Goal: Task Accomplishment & Management: Use online tool/utility

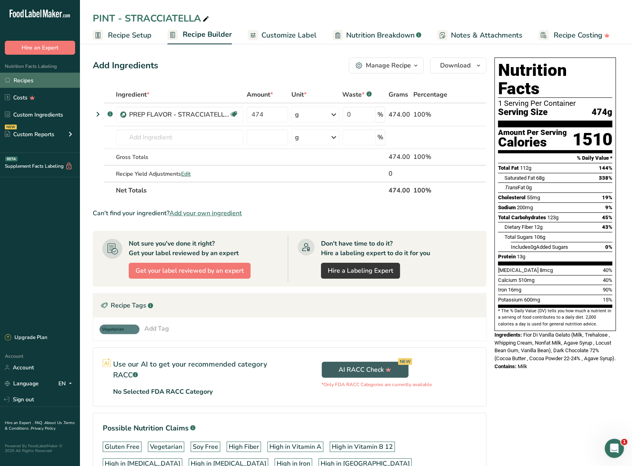
click at [43, 82] on link "Recipes" at bounding box center [40, 80] width 80 height 15
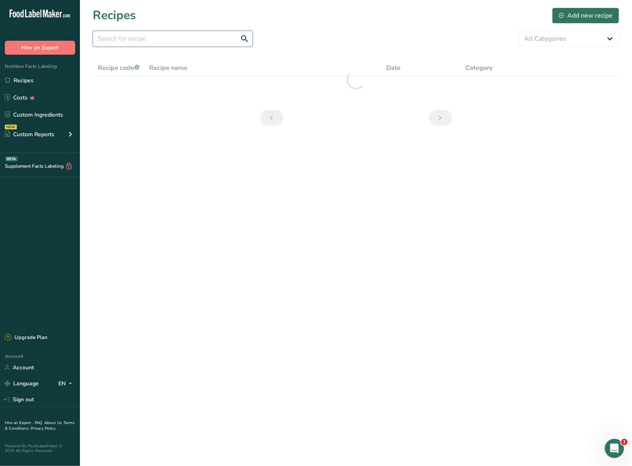
click at [139, 38] on input "text" at bounding box center [173, 39] width 160 height 16
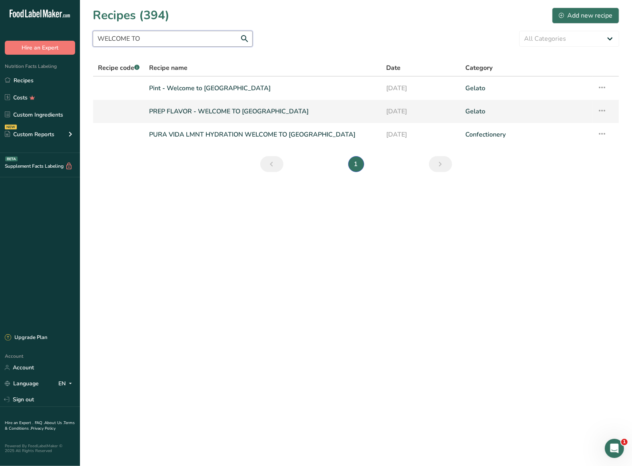
type input "WELCOME TO"
click at [213, 111] on link "PREP FLAVOR - WELCOME TO [GEOGRAPHIC_DATA]" at bounding box center [262, 111] width 227 height 17
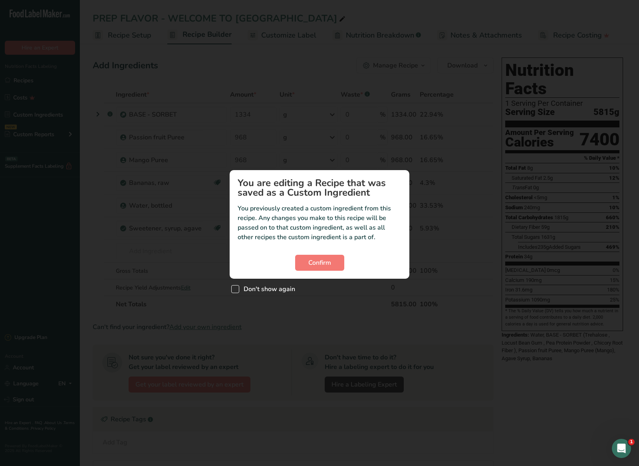
click at [244, 288] on span "Don't show again" at bounding box center [267, 289] width 56 height 8
click at [237, 288] on input "Don't show again" at bounding box center [233, 289] width 5 height 5
checkbox input "true"
click at [324, 257] on button "Confirm" at bounding box center [319, 263] width 49 height 16
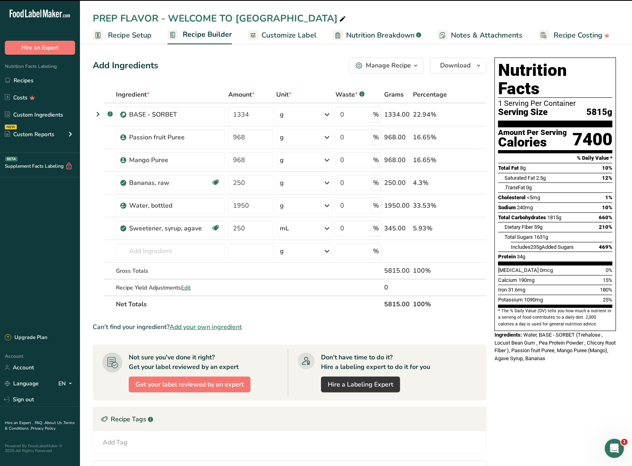
click at [583, 364] on div "Nutrition Facts 1 Serving Per Container Serving Size 5815g Amount Per Serving C…" at bounding box center [555, 345] width 128 height 583
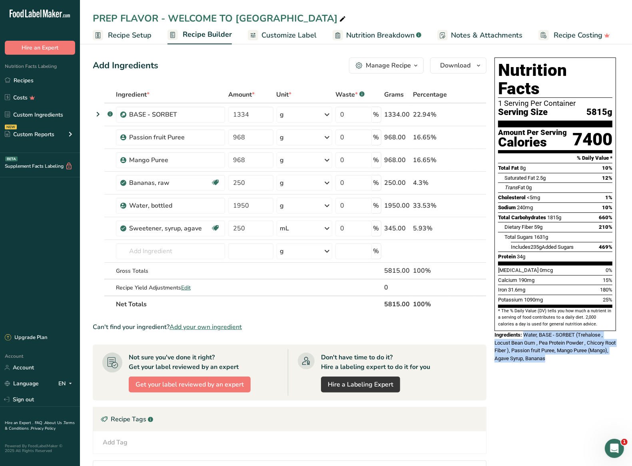
drag, startPoint x: 524, startPoint y: 317, endPoint x: 578, endPoint y: 338, distance: 58.5
click at [578, 338] on div "Ingredients: Water, BASE - SORBET (Trehalose , Locust Bean Gum , Pea Protein Po…" at bounding box center [554, 347] width 121 height 32
copy span "Water, BASE - SORBET (Trehalose , Locust Bean Gum , Pea Protein Powder , Chicor…"
click at [36, 76] on link "Recipes" at bounding box center [40, 80] width 80 height 15
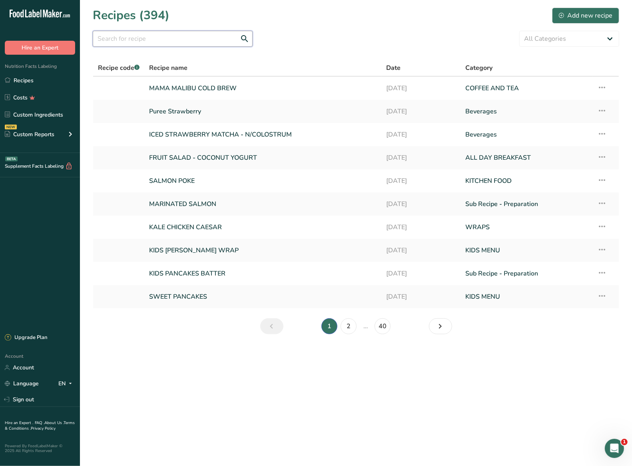
click at [170, 36] on input "text" at bounding box center [173, 39] width 160 height 16
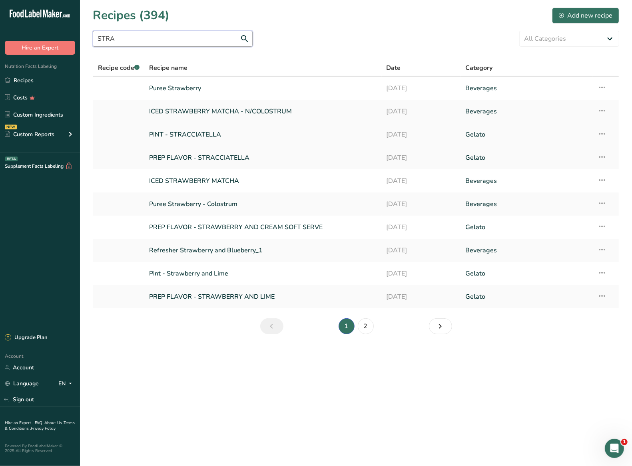
type input "STRA"
click at [205, 131] on link "PINT - STRACCIATELLA" at bounding box center [262, 134] width 227 height 17
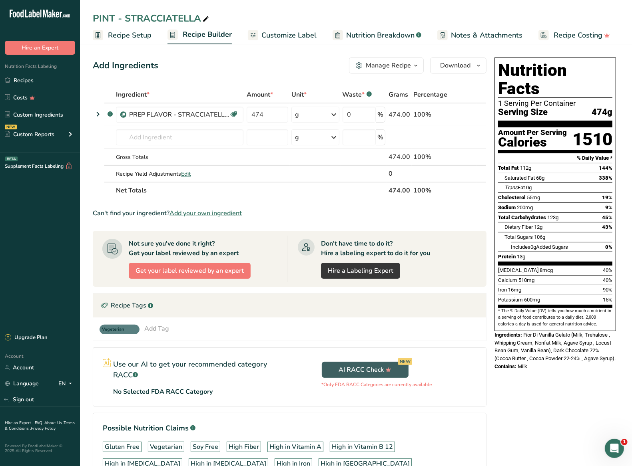
click at [570, 381] on div "Nutrition Facts 1 Serving Per Container Serving Size 474g Amount Per Serving Ca…" at bounding box center [555, 289] width 128 height 470
drag, startPoint x: 531, startPoint y: 360, endPoint x: 518, endPoint y: 360, distance: 13.2
click at [518, 363] on div "Contains: Milk" at bounding box center [554, 367] width 121 height 8
copy span "Milk"
click at [20, 77] on link "Recipes" at bounding box center [40, 80] width 80 height 15
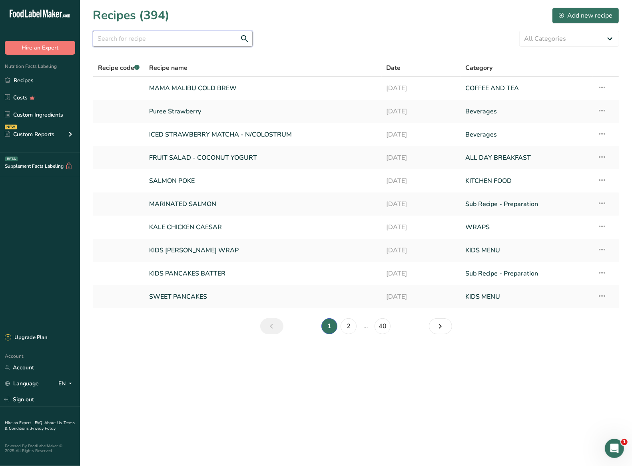
click at [158, 41] on input "text" at bounding box center [173, 39] width 160 height 16
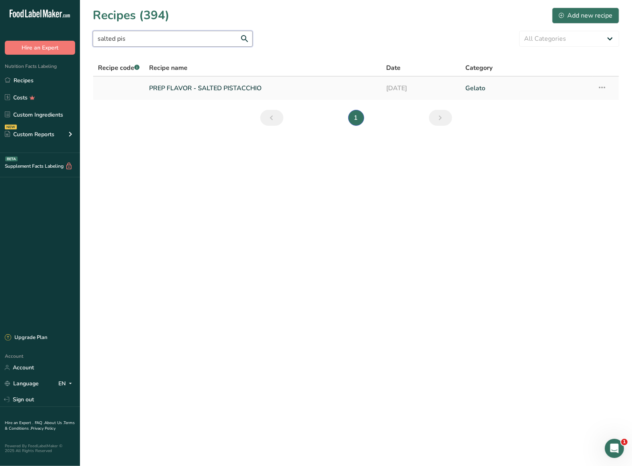
type input "salted pis"
click at [223, 85] on link "PREP FLAVOR - SALTED PISTACCHIO" at bounding box center [262, 88] width 227 height 17
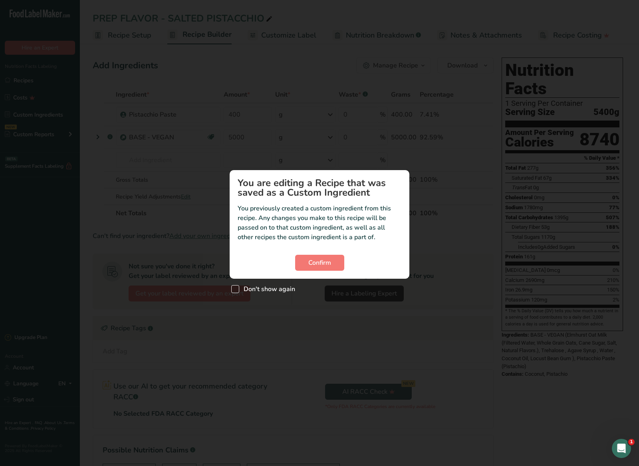
click at [274, 290] on span "Don't show again" at bounding box center [267, 289] width 56 height 8
click at [237, 290] on input "Don't show again" at bounding box center [233, 289] width 5 height 5
checkbox input "true"
click at [304, 262] on button "Confirm" at bounding box center [319, 263] width 49 height 16
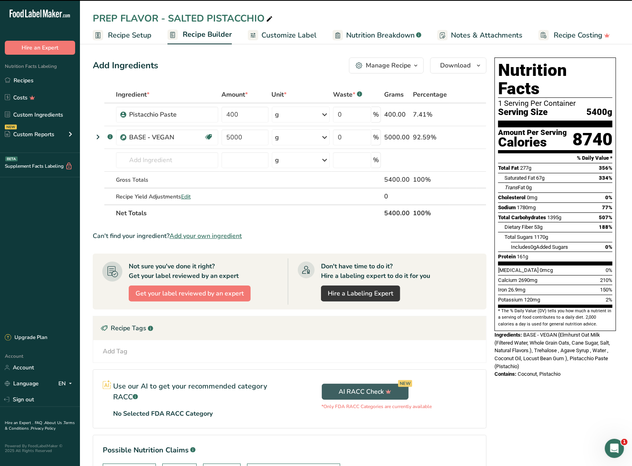
click at [553, 364] on div "Nutrition Facts 1 Serving Per Container Serving Size 5400g Amount Per Serving C…" at bounding box center [555, 220] width 128 height 332
click at [524, 332] on span "BASE - VEGAN (Elmhurst Oat Milk (Filtered Water, Whole Grain Oats, Cane Sugar, …" at bounding box center [551, 351] width 115 height 38
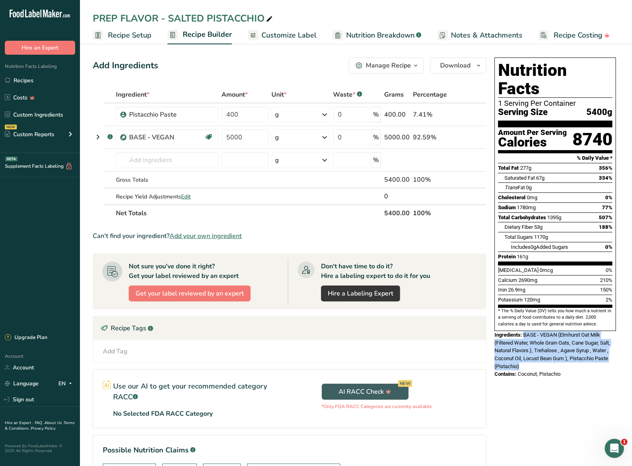
drag, startPoint x: 524, startPoint y: 316, endPoint x: 533, endPoint y: 349, distance: 34.4
click at [533, 349] on div "Ingredients: BASE - VEGAN (Elmhurst Oat Milk (Filtered Water, Whole Grain Oats,…" at bounding box center [554, 350] width 121 height 39
copy div "BASE - VEGAN (Elmhurst Oat Milk (Filtered Water, Whole Grain Oats, Cane Sugar, …"
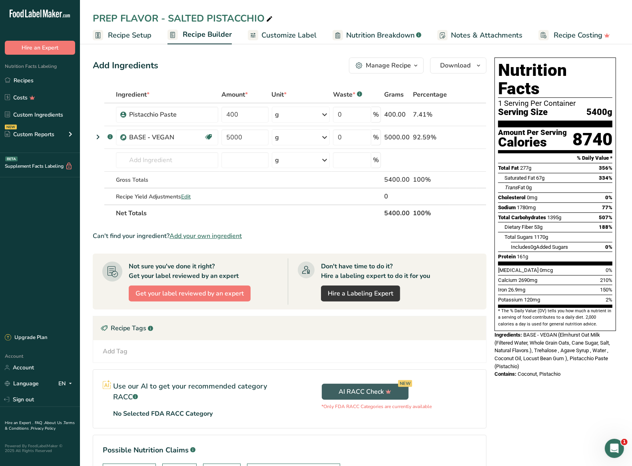
drag, startPoint x: 549, startPoint y: 394, endPoint x: 550, endPoint y: 382, distance: 12.0
click at [549, 394] on div "Nutrition Facts 1 Serving Per Container Serving Size 5400g Amount Per Serving C…" at bounding box center [555, 283] width 128 height 459
drag, startPoint x: 565, startPoint y: 358, endPoint x: 519, endPoint y: 359, distance: 46.0
click at [519, 370] on div "Contains: Coconut, Pistachio" at bounding box center [554, 374] width 121 height 8
copy span "Coconut, Pistachio"
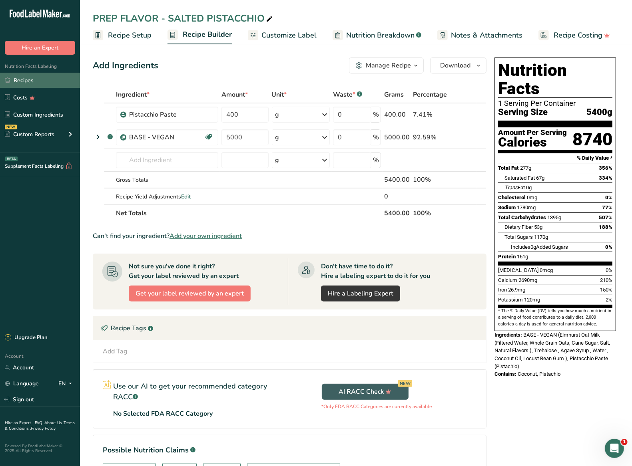
click at [40, 87] on link "Recipes" at bounding box center [40, 80] width 80 height 15
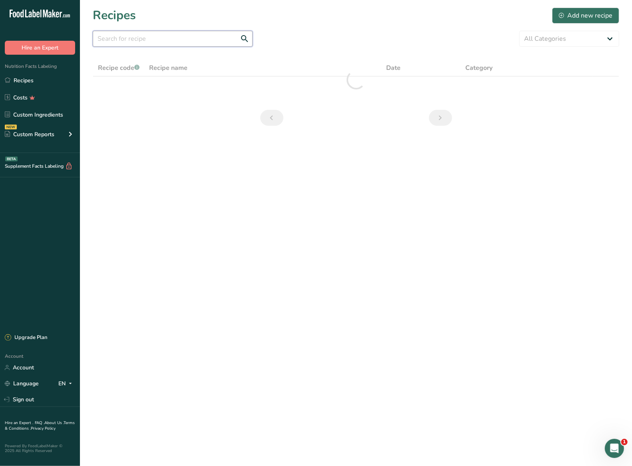
click at [195, 43] on input "text" at bounding box center [173, 39] width 160 height 16
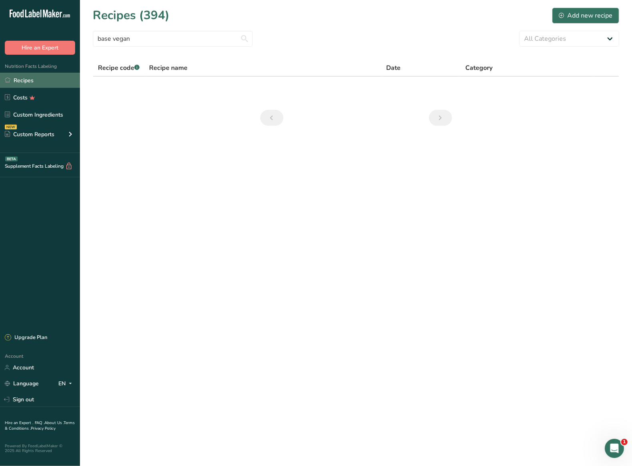
click at [44, 83] on link "Recipes" at bounding box center [40, 80] width 80 height 15
click at [548, 43] on select "All Categories Acai ALL DAY BREAKFAST Baked Goods BAKERY Beverages Bowls COFFEE…" at bounding box center [569, 39] width 100 height 16
click at [157, 40] on input "base vegan" at bounding box center [173, 39] width 160 height 16
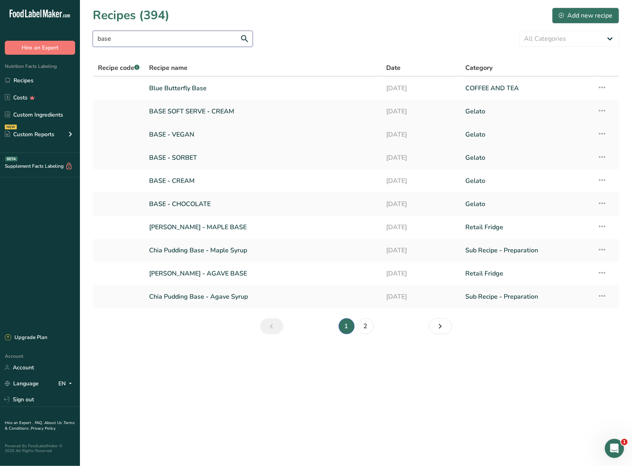
type input "base"
click at [181, 137] on link "BASE - VEGAN" at bounding box center [262, 134] width 227 height 17
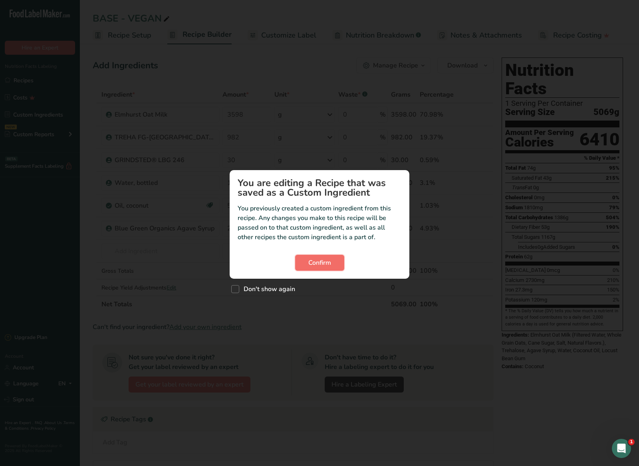
click at [314, 264] on span "Confirm" at bounding box center [319, 263] width 23 height 10
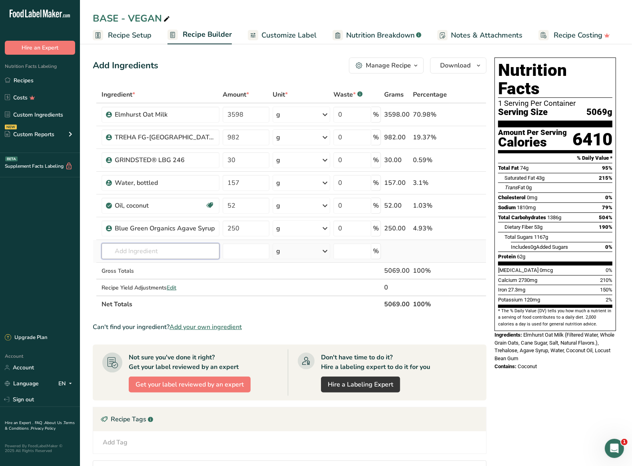
click at [157, 247] on input "text" at bounding box center [160, 251] width 118 height 16
type input "Elmh"
click at [136, 306] on div "Add your own ingredient" at bounding box center [160, 307] width 105 height 8
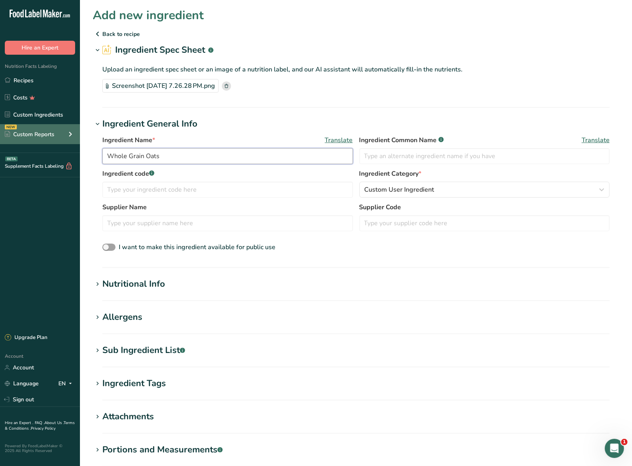
drag, startPoint x: 200, startPoint y: 153, endPoint x: 52, endPoint y: 143, distance: 148.6
click at [52, 143] on div ".a-20{fill:#fff;} Hire an Expert Nutrition Facts Labeling Recipes Costs Custom …" at bounding box center [316, 282] width 632 height 564
type input "Elmhurst Unsweetned Oat Milk"
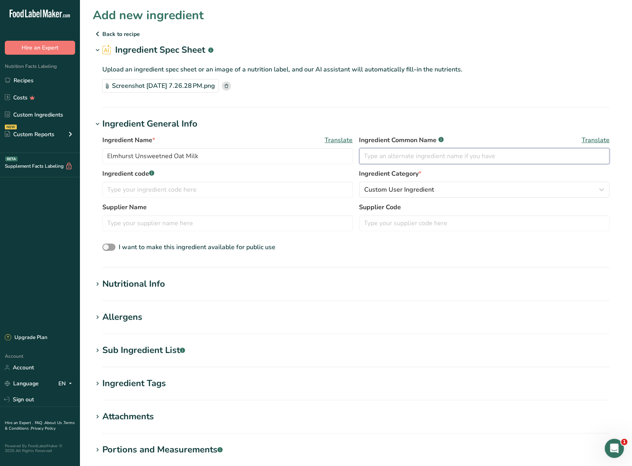
click at [403, 159] on input "text" at bounding box center [484, 156] width 250 height 16
type input "Oat Milk"
click at [285, 196] on input "text" at bounding box center [227, 190] width 250 height 16
drag, startPoint x: 163, startPoint y: 287, endPoint x: 167, endPoint y: 286, distance: 4.0
click at [163, 287] on div "Nutritional Info" at bounding box center [133, 284] width 63 height 13
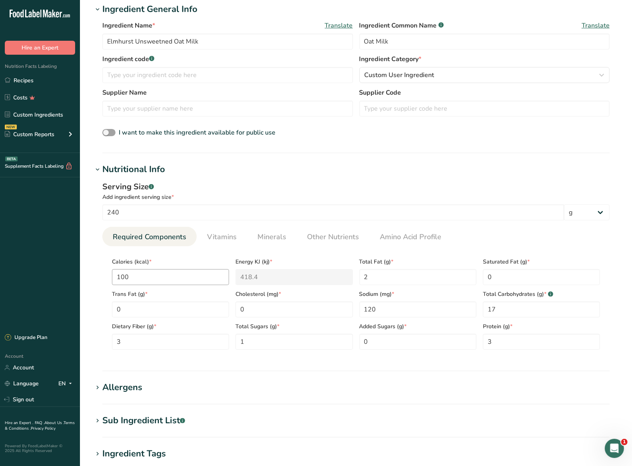
scroll to position [168, 0]
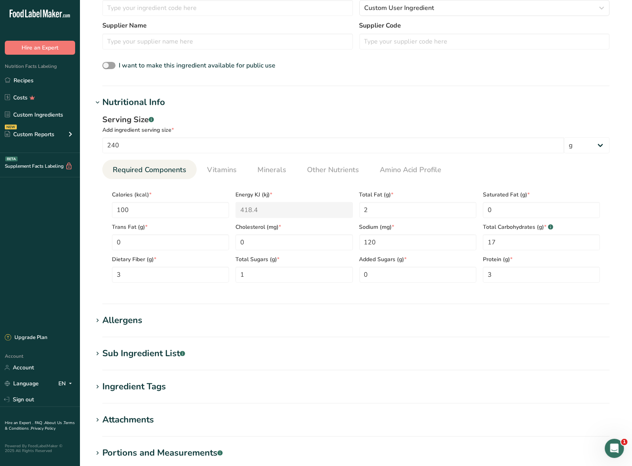
click at [139, 322] on div "Allergens" at bounding box center [122, 320] width 40 height 13
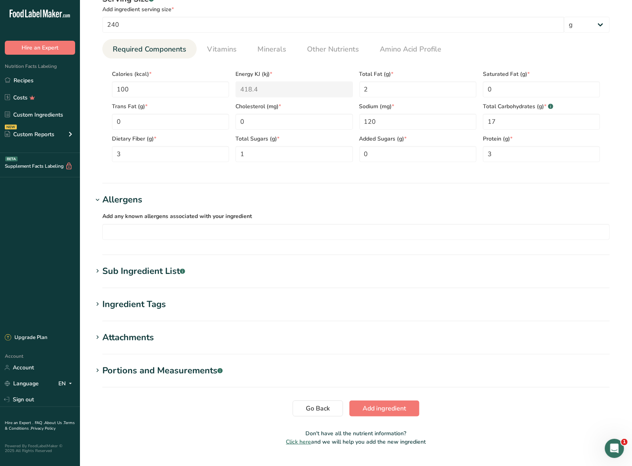
scroll to position [308, 0]
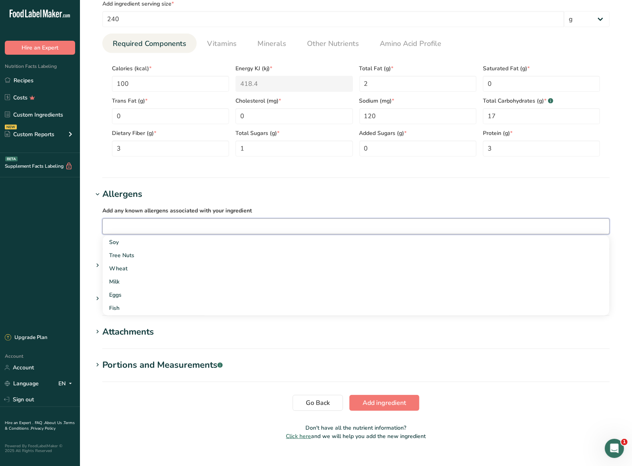
click at [143, 227] on input "text" at bounding box center [356, 226] width 506 height 12
click at [308, 199] on h1 "Allergens" at bounding box center [356, 194] width 526 height 13
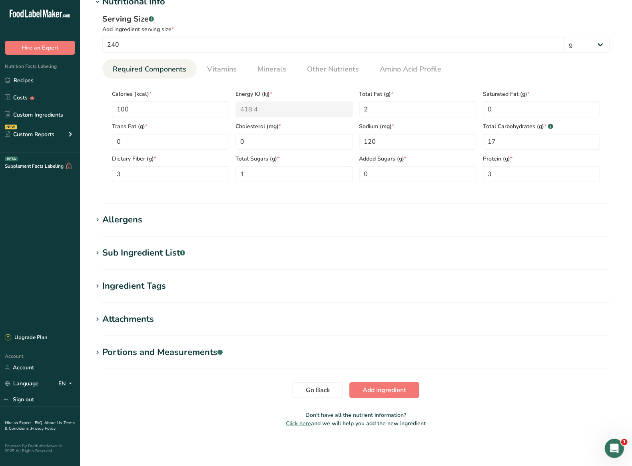
click at [195, 247] on h1 "Sub Ingredient List .a-a{fill:#347362;}.b-a{fill:#fff;}" at bounding box center [356, 252] width 526 height 13
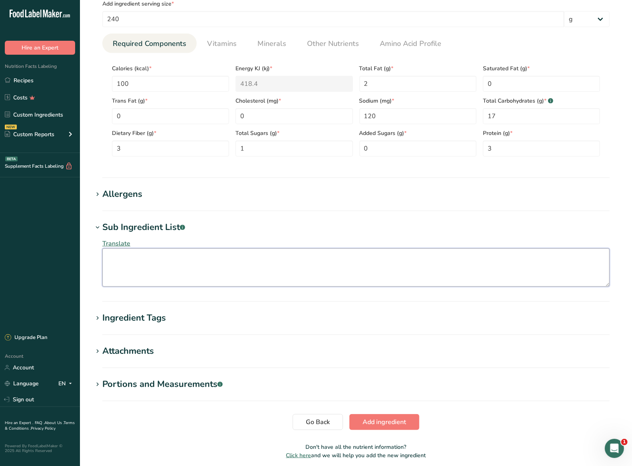
click at [184, 275] on textarea at bounding box center [355, 267] width 507 height 38
paste textarea "Filtered Water, Whole Grain Oats, Salt"
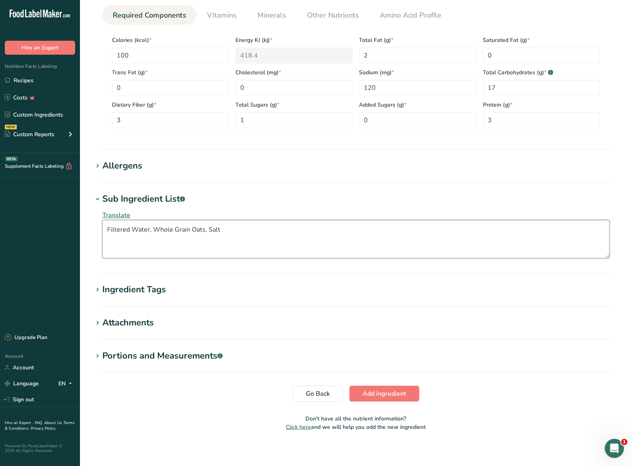
scroll to position [340, 0]
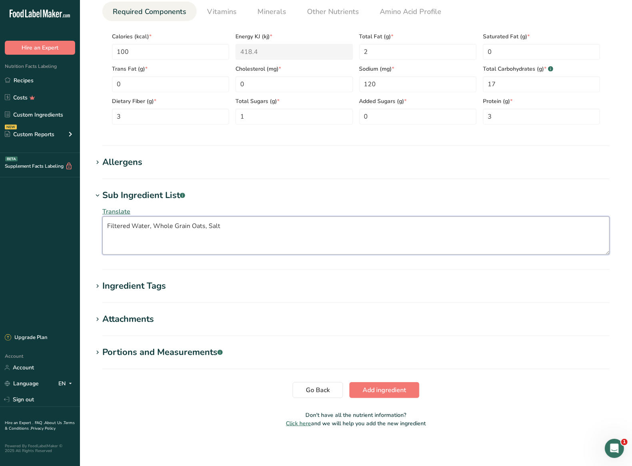
type textarea "Filtered Water, Whole Grain Oats, Salt"
click at [178, 392] on section "Go Back Add ingredient" at bounding box center [356, 390] width 526 height 16
click at [388, 391] on span "Add ingredient" at bounding box center [384, 391] width 44 height 10
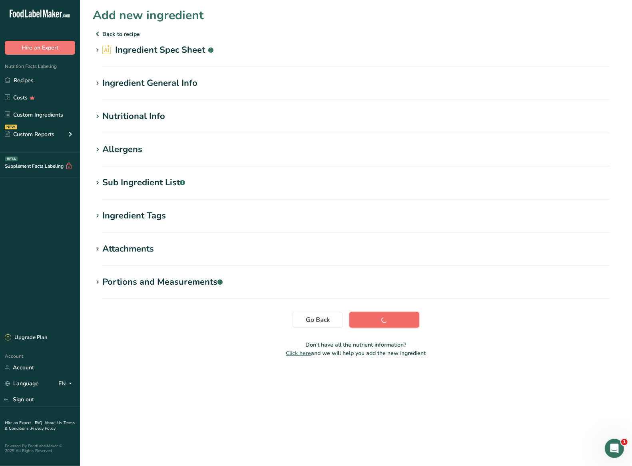
scroll to position [0, 0]
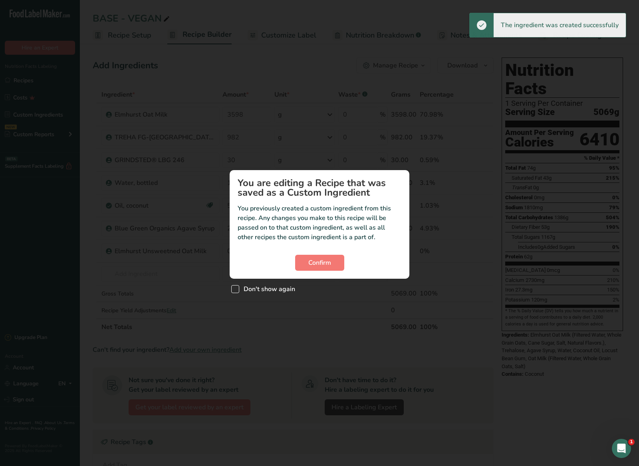
click at [278, 288] on span "Don't show again" at bounding box center [267, 289] width 56 height 8
click at [237, 288] on input "Don't show again" at bounding box center [233, 289] width 5 height 5
checkbox input "true"
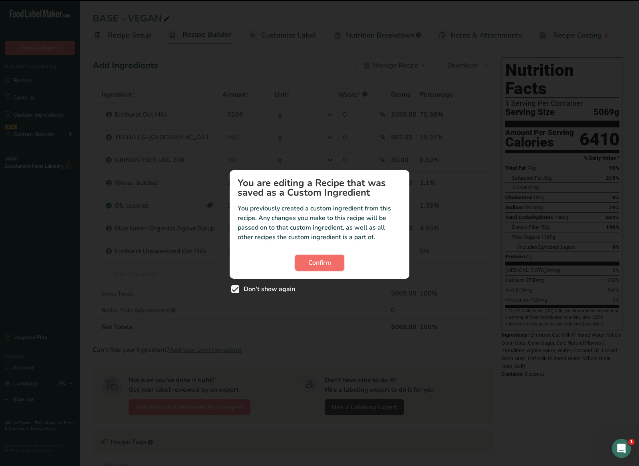
click at [315, 265] on span "Confirm" at bounding box center [319, 263] width 23 height 10
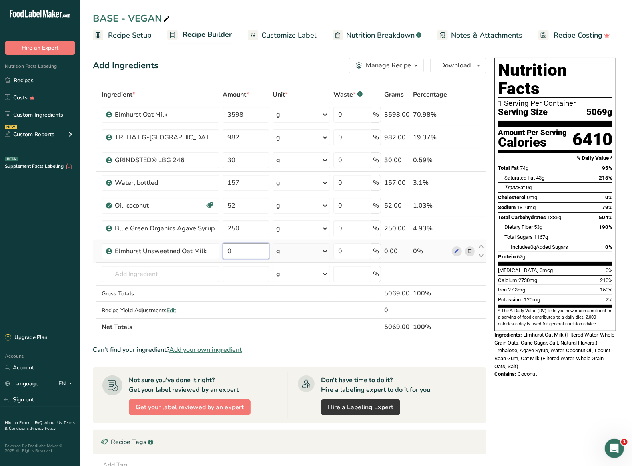
drag, startPoint x: 244, startPoint y: 251, endPoint x: 229, endPoint y: 249, distance: 16.1
click at [229, 249] on input "0" at bounding box center [246, 251] width 47 height 16
type input "3598"
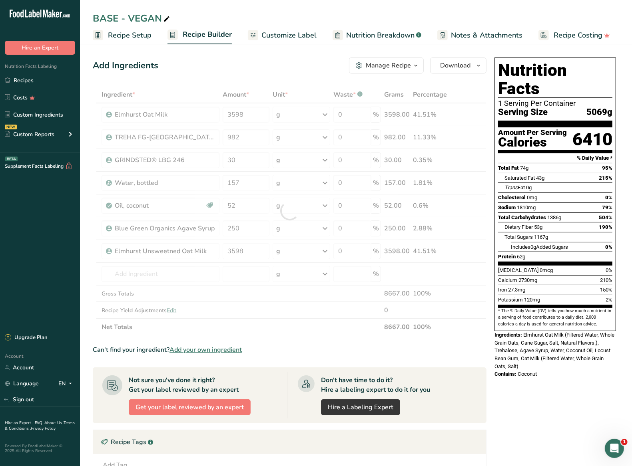
click at [557, 402] on div "Nutrition Facts 1 Serving Per Container Serving Size 5069g Amount Per Serving C…" at bounding box center [555, 340] width 128 height 572
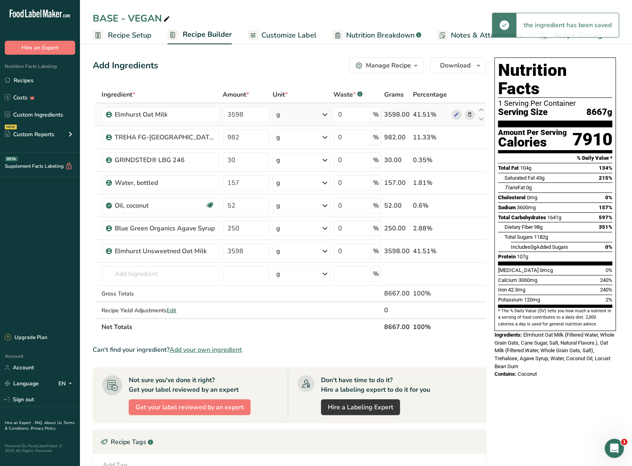
click at [469, 113] on icon at bounding box center [470, 115] width 6 height 8
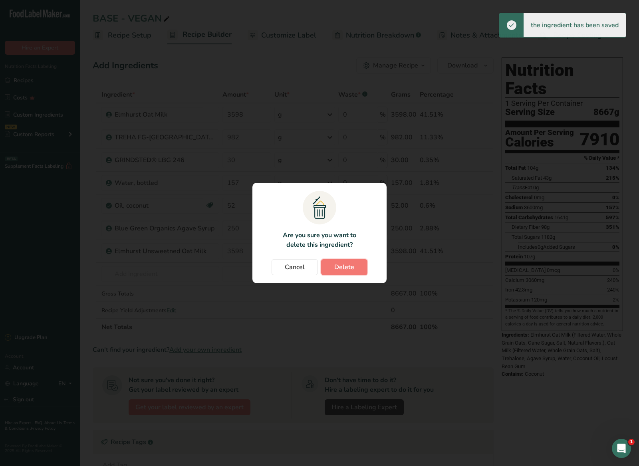
click at [349, 264] on span "Delete" at bounding box center [344, 267] width 20 height 10
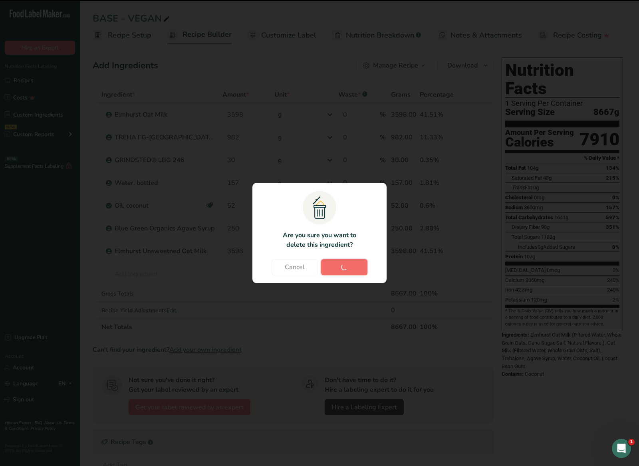
type input "982"
type input "30"
type input "157"
type input "52"
type input "250"
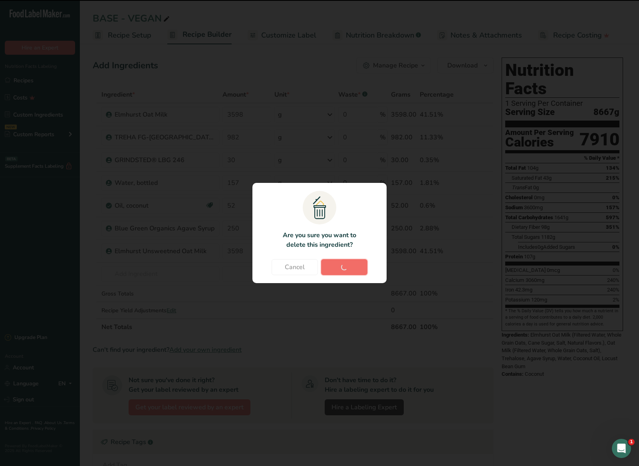
type input "3598"
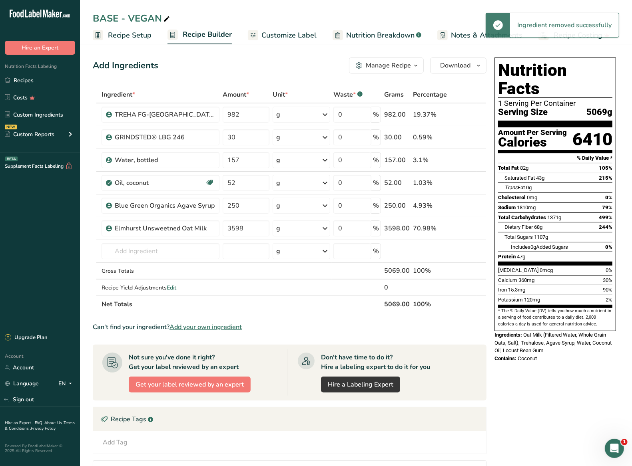
drag, startPoint x: 375, startPoint y: 3, endPoint x: 327, endPoint y: 2, distance: 48.4
click at [375, 3] on div "BASE - VEGAN Recipe Setup Recipe Builder Customize Label Nutrition Breakdown .a…" at bounding box center [356, 22] width 552 height 44
click at [37, 78] on link "Recipes" at bounding box center [40, 80] width 80 height 15
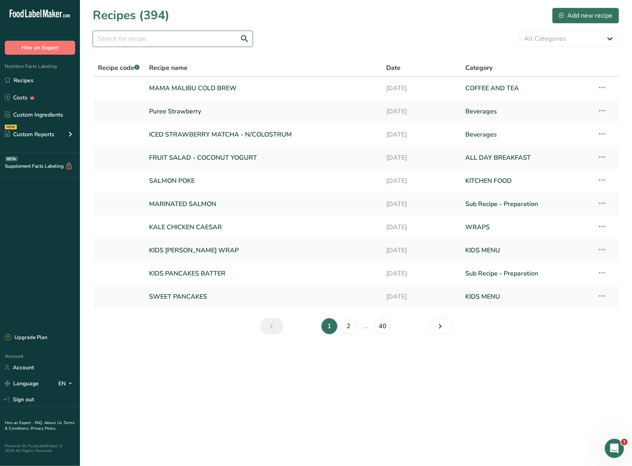
click at [188, 38] on input "text" at bounding box center [173, 39] width 160 height 16
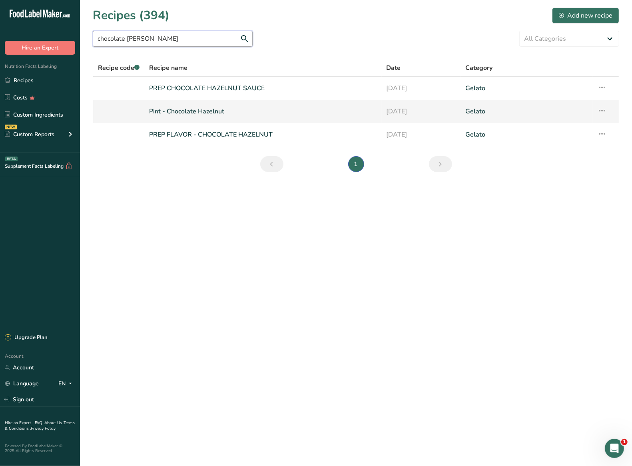
type input "chocolate hazel"
click at [210, 112] on link "Pint - Chocolate Hazelnut" at bounding box center [262, 111] width 227 height 17
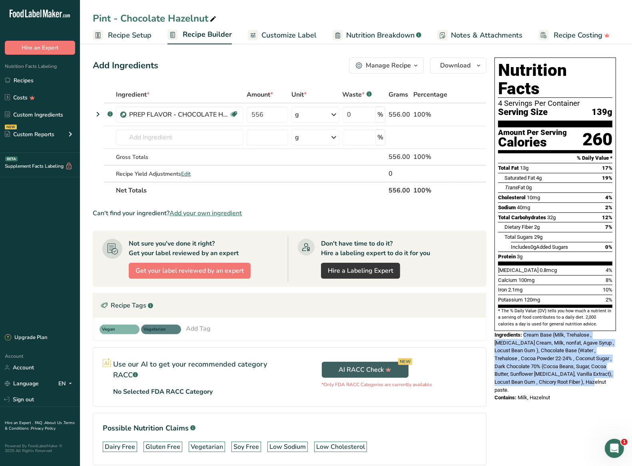
drag, startPoint x: 524, startPoint y: 318, endPoint x: 566, endPoint y: 364, distance: 62.8
click at [566, 364] on div "Ingredients: Cream Base (Milk, Trehalose , Whipping Cream, Milk, nonfat, Agave …" at bounding box center [554, 362] width 121 height 63
copy span "Cream Base (Milk, Trehalose , Whipping Cream, Milk, nonfat, Agave Syrup , Locus…"
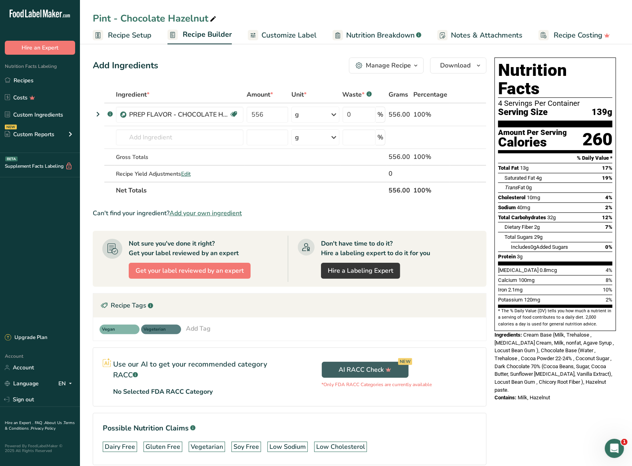
drag, startPoint x: 565, startPoint y: 376, endPoint x: 520, endPoint y: 377, distance: 44.8
click at [520, 377] on div "Nutrition Facts 4 Servings Per Container Serving Size 139g Amount Per Serving C…" at bounding box center [555, 229] width 128 height 351
drag, startPoint x: 519, startPoint y: 373, endPoint x: 566, endPoint y: 374, distance: 46.3
click at [566, 394] on div "Contains: Milk, Hazelnut" at bounding box center [554, 398] width 121 height 8
copy span "Milk, Hazelnut"
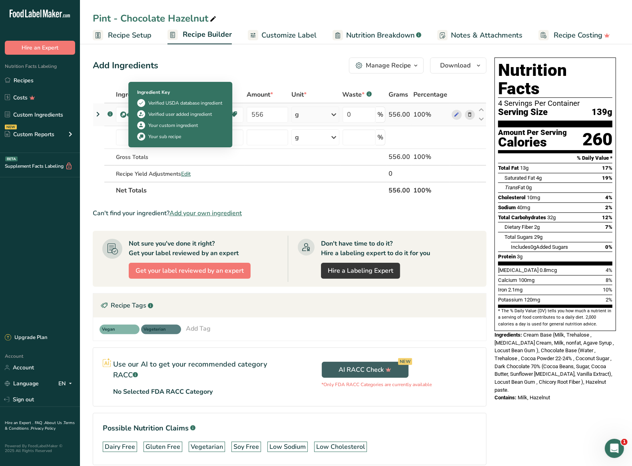
click at [124, 115] on img at bounding box center [123, 115] width 6 height 6
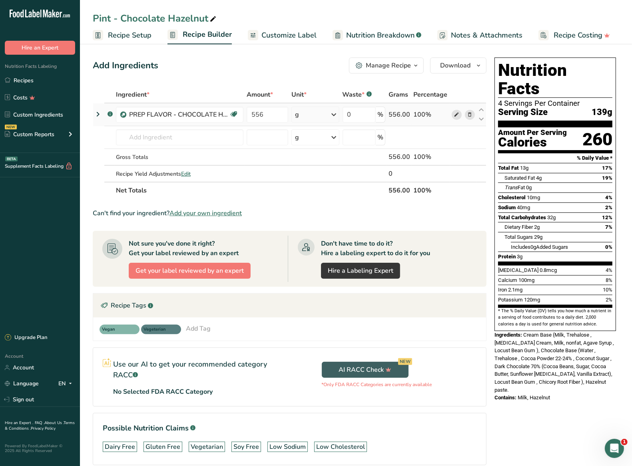
click at [457, 115] on icon at bounding box center [456, 115] width 6 height 8
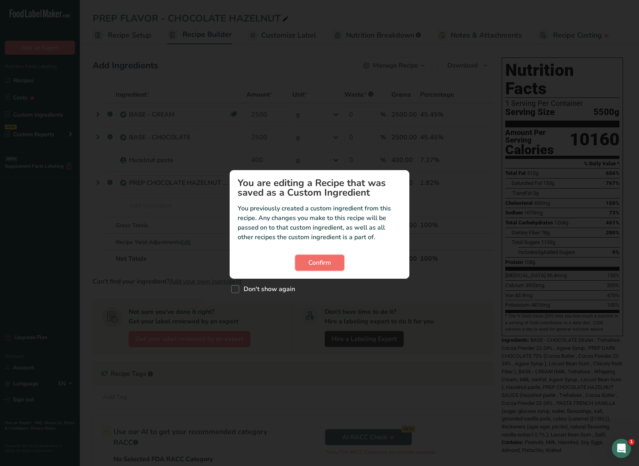
click at [310, 258] on span "Confirm" at bounding box center [319, 263] width 23 height 10
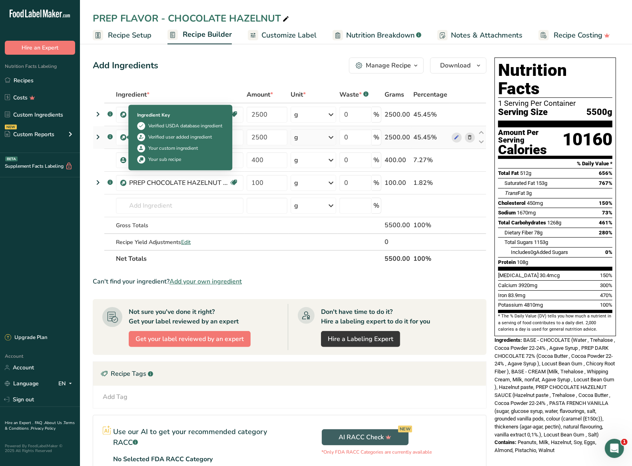
click at [123, 136] on img at bounding box center [123, 138] width 6 height 6
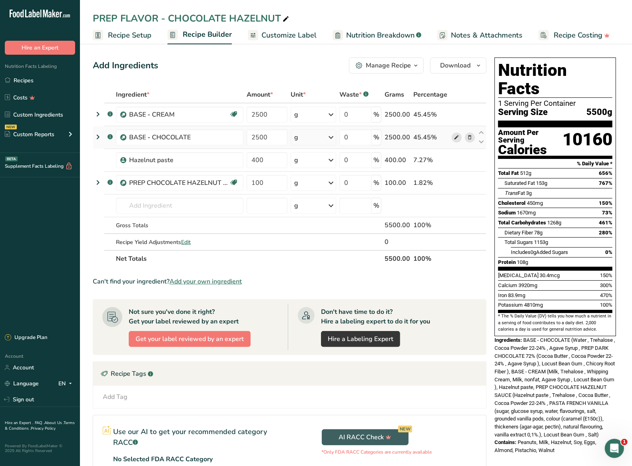
click at [457, 139] on icon at bounding box center [456, 137] width 6 height 8
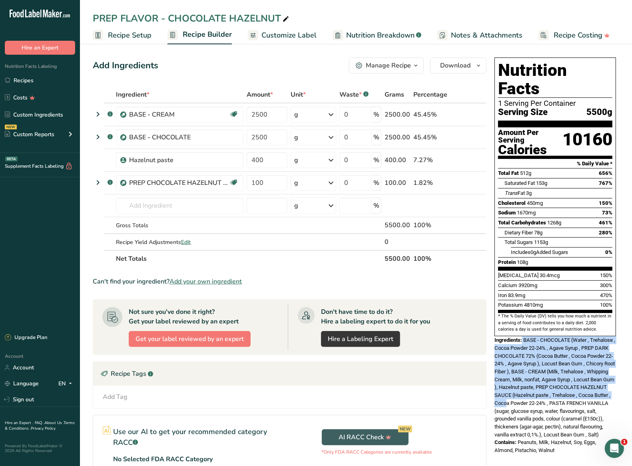
drag, startPoint x: 523, startPoint y: 324, endPoint x: 538, endPoint y: 389, distance: 66.5
click at [539, 389] on div "Ingredients: BASE - CHOCOLATE (Water , Trehalose , Cocoa Powder 22-24% , Agave …" at bounding box center [554, 387] width 121 height 102
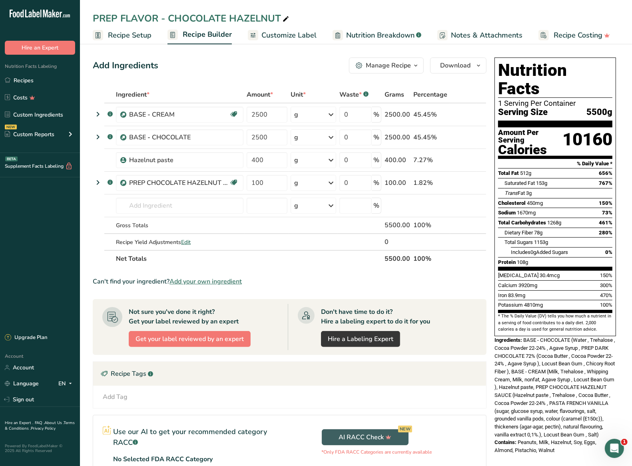
click at [551, 404] on span "BASE - CHOCOLATE (Water , Trehalose , Cocoa Powder 22-24% , Agave Syrup , PREP …" at bounding box center [554, 387] width 121 height 100
click at [532, 371] on span "BASE - CHOCOLATE (Water , Trehalose , Cocoa Powder 22-24% , Agave Syrup , PREP …" at bounding box center [554, 387] width 121 height 100
drag, startPoint x: 529, startPoint y: 370, endPoint x: 558, endPoint y: 368, distance: 29.6
click at [558, 368] on span "BASE - CHOCOLATE (Water , Trehalose , Cocoa Powder 22-24% , Agave Syrup , PREP …" at bounding box center [554, 387] width 121 height 100
click at [457, 162] on icon at bounding box center [456, 160] width 6 height 8
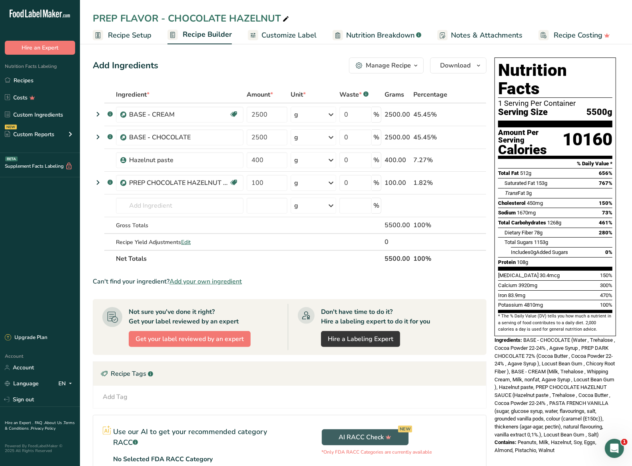
click at [539, 395] on span "BASE - CHOCOLATE (Water , Trehalose , Cocoa Powder 22-24% , Agave Syrup , PREP …" at bounding box center [554, 387] width 121 height 100
click at [459, 184] on icon at bounding box center [456, 183] width 6 height 8
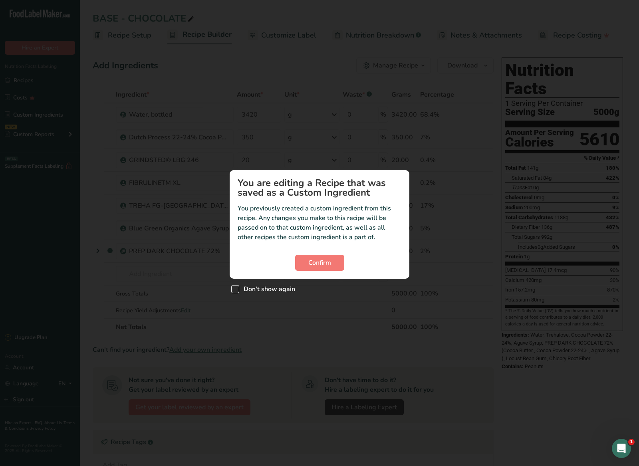
click at [266, 293] on span "Don't show again" at bounding box center [267, 289] width 56 height 8
click at [237, 292] on input "Don't show again" at bounding box center [233, 289] width 5 height 5
checkbox input "true"
click at [317, 262] on span "Confirm" at bounding box center [319, 263] width 23 height 10
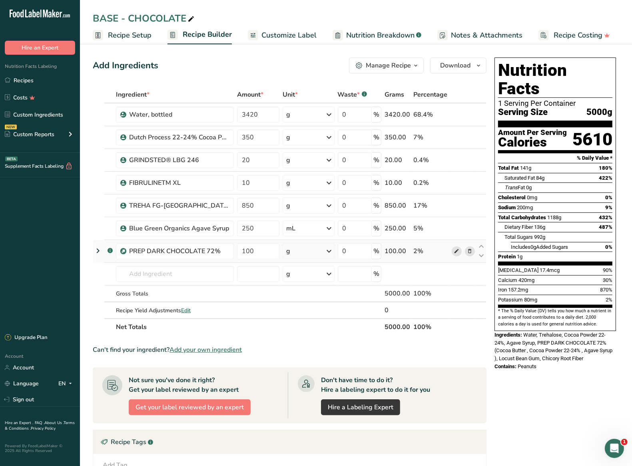
click at [454, 251] on icon at bounding box center [456, 251] width 6 height 8
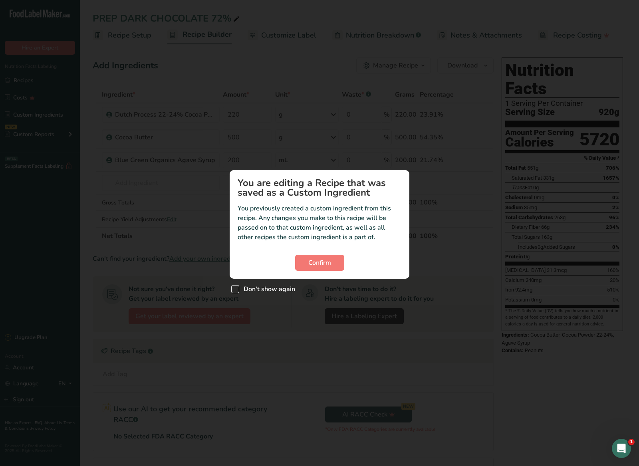
click at [251, 289] on span "Don't show again" at bounding box center [267, 289] width 56 height 8
click at [237, 289] on input "Don't show again" at bounding box center [233, 289] width 5 height 5
checkbox input "true"
click at [334, 263] on button "Confirm" at bounding box center [319, 263] width 49 height 16
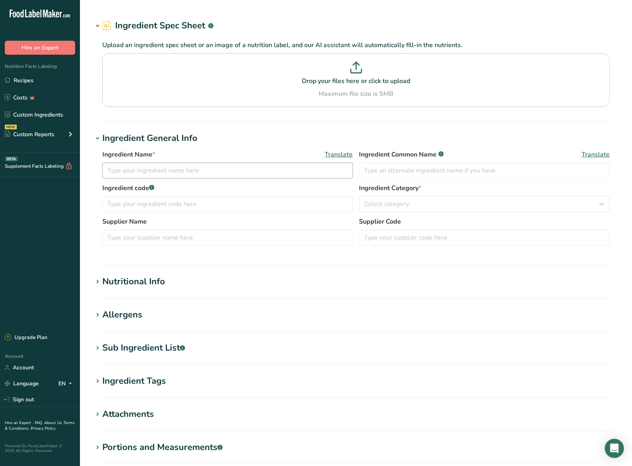
type input "Hazelnut paste"
type input "14075"
type input "028600"
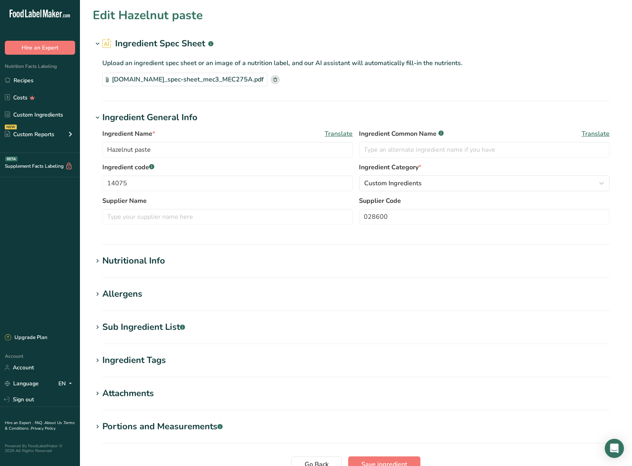
type input "665"
type KJ "2782.36"
type Fat "64"
type Fat "4.2"
type Fat "0"
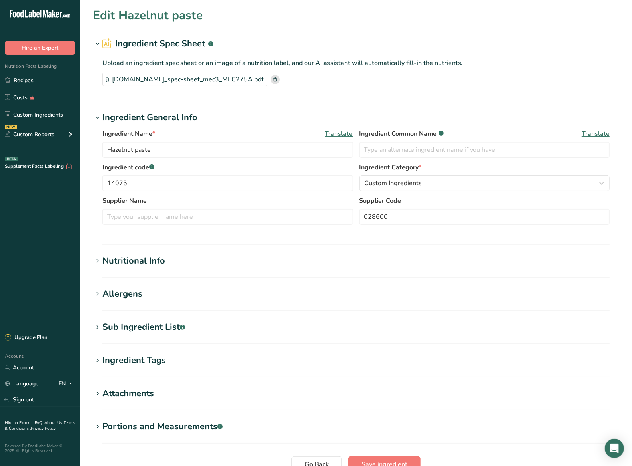
type input "0"
type Carbohydrates "6.1"
type Fiber "0"
type Sugars "4.1"
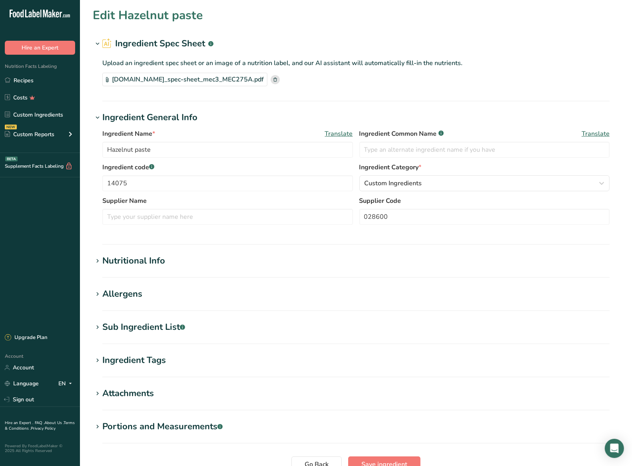
type Sugars "0"
type input "0"
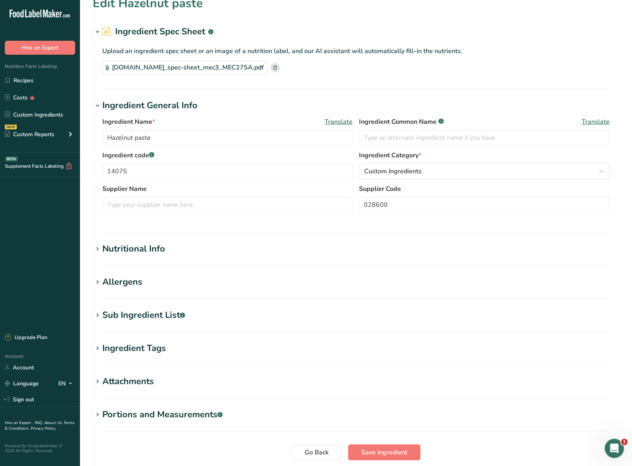
scroll to position [61, 0]
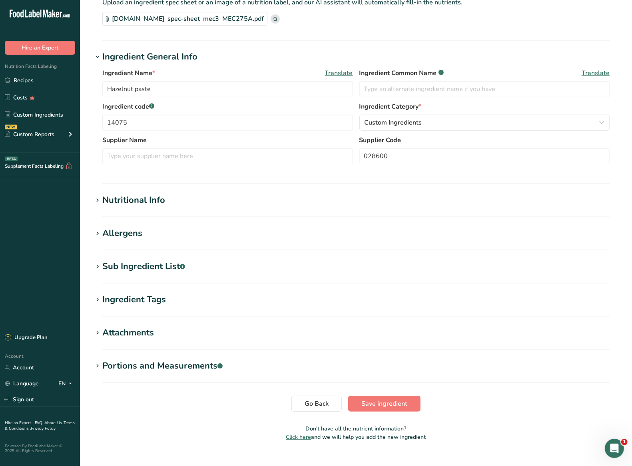
click at [173, 309] on section "Ingredient Tags Add tags Standard Tags Custom Tags Source of Antioxidants Prebi…" at bounding box center [356, 305] width 526 height 24
click at [162, 300] on div "Ingredient Tags" at bounding box center [134, 299] width 64 height 13
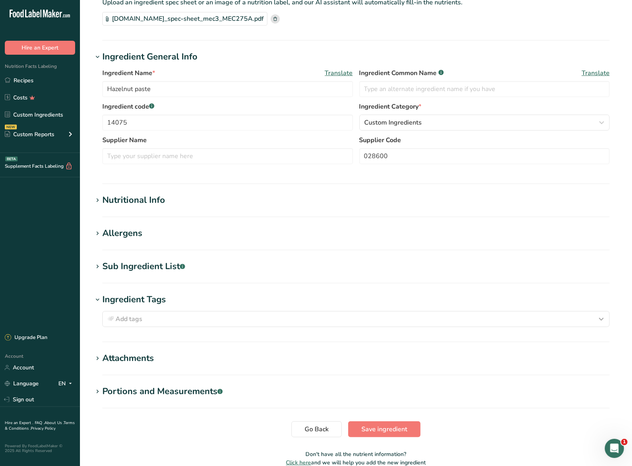
click at [159, 297] on div "Ingredient Tags" at bounding box center [134, 299] width 64 height 13
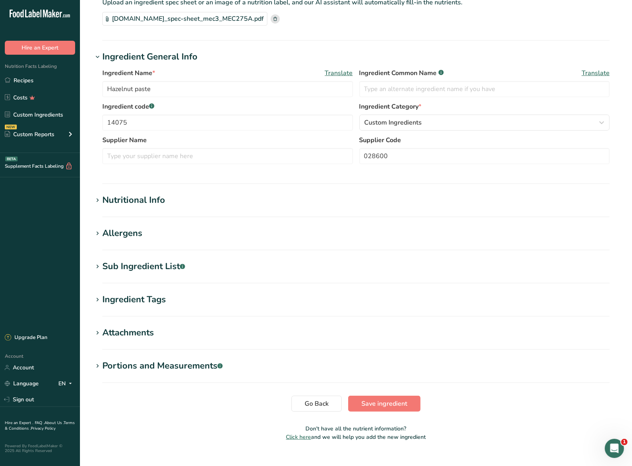
click at [155, 276] on section "Sub Ingredient List .a-a{fill:#347362;}.b-a{fill:#fff;} Translate" at bounding box center [356, 272] width 526 height 24
click at [154, 270] on div "Sub Ingredient List .a-a{fill:#347362;}.b-a{fill:#fff;}" at bounding box center [143, 266] width 83 height 13
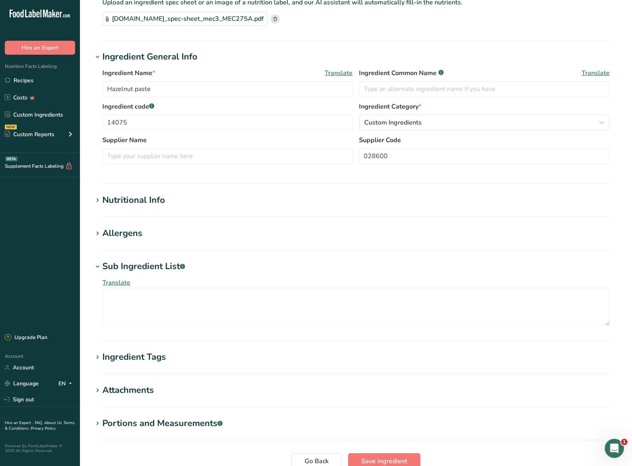
click at [153, 268] on div "Sub Ingredient List .a-a{fill:#347362;}.b-a{fill:#fff;}" at bounding box center [143, 266] width 83 height 13
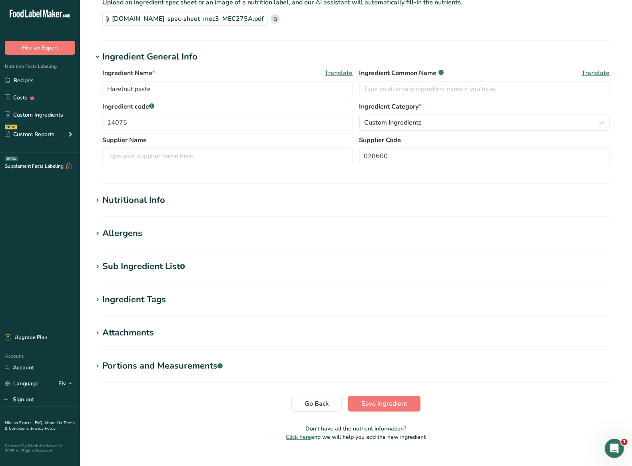
click at [158, 197] on div "Nutritional Info" at bounding box center [133, 200] width 63 height 13
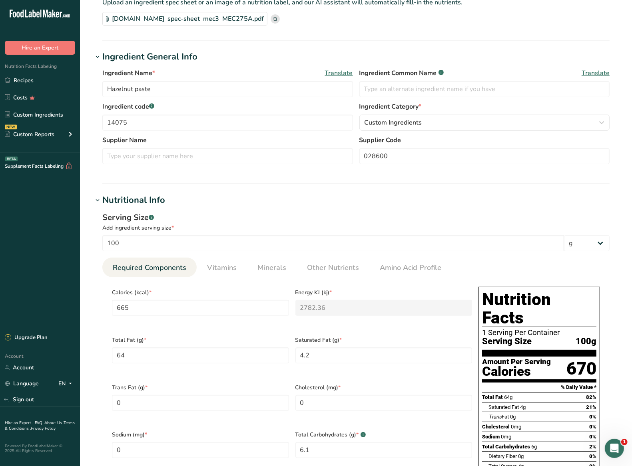
click at [157, 197] on div "Nutritional Info" at bounding box center [133, 200] width 63 height 13
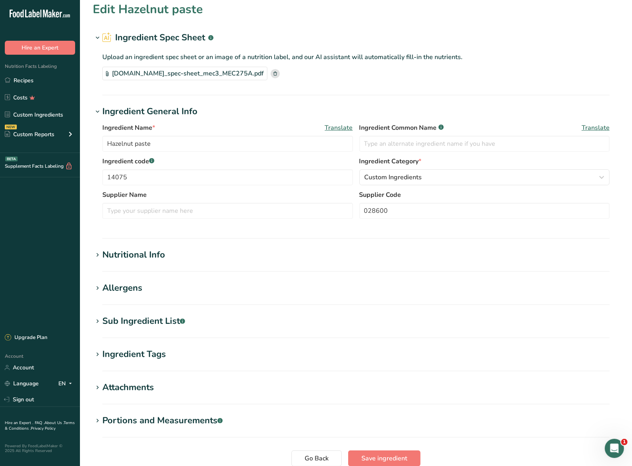
scroll to position [0, 0]
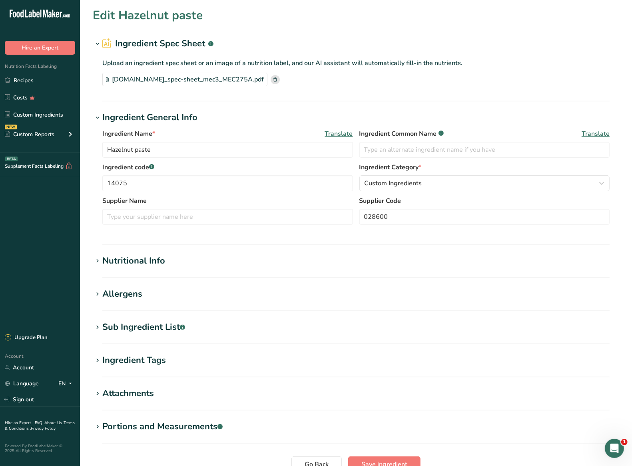
click at [163, 80] on div "Raderfoods.com_spec-sheet_mec3_MEC275A.pdf" at bounding box center [184, 80] width 165 height 14
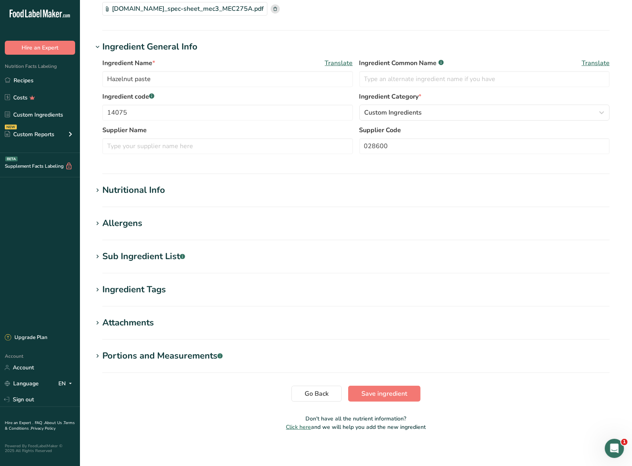
scroll to position [74, 0]
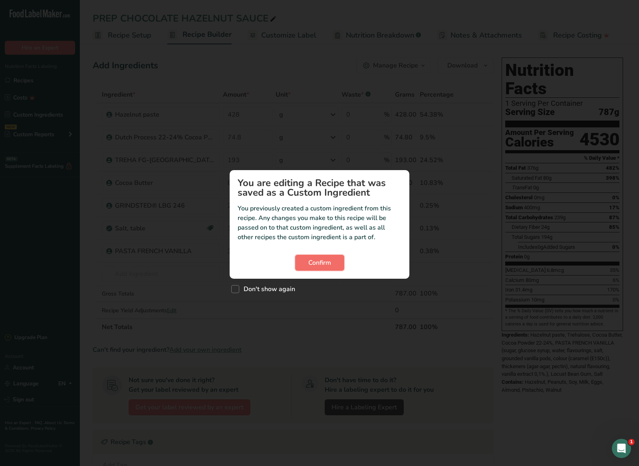
click at [331, 266] on button "Confirm" at bounding box center [319, 263] width 49 height 16
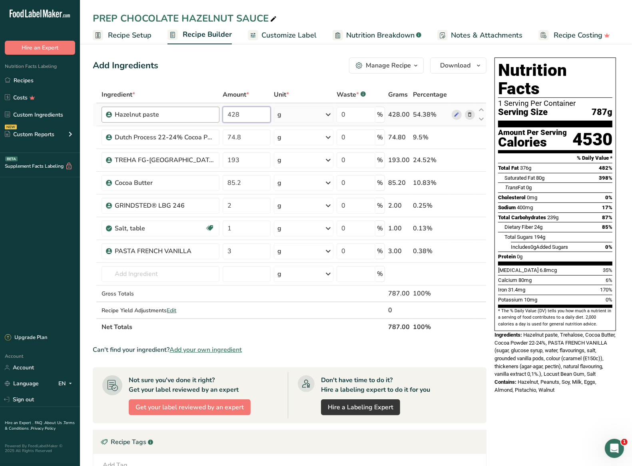
drag, startPoint x: 245, startPoint y: 115, endPoint x: 216, endPoint y: 113, distance: 29.6
click at [216, 113] on tr "Hazelnut paste 428 g Weight Units g kg mg See more Volume Units l Volume units …" at bounding box center [289, 114] width 393 height 23
type input "500"
click at [245, 140] on div "Ingredient * Amount * Unit * Waste * .a-a{fill:#347362;}.b-a{fill:#fff;} Grams …" at bounding box center [290, 210] width 394 height 249
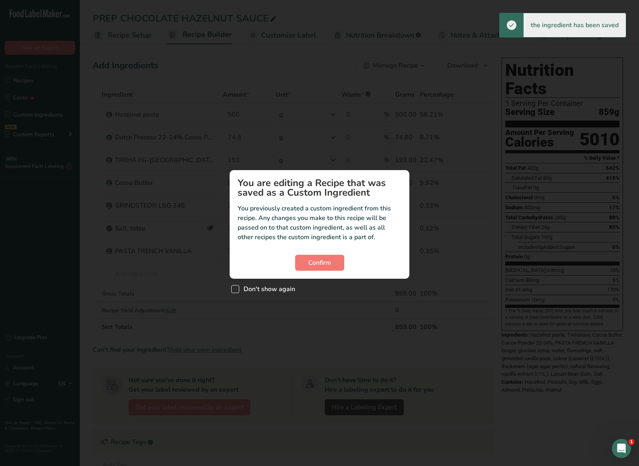
click at [277, 291] on span "Don't show again" at bounding box center [267, 289] width 56 height 8
click at [237, 291] on input "Don't show again" at bounding box center [233, 289] width 5 height 5
checkbox input "true"
click at [304, 262] on button "Confirm" at bounding box center [319, 263] width 49 height 16
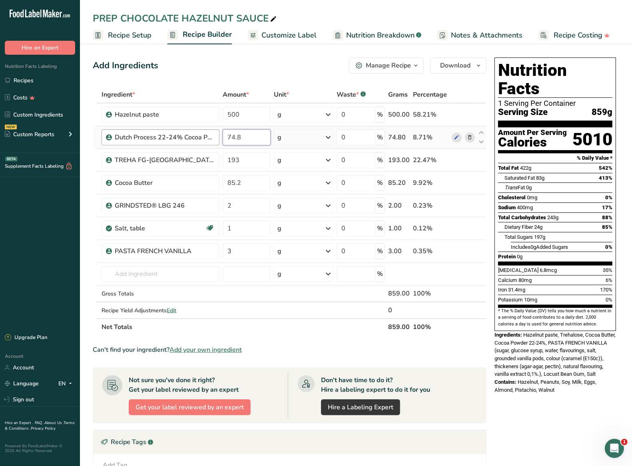
drag, startPoint x: 244, startPoint y: 138, endPoint x: 217, endPoint y: 137, distance: 27.2
click at [217, 137] on tr "Dutch Process 22-24% Cocoa Powder 74.8 g Weight Units g kg mg See more Volume U…" at bounding box center [289, 137] width 393 height 23
type input "25"
click at [252, 161] on div "Ingredient * Amount * Unit * Waste * .a-a{fill:#347362;}.b-a{fill:#fff;} Grams …" at bounding box center [290, 210] width 394 height 249
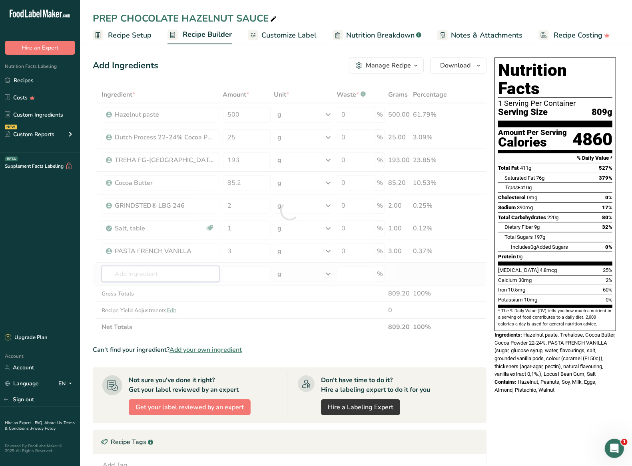
click at [140, 272] on div "Ingredient * Amount * Unit * Waste * .a-a{fill:#347362;}.b-a{fill:#fff;} Grams …" at bounding box center [290, 210] width 394 height 249
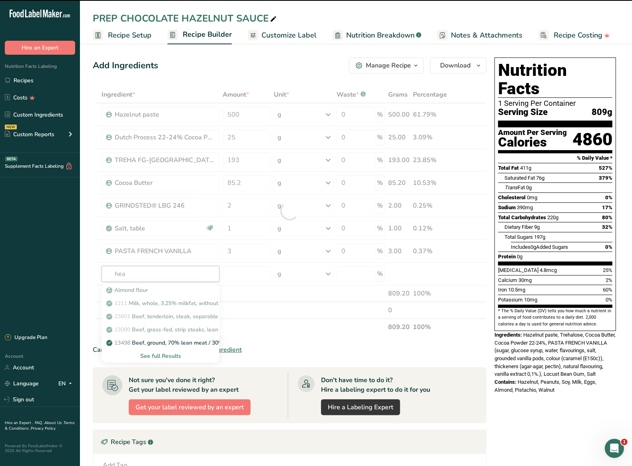
type input "heav"
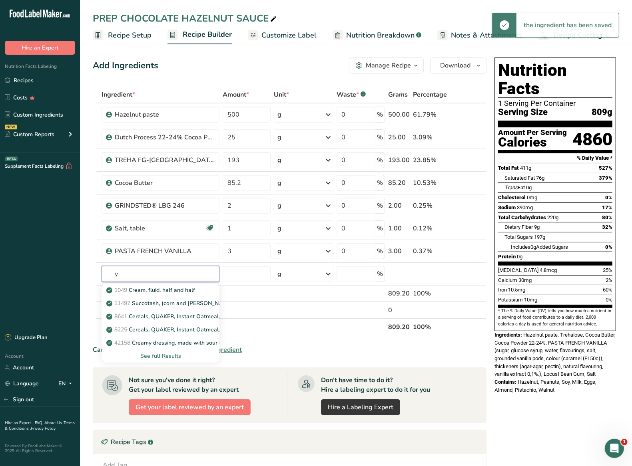
type input "y"
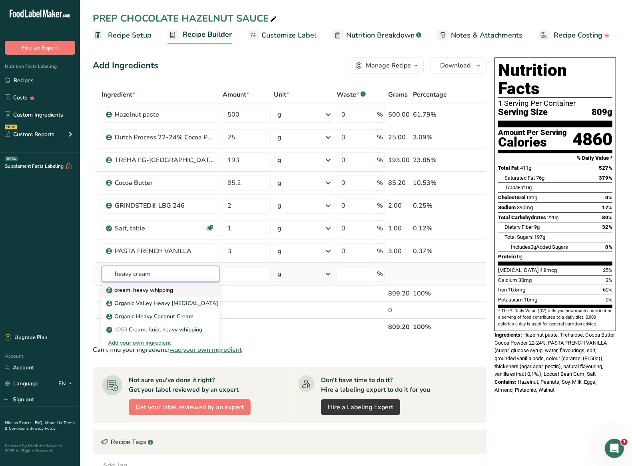
type input "heavy cream"
click at [166, 291] on p "cream, heavy whipping" at bounding box center [140, 290] width 65 height 8
type input "cream, heavy whipping"
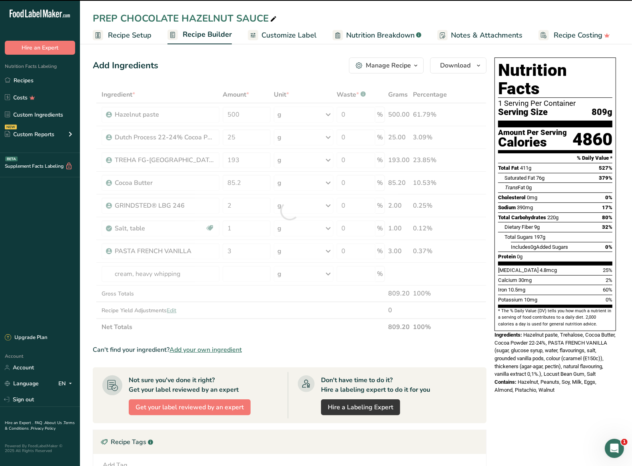
type input "0"
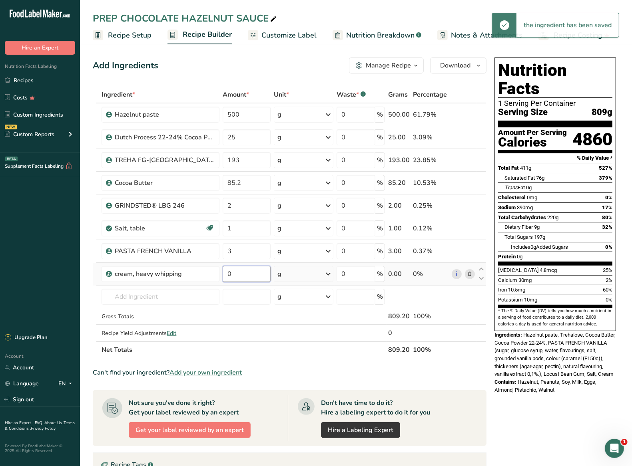
drag, startPoint x: 228, startPoint y: 277, endPoint x: 221, endPoint y: 276, distance: 6.8
click at [221, 276] on td "0" at bounding box center [246, 274] width 51 height 23
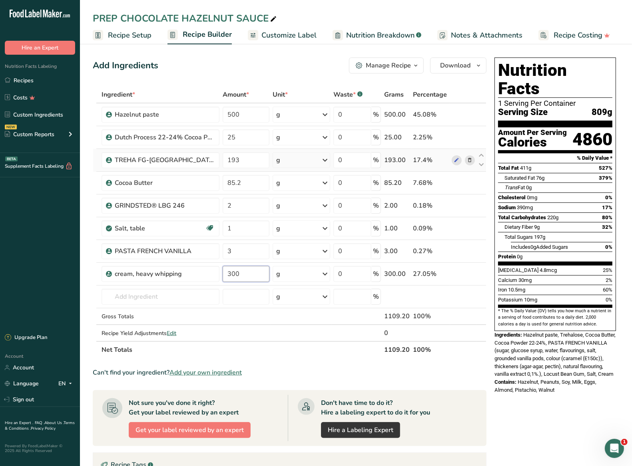
type input "300"
click at [470, 161] on div "Ingredient * Amount * Unit * Waste * .a-a{fill:#347362;}.b-a{fill:#fff;} Grams …" at bounding box center [290, 222] width 394 height 272
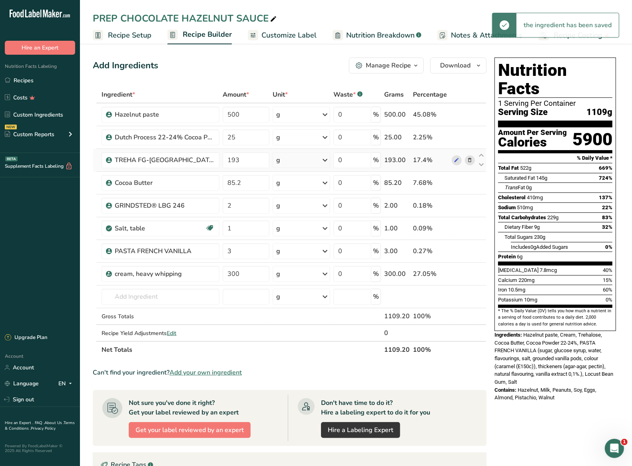
click at [468, 162] on icon at bounding box center [470, 160] width 6 height 8
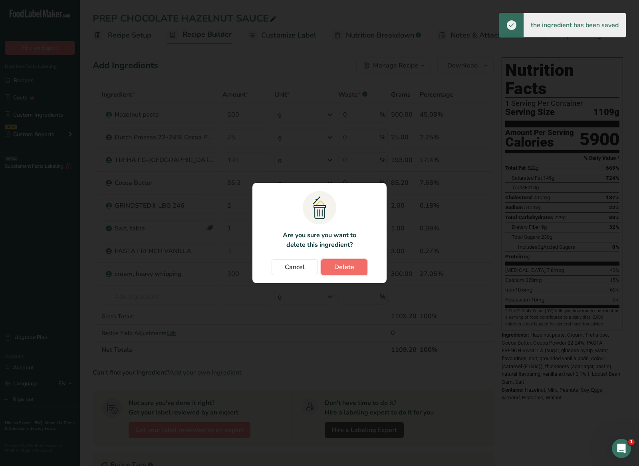
click at [326, 264] on button "Delete" at bounding box center [344, 267] width 46 height 16
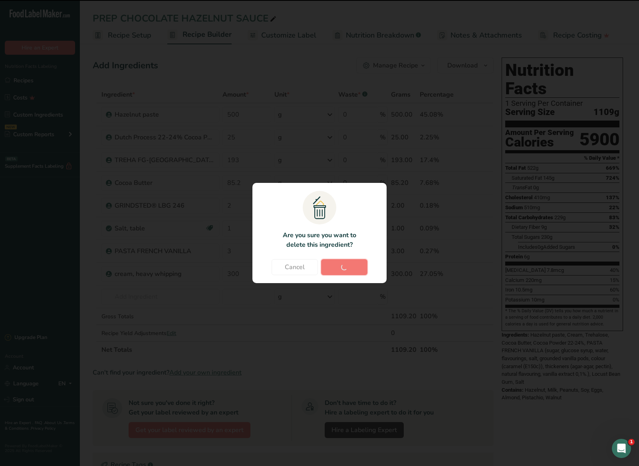
type input "85.2"
type input "2"
type input "1"
type input "3"
type input "300"
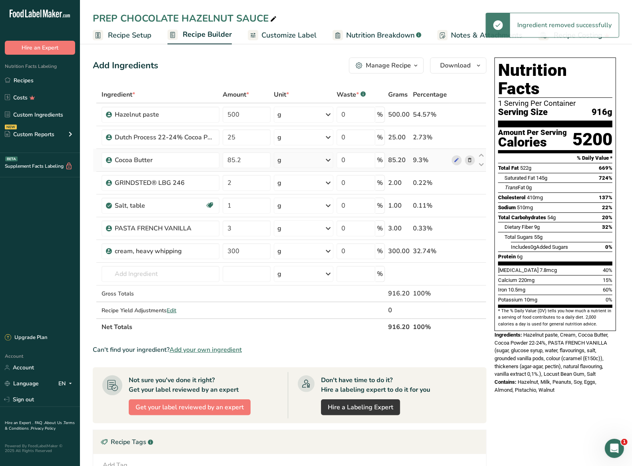
click at [469, 161] on icon at bounding box center [470, 160] width 6 height 8
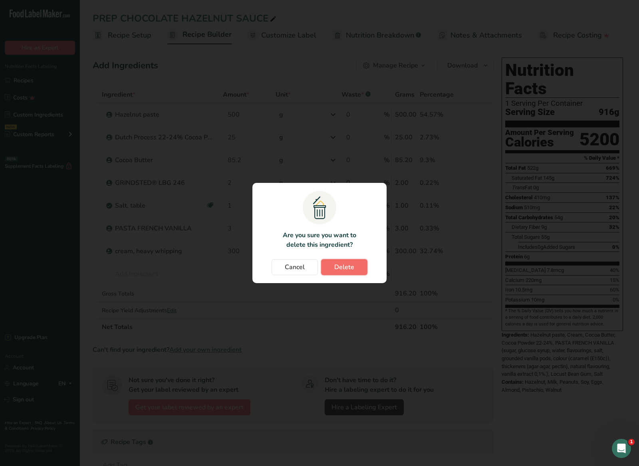
click at [335, 270] on span "Delete" at bounding box center [344, 267] width 20 height 10
type input "2"
type input "1"
type input "3"
type input "300"
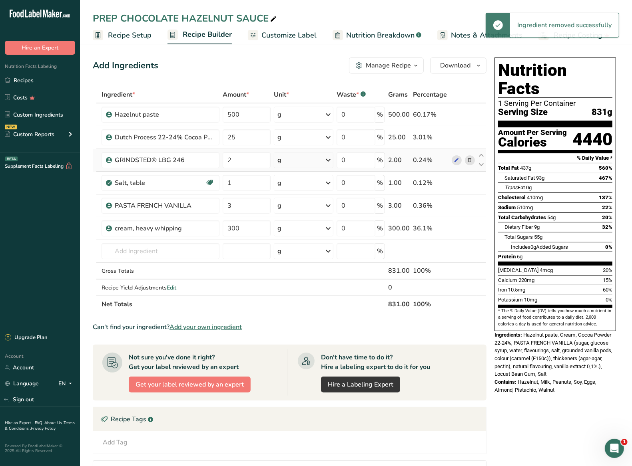
click at [470, 160] on icon at bounding box center [470, 160] width 6 height 8
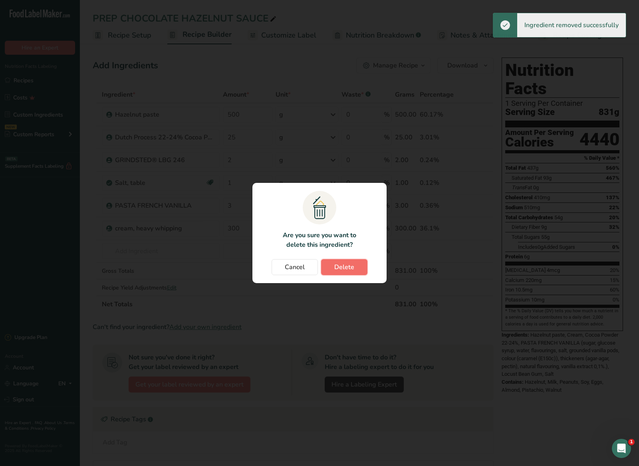
click at [349, 265] on span "Delete" at bounding box center [344, 267] width 20 height 10
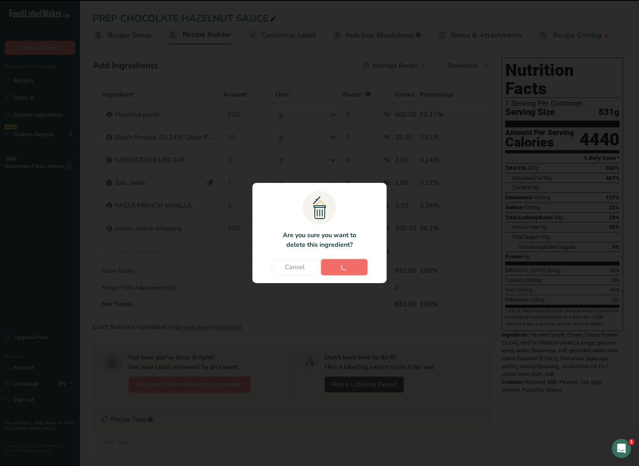
type input "1"
type input "3"
type input "300"
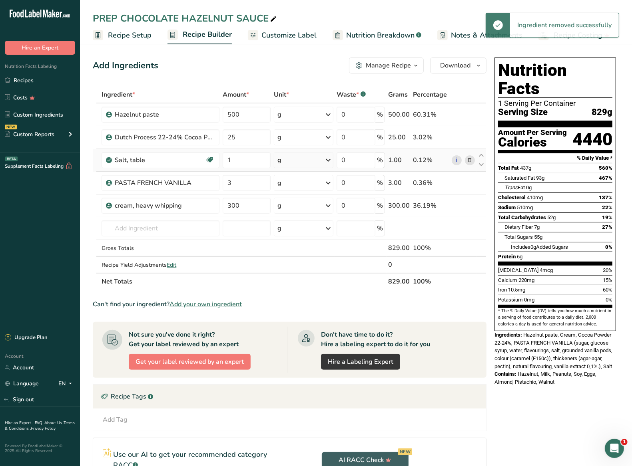
click at [469, 161] on icon at bounding box center [470, 160] width 6 height 8
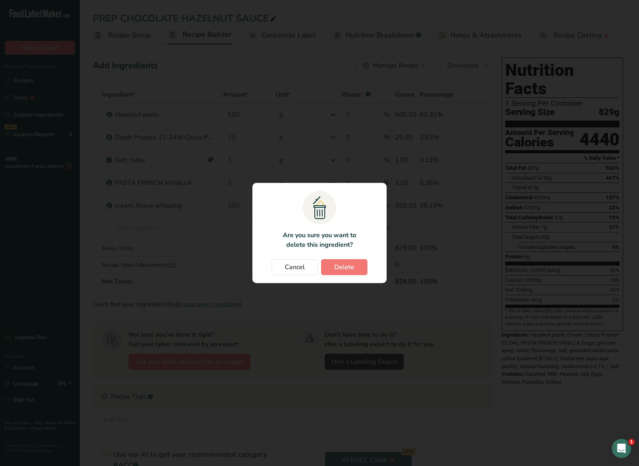
click at [354, 277] on section ".a{fill:#f5f3ed;}.b,.e{fill:#0f393a;}.c{fill:none;}.d{fill:#f2c549;}.e{stroke:r…" at bounding box center [319, 233] width 134 height 100
click at [354, 267] on span "Delete" at bounding box center [344, 267] width 20 height 10
type input "3"
type input "300"
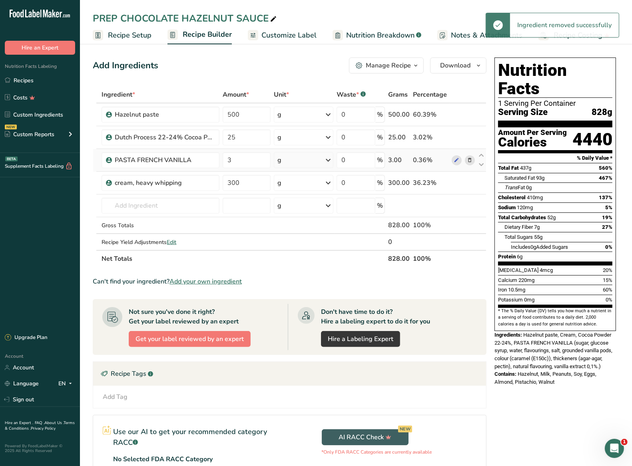
click at [469, 160] on icon at bounding box center [470, 160] width 6 height 8
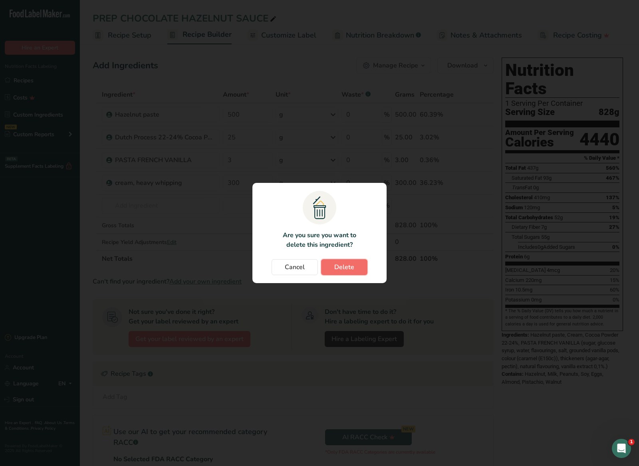
click at [338, 264] on span "Delete" at bounding box center [344, 267] width 20 height 10
type input "300"
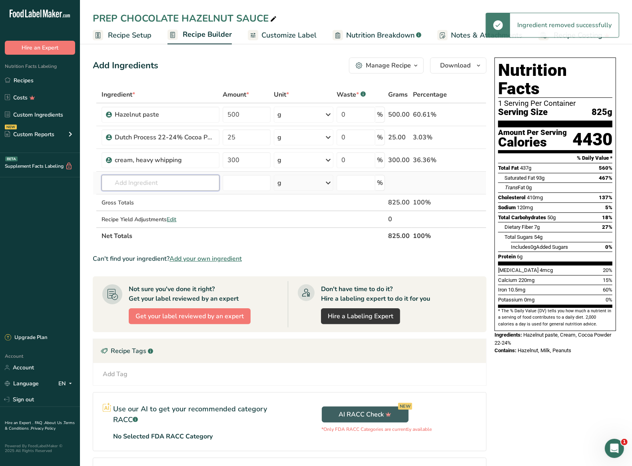
click at [157, 179] on input "text" at bounding box center [160, 183] width 118 height 16
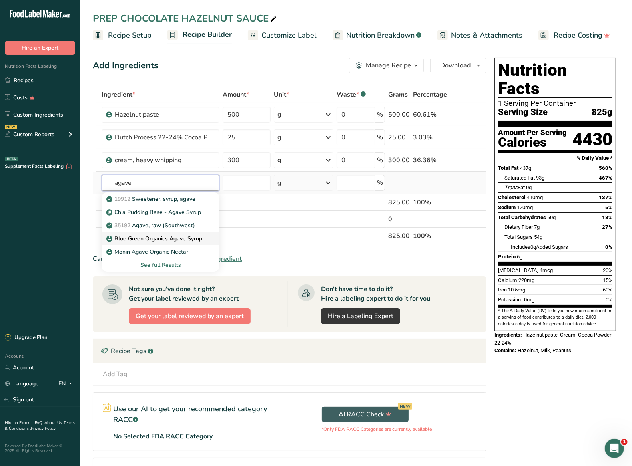
type input "agave"
click at [199, 241] on p "Blue Green Organics Agave Syrup" at bounding box center [155, 239] width 94 height 8
type input "Blue Green Organics Agave Syrup"
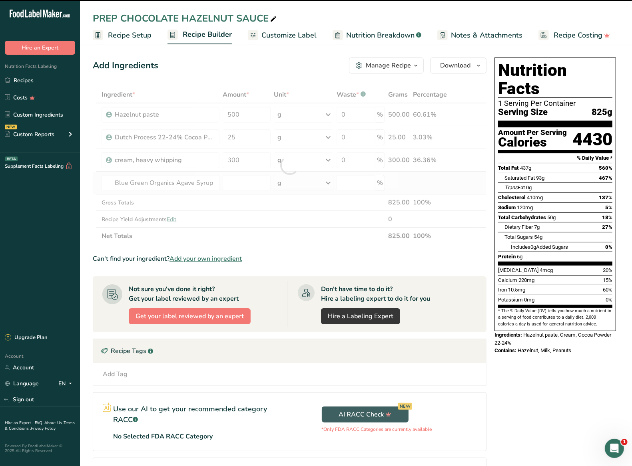
type input "0"
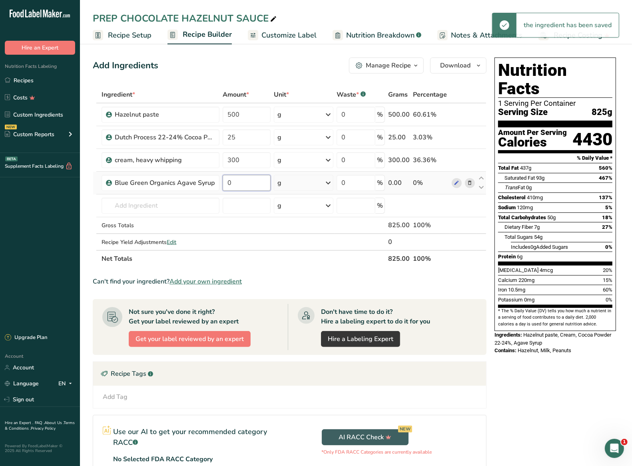
drag, startPoint x: 260, startPoint y: 183, endPoint x: 231, endPoint y: 182, distance: 28.4
click at [231, 182] on input "0" at bounding box center [247, 183] width 48 height 16
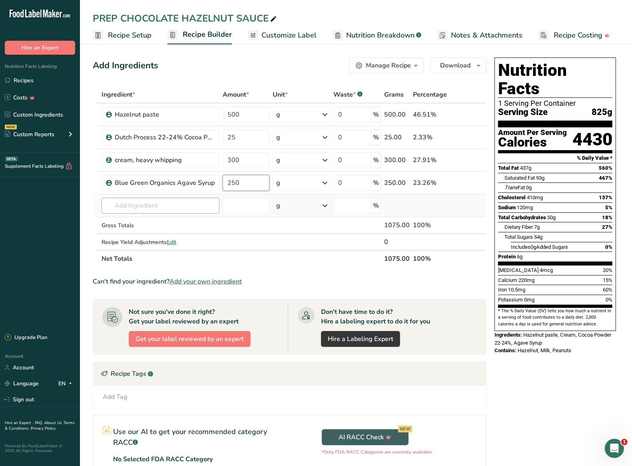
type input "250"
click at [171, 204] on div "Ingredient * Amount * Unit * Waste * .a-a{fill:#347362;}.b-a{fill:#fff;} Grams …" at bounding box center [290, 176] width 394 height 181
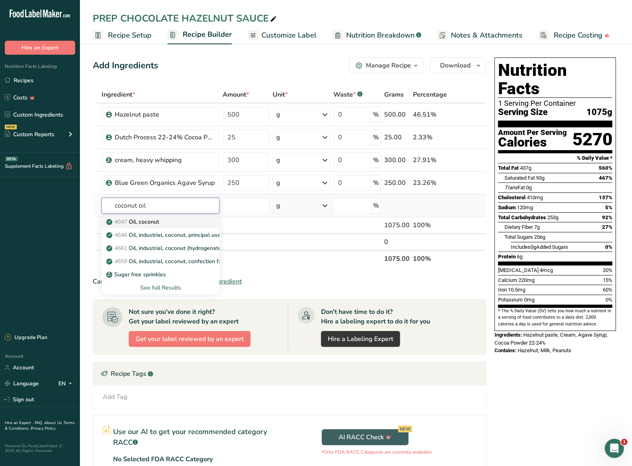
type input "coconut oil"
click at [168, 221] on div "4047 Oil, coconut" at bounding box center [154, 222] width 92 height 8
type input "Oil, coconut"
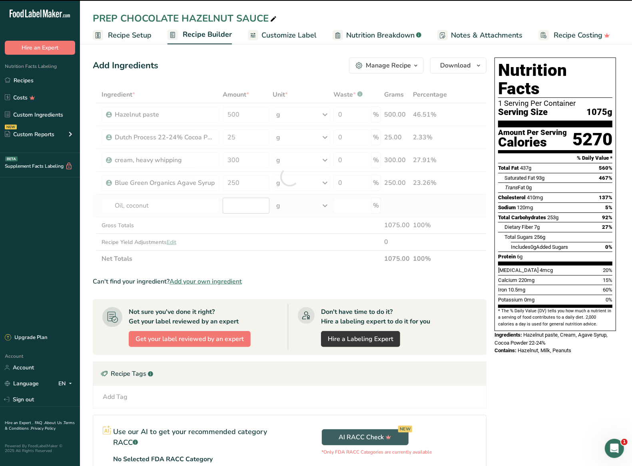
type input "0"
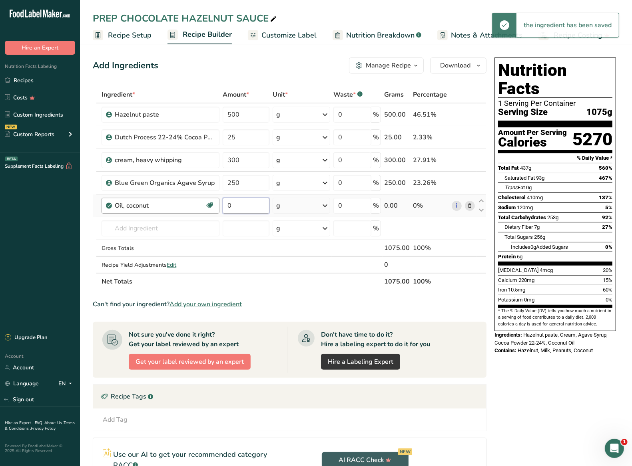
drag, startPoint x: 239, startPoint y: 211, endPoint x: 201, endPoint y: 205, distance: 38.4
click at [201, 205] on tr "Oil, coconut Dairy free Gluten free Vegan Vegetarian Soy free 0 g Portions 1 tb…" at bounding box center [289, 206] width 393 height 23
type input "150"
click at [329, 299] on section "Ingredient * Amount * Unit * Waste * .a-a{fill:#347362;}.b-a{fill:#fff;} Grams …" at bounding box center [290, 335] width 394 height 499
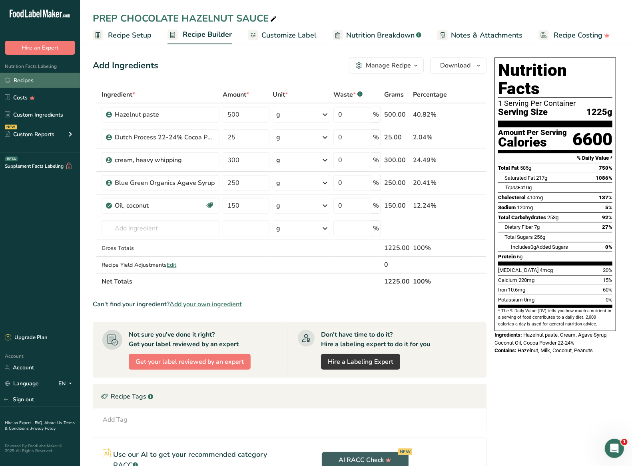
click at [42, 81] on link "Recipes" at bounding box center [40, 80] width 80 height 15
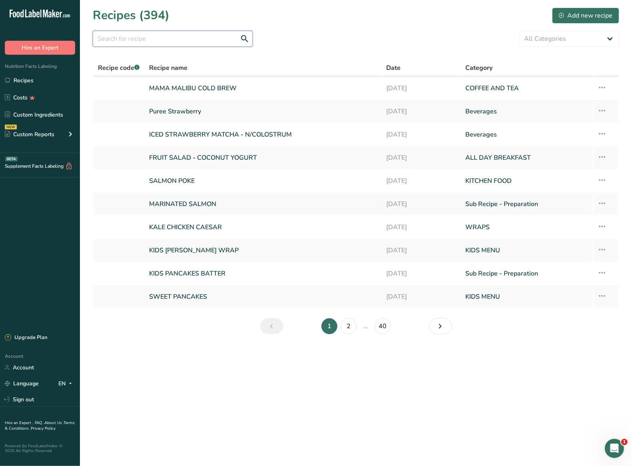
click at [167, 41] on input "text" at bounding box center [173, 39] width 160 height 16
click at [166, 44] on input "text" at bounding box center [173, 39] width 160 height 16
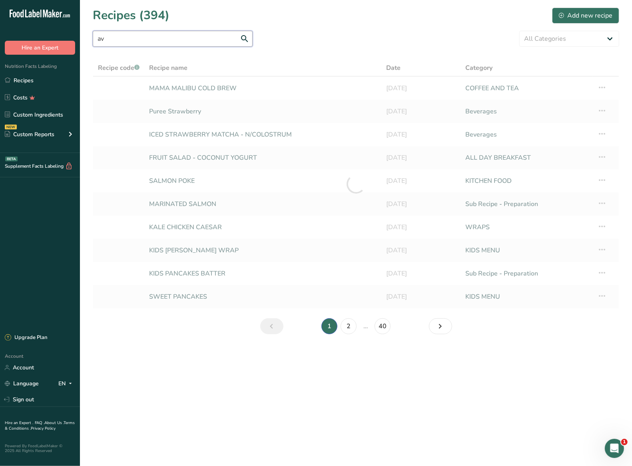
type input "a"
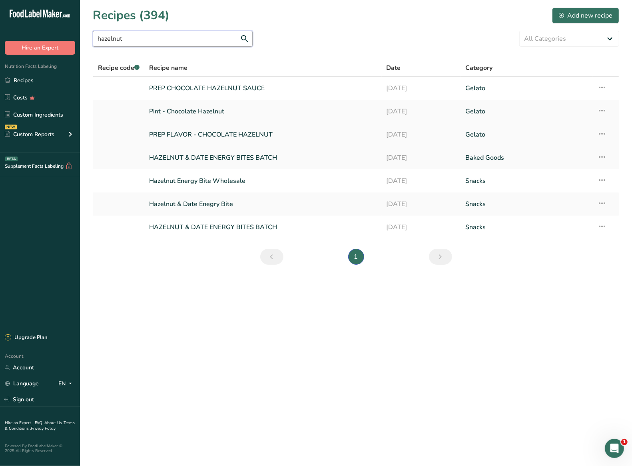
type input "hazelnut"
click at [247, 137] on link "PREP FLAVOR - CHOCOLATE HAZELNUT" at bounding box center [262, 134] width 227 height 17
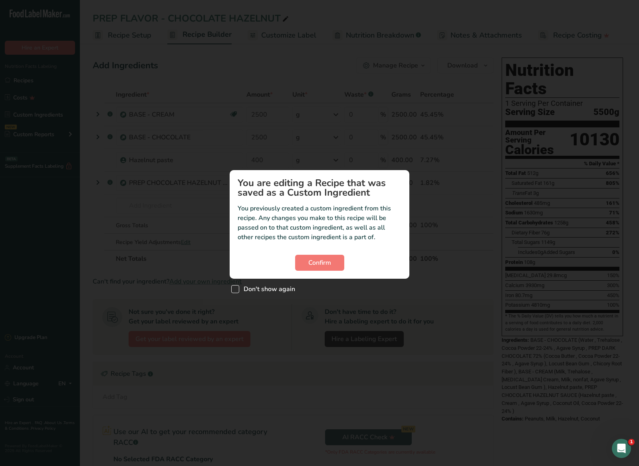
click at [248, 290] on span "Don't show again" at bounding box center [267, 289] width 56 height 8
click at [237, 290] on input "Don't show again" at bounding box center [233, 289] width 5 height 5
checkbox input "true"
click at [324, 264] on span "Confirm" at bounding box center [319, 263] width 23 height 10
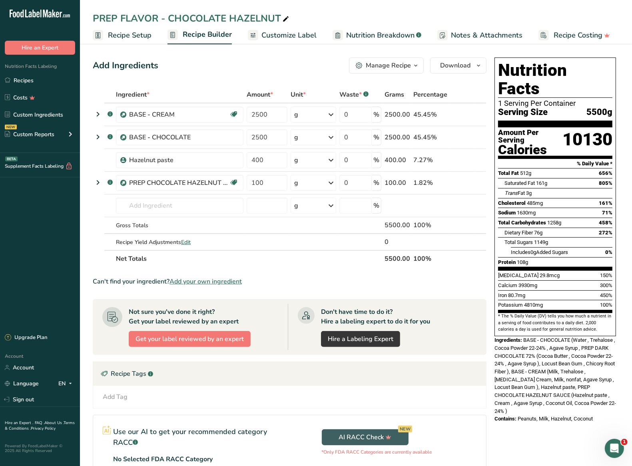
click at [558, 359] on span "BASE - CHOCOLATE (Water , Trehalose , Cocoa Powder 22-24% , Agave Syrup , PREP …" at bounding box center [554, 375] width 121 height 77
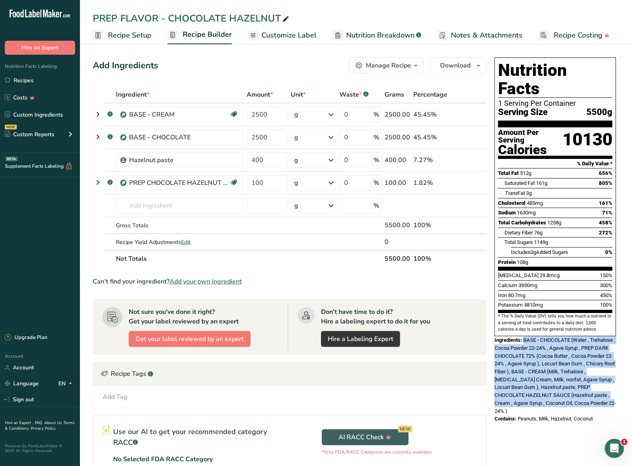
drag, startPoint x: 524, startPoint y: 322, endPoint x: 615, endPoint y: 387, distance: 112.3
click at [615, 387] on div "Ingredients: BASE - CHOCOLATE (Water , Trehalose , Cocoa Powder 22-24% , Agave …" at bounding box center [554, 375] width 121 height 79
copy span "BASE - CHOCOLATE (Water , Trehalose , Cocoa Powder 22-24% , Agave Syrup , PREP …"
drag, startPoint x: 32, startPoint y: 78, endPoint x: 52, endPoint y: 70, distance: 21.7
click at [32, 78] on link "Recipes" at bounding box center [40, 80] width 80 height 15
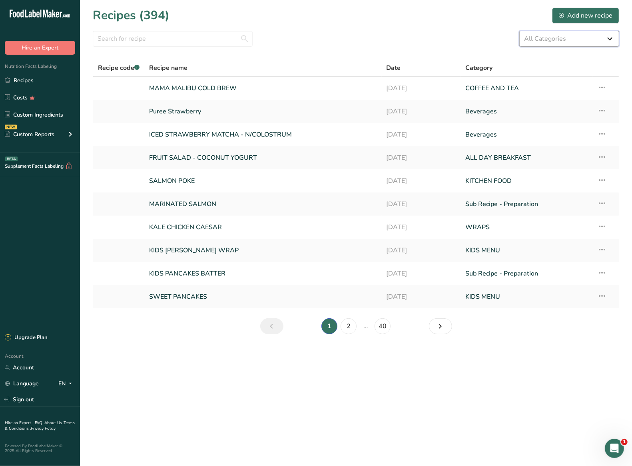
click at [550, 38] on select "All Categories Acai ALL DAY BREAKFAST Baked Goods BAKERY Beverages Bowls COFFEE…" at bounding box center [569, 39] width 100 height 16
click at [184, 43] on input "text" at bounding box center [173, 39] width 160 height 16
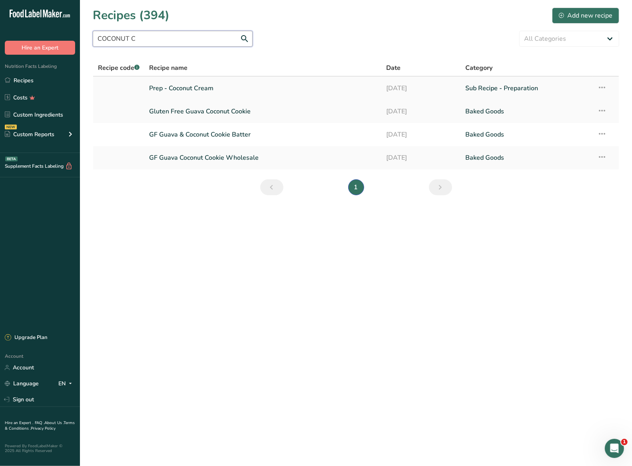
type input "COCONUT C"
click at [201, 91] on link "Prep - Coconut Cream" at bounding box center [262, 88] width 227 height 17
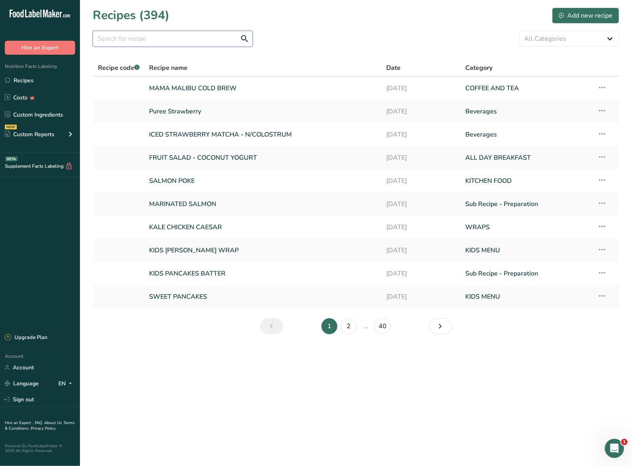
click at [175, 37] on input "text" at bounding box center [173, 39] width 160 height 16
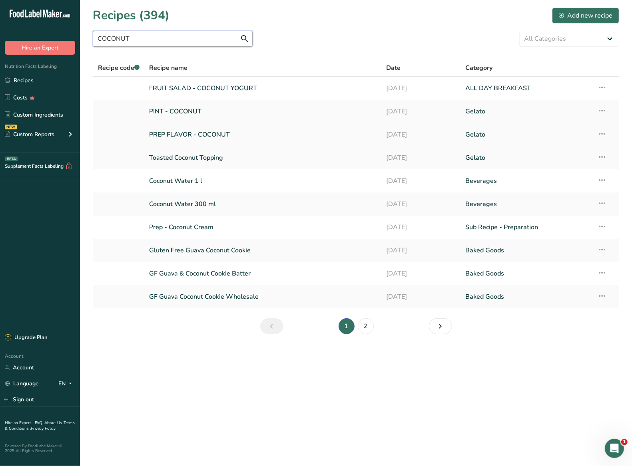
type input "COCONUT"
click at [191, 136] on link "PREP FLAVOR - COCONUT" at bounding box center [262, 134] width 227 height 17
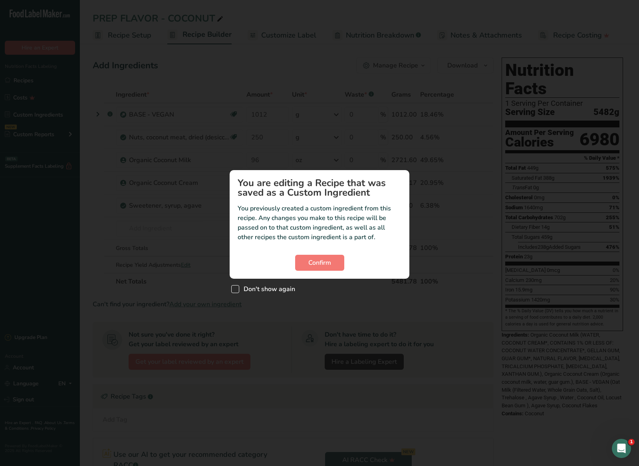
click at [270, 288] on span "Don't show again" at bounding box center [267, 289] width 56 height 8
click at [237, 288] on input "Don't show again" at bounding box center [233, 289] width 5 height 5
checkbox input "true"
click at [314, 266] on span "Confirm" at bounding box center [319, 263] width 23 height 10
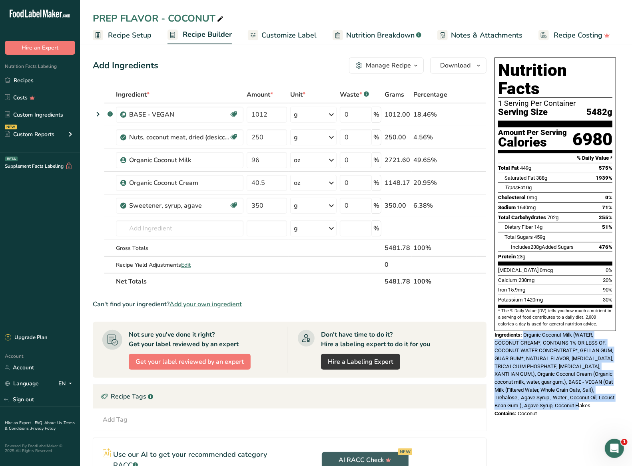
drag, startPoint x: 573, startPoint y: 389, endPoint x: 524, endPoint y: 316, distance: 87.7
click at [524, 331] on div "Ingredients: Organic Coconut Milk (WATER, COCONUT CREAM*, CONTAINS 1% OR LESS O…" at bounding box center [554, 370] width 121 height 79
copy span "Organic Coconut Milk (WATER, COCONUT CREAM*, CONTAINS 1% OR LESS OF: COCONUT WA…"
click at [16, 78] on link "Recipes" at bounding box center [40, 80] width 80 height 15
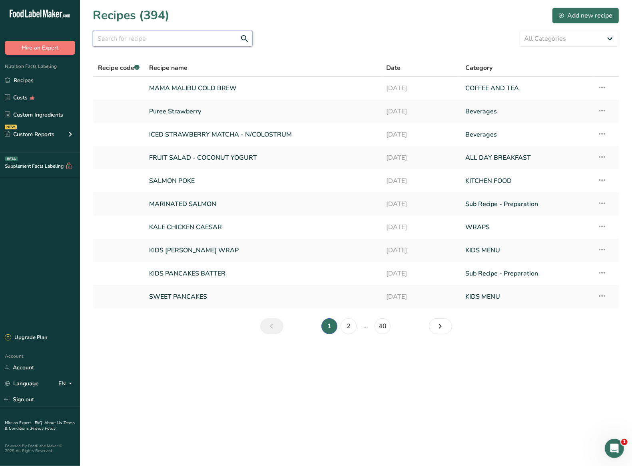
click at [148, 37] on input "text" at bounding box center [173, 39] width 160 height 16
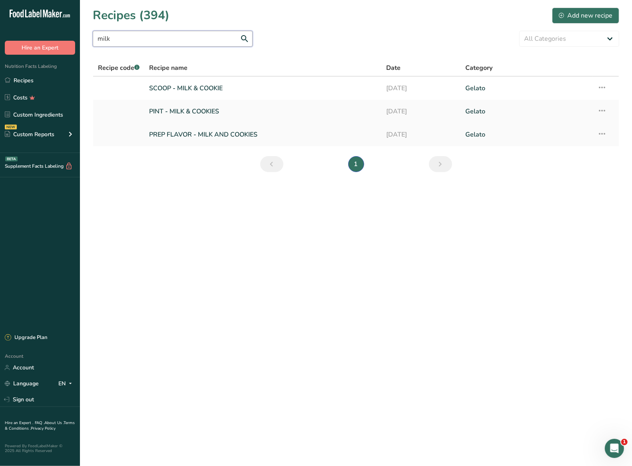
type input "milk"
click at [229, 135] on link "PREP FLAVOR - MILK AND COOKIES" at bounding box center [262, 134] width 227 height 17
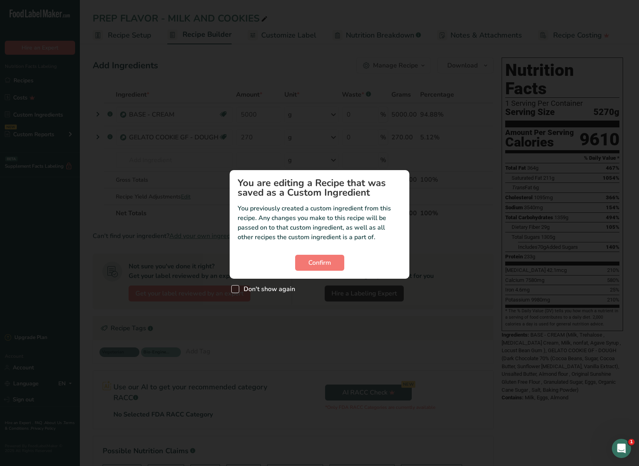
click at [248, 290] on span "Don't show again" at bounding box center [267, 289] width 56 height 8
click at [237, 290] on input "Don't show again" at bounding box center [233, 289] width 5 height 5
checkbox input "true"
click at [313, 260] on span "Confirm" at bounding box center [319, 263] width 23 height 10
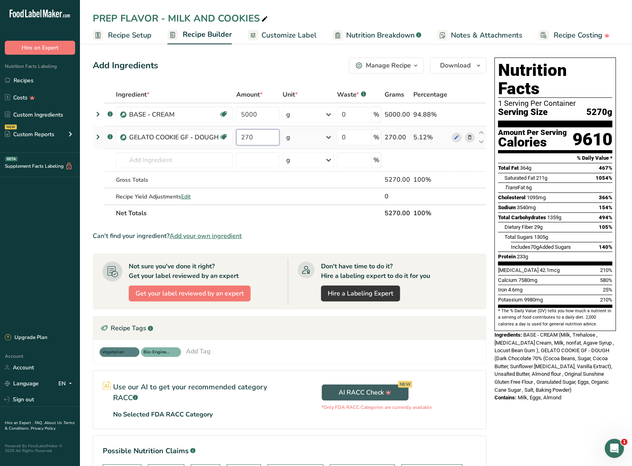
drag, startPoint x: 259, startPoint y: 133, endPoint x: 241, endPoint y: 131, distance: 18.0
click at [241, 131] on input "270" at bounding box center [257, 137] width 43 height 16
drag, startPoint x: 259, startPoint y: 134, endPoint x: 244, endPoint y: 134, distance: 14.8
click at [244, 134] on input "270" at bounding box center [257, 137] width 43 height 16
click at [242, 134] on input "270" at bounding box center [257, 137] width 43 height 16
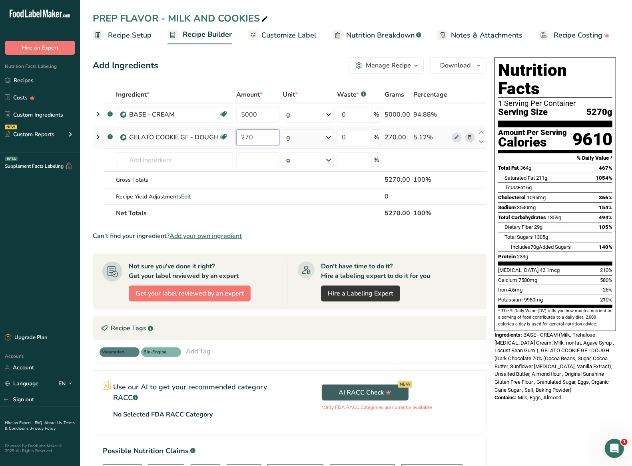
click at [260, 137] on input "270" at bounding box center [257, 137] width 43 height 16
drag, startPoint x: 255, startPoint y: 140, endPoint x: 229, endPoint y: 135, distance: 26.4
click at [229, 135] on tr ".a-a{fill:#347362;}.b-a{fill:#fff;} GELATO COOKIE GF - DOUGH Dairy free Gluten …" at bounding box center [289, 137] width 393 height 23
type input "540"
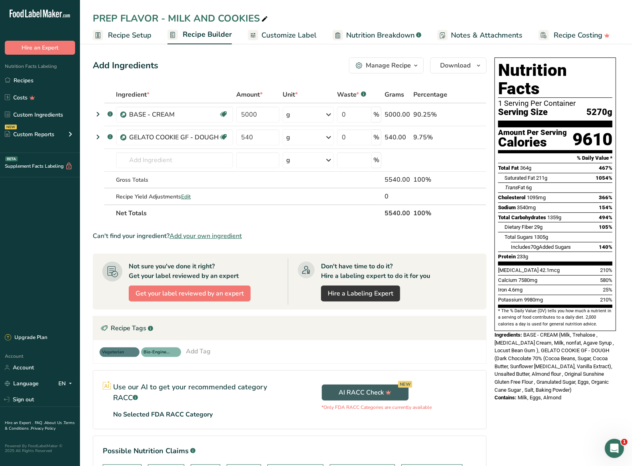
drag, startPoint x: 252, startPoint y: 67, endPoint x: 299, endPoint y: 37, distance: 55.5
click at [252, 67] on div "Add Ingredients Manage Recipe Delete Recipe Duplicate Recipe Scale Recipe Save …" at bounding box center [290, 66] width 394 height 16
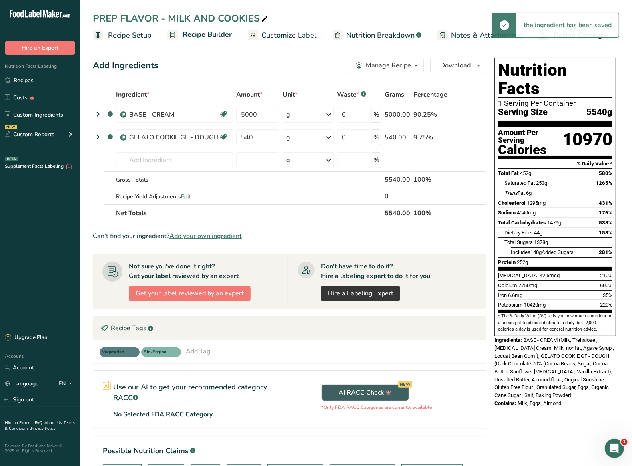
drag, startPoint x: 580, startPoint y: 378, endPoint x: 562, endPoint y: 354, distance: 30.0
click at [579, 376] on div "Ingredients: BASE - CREAM (Milk, Trehalose , Whipping Cream, Milk, nonfat, Agav…" at bounding box center [554, 367] width 121 height 63
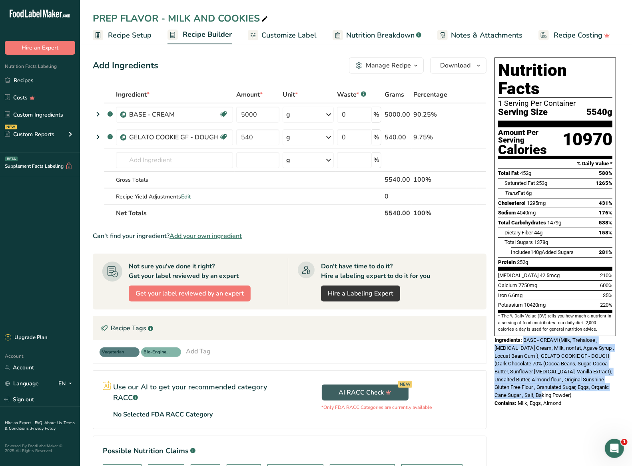
drag, startPoint x: 525, startPoint y: 324, endPoint x: 547, endPoint y: 377, distance: 58.0
click at [547, 377] on div "Ingredients: BASE - CREAM (Milk, Trehalose , Whipping Cream, Milk, nonfat, Agav…" at bounding box center [554, 367] width 121 height 63
copy span "BASE - CREAM (Milk, Trehalose , Whipping Cream, Milk, nonfat, Agave Syrup , Loc…"
click at [457, 138] on icon at bounding box center [456, 137] width 6 height 8
click at [37, 84] on link "Recipes" at bounding box center [40, 80] width 80 height 15
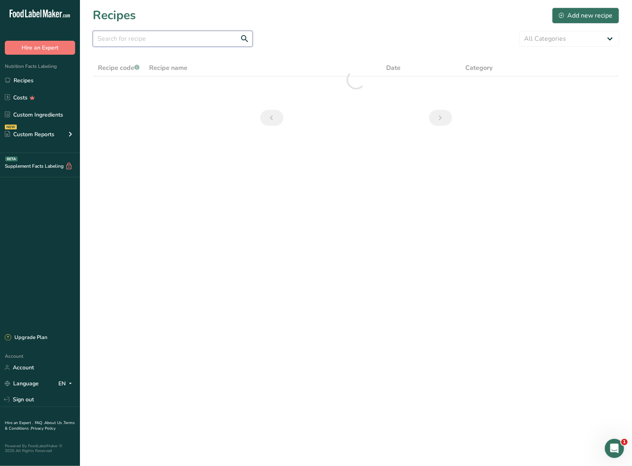
click at [185, 35] on input "text" at bounding box center [173, 39] width 160 height 16
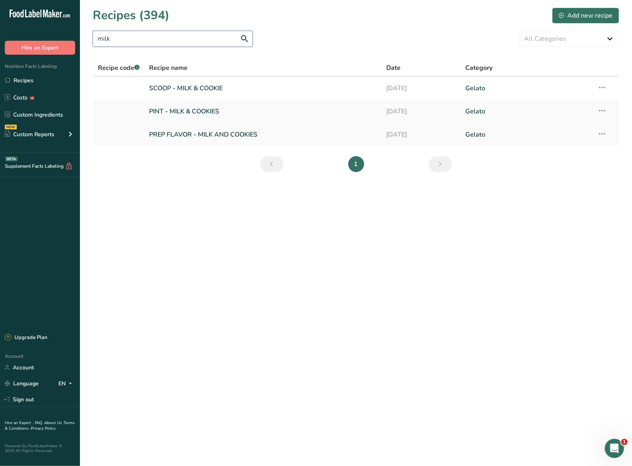
type input "milk"
click at [212, 137] on link "PREP FLAVOR - MILK AND COOKIES" at bounding box center [262, 134] width 227 height 17
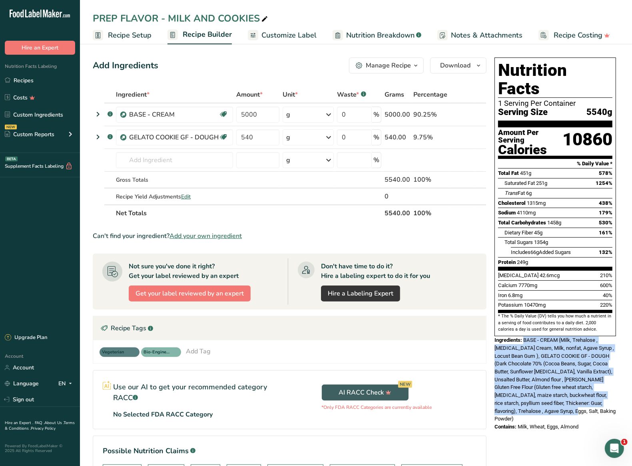
drag, startPoint x: 524, startPoint y: 323, endPoint x: 558, endPoint y: 392, distance: 77.2
click at [558, 392] on div "Ingredients: BASE - CREAM (Milk, Trehalose , Whipping Cream, Milk, nonfat, Agav…" at bounding box center [554, 379] width 121 height 87
copy span "BASE - CREAM (Milk, Trehalose , Whipping Cream, Milk, nonfat, Agave Syrup , Loc…"
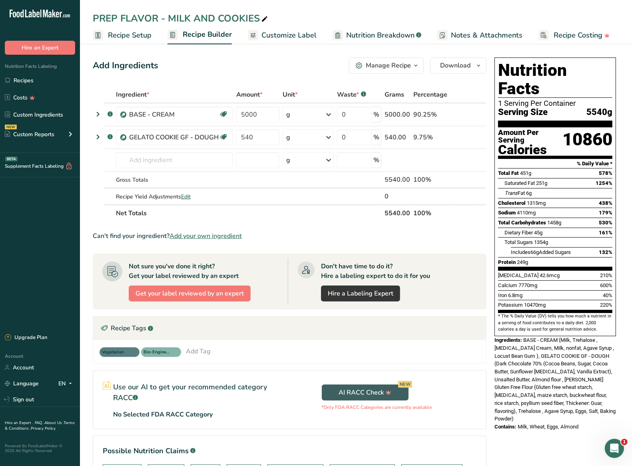
click at [581, 423] on div "Contains: Milk, Wheat, Eggs, Almond" at bounding box center [554, 427] width 121 height 8
drag, startPoint x: 581, startPoint y: 403, endPoint x: 519, endPoint y: 402, distance: 62.7
click at [519, 423] on div "Contains: Milk, Wheat, Eggs, Almond" at bounding box center [554, 427] width 121 height 8
drag, startPoint x: 518, startPoint y: 401, endPoint x: 638, endPoint y: 405, distance: 120.3
click at [631, 405] on html ".a-20{fill:#fff;} Hire an Expert Nutrition Facts Labeling Recipes Costs Custom …" at bounding box center [316, 288] width 632 height 577
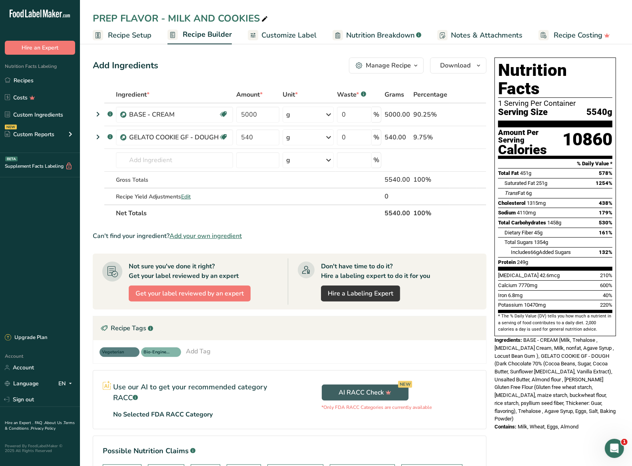
copy span "Milk, Wheat, Eggs, Almond"
click at [50, 81] on link "Recipes" at bounding box center [40, 80] width 80 height 15
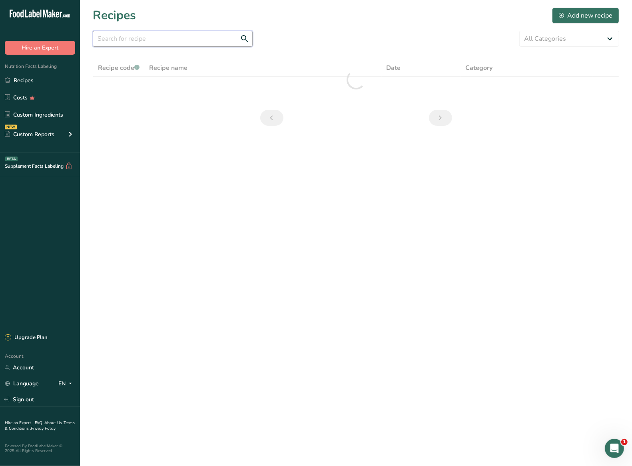
click at [159, 42] on input "text" at bounding box center [173, 39] width 160 height 16
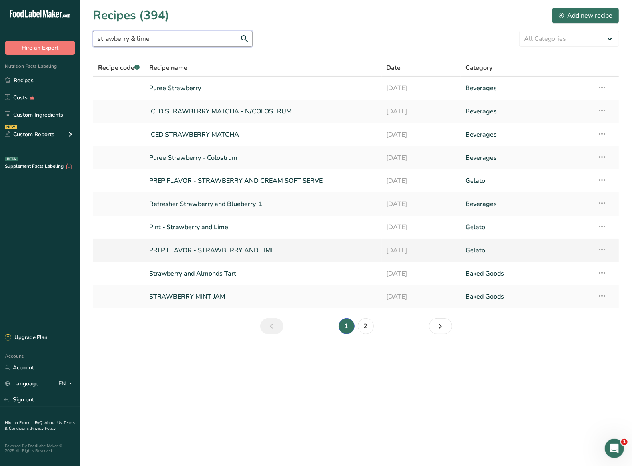
type input "strawberry & lime"
click at [222, 253] on link "PREP FLAVOR - STRAWBERRY AND LIME" at bounding box center [262, 250] width 227 height 17
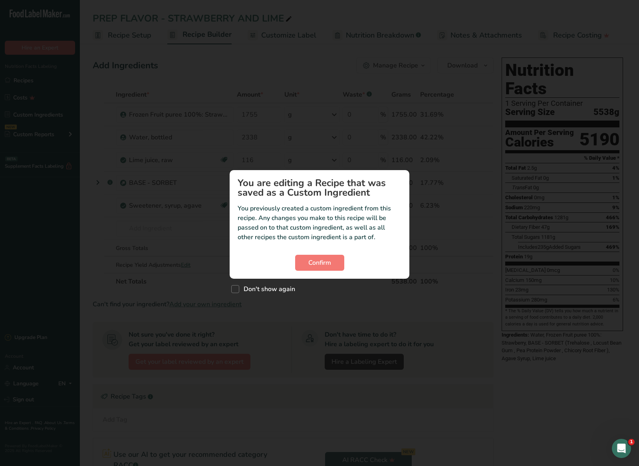
click at [243, 295] on div "Don't show again" at bounding box center [320, 287] width 180 height 17
click at [268, 287] on span "Don't show again" at bounding box center [267, 289] width 56 height 8
click at [237, 287] on input "Don't show again" at bounding box center [233, 289] width 5 height 5
checkbox input "true"
click at [327, 264] on span "Confirm" at bounding box center [319, 263] width 23 height 10
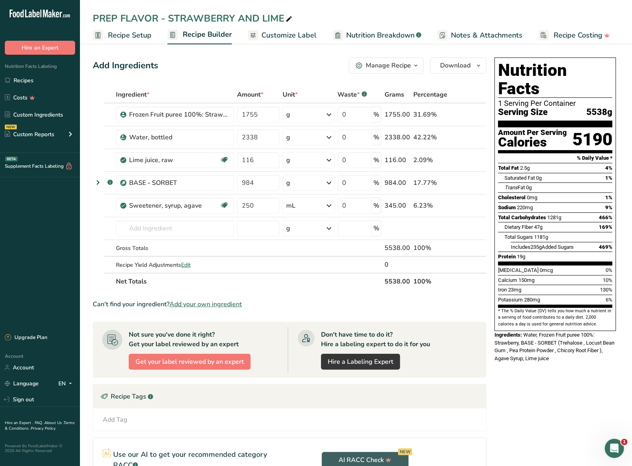
click at [535, 355] on div "Nutrition Facts 1 Serving Per Container Serving Size 5538g Amount Per Serving C…" at bounding box center [555, 326] width 128 height 544
drag, startPoint x: 553, startPoint y: 342, endPoint x: 525, endPoint y: 316, distance: 38.4
click at [525, 331] on div "Ingredients: Water, Frozen Fruit puree 100%: Strawberry, BASE - SORBET (Trehalo…" at bounding box center [554, 347] width 121 height 32
copy span "Water, Frozen Fruit puree 100%: Strawberry, BASE - SORBET (Trehalose , Locust B…"
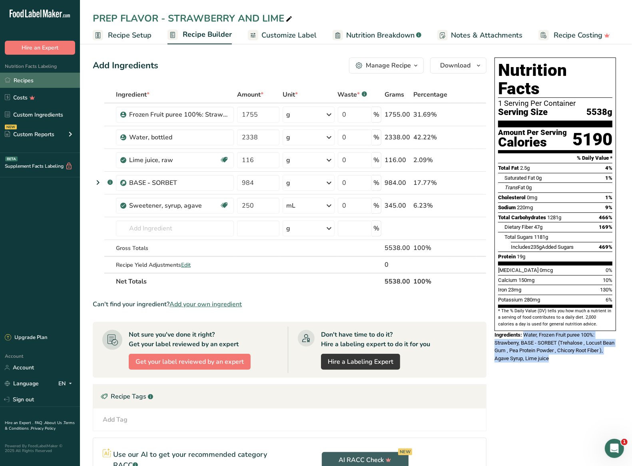
click at [29, 76] on link "Recipes" at bounding box center [40, 80] width 80 height 15
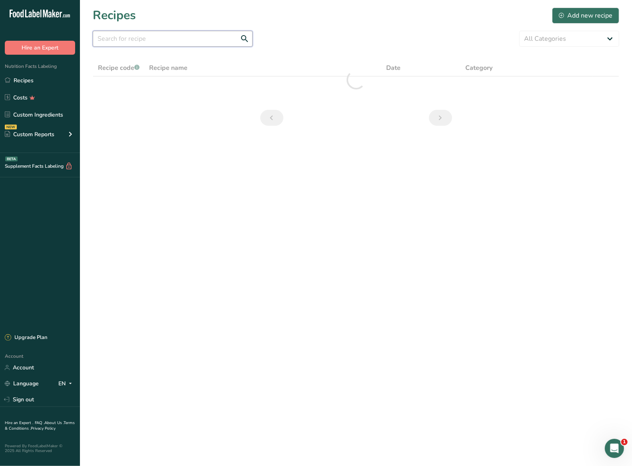
click at [175, 39] on input "text" at bounding box center [173, 39] width 160 height 16
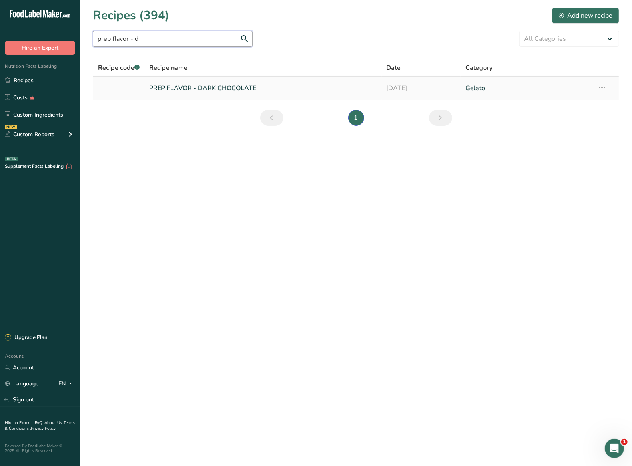
type input "prep flavor - d"
click at [226, 89] on link "PREP FLAVOR - DARK CHOCOLATE" at bounding box center [262, 88] width 227 height 17
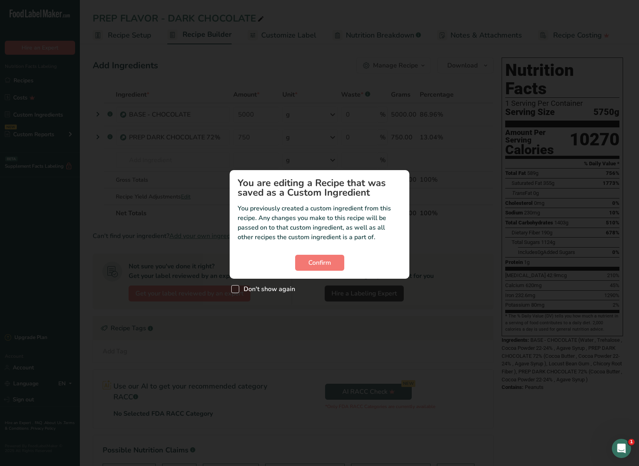
click at [256, 289] on span "Don't show again" at bounding box center [267, 289] width 56 height 8
click at [237, 289] on input "Don't show again" at bounding box center [233, 289] width 5 height 5
checkbox input "true"
click at [307, 261] on button "Confirm" at bounding box center [319, 263] width 49 height 16
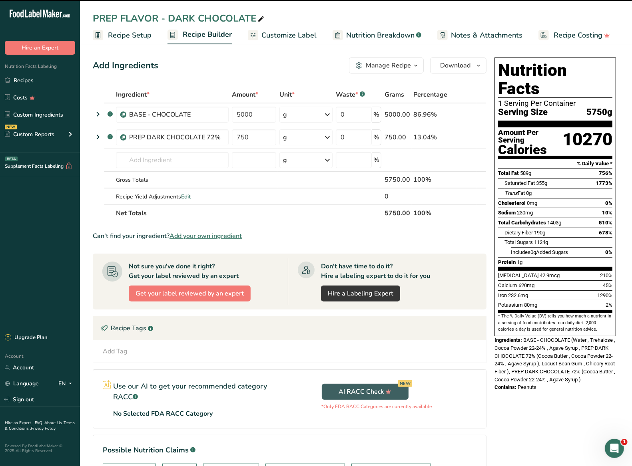
click at [578, 354] on span "BASE - CHOCOLATE (Water , Trehalose , Cocoa Powder 22-24% , Agave Syrup , PREP …" at bounding box center [554, 359] width 121 height 45
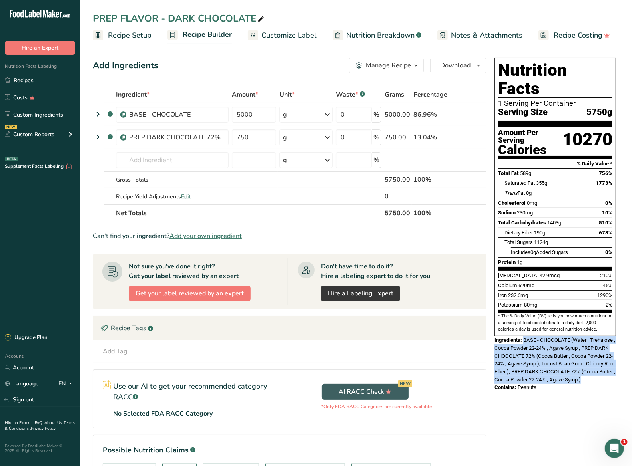
drag, startPoint x: 604, startPoint y: 363, endPoint x: 525, endPoint y: 324, distance: 88.1
click at [525, 336] on div "Ingredients: BASE - CHOCOLATE (Water , Trehalose , Cocoa Powder 22-24% , Agave …" at bounding box center [554, 359] width 121 height 47
copy span "BASE - CHOCOLATE (Water , Trehalose , Cocoa Powder 22-24% , Agave Syrup , PREP …"
click at [382, 36] on span "Nutrition Breakdown" at bounding box center [380, 35] width 68 height 11
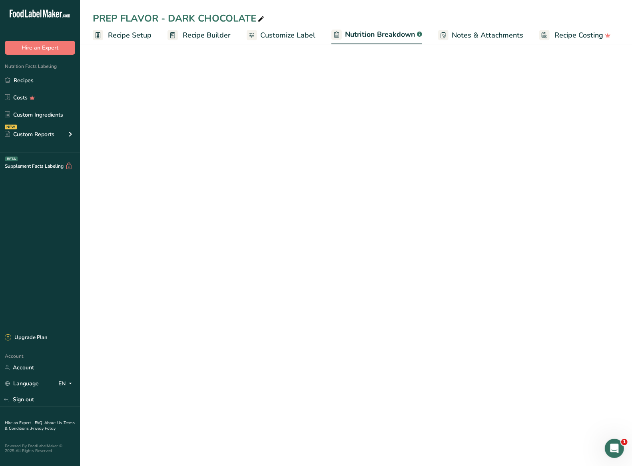
select select "Calories"
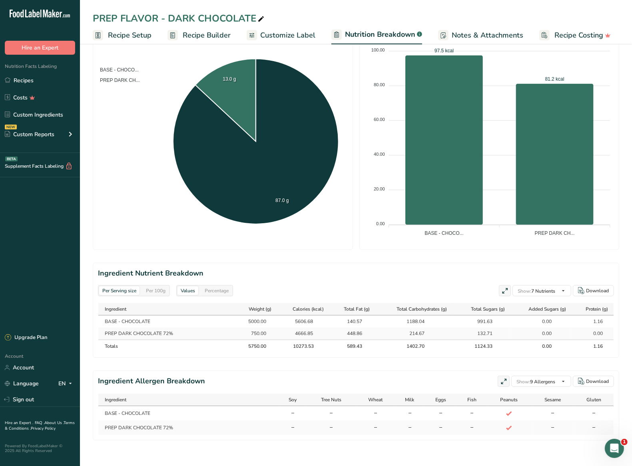
scroll to position [0, 0]
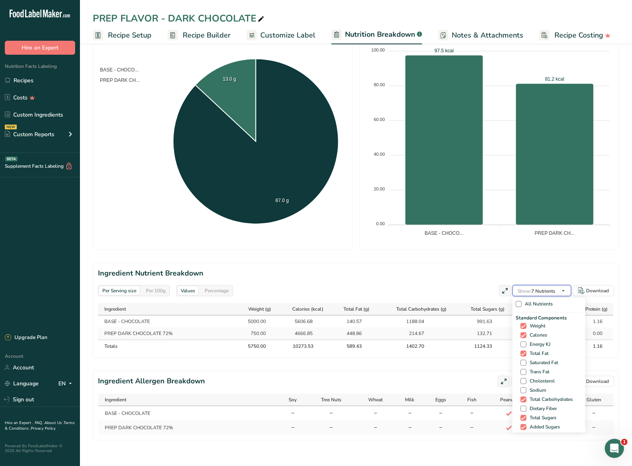
click at [564, 286] on icon "button" at bounding box center [563, 291] width 6 height 10
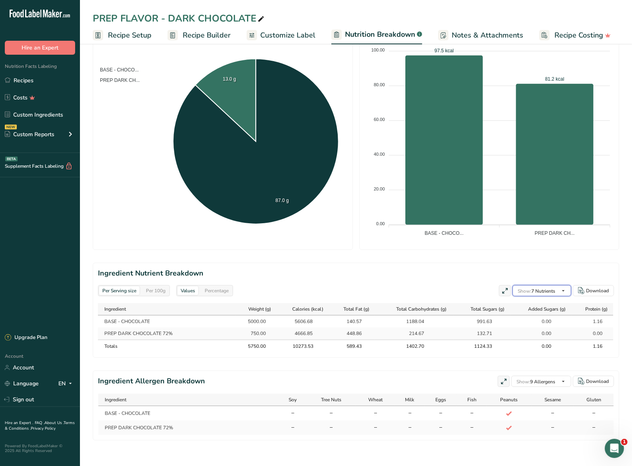
scroll to position [3, 0]
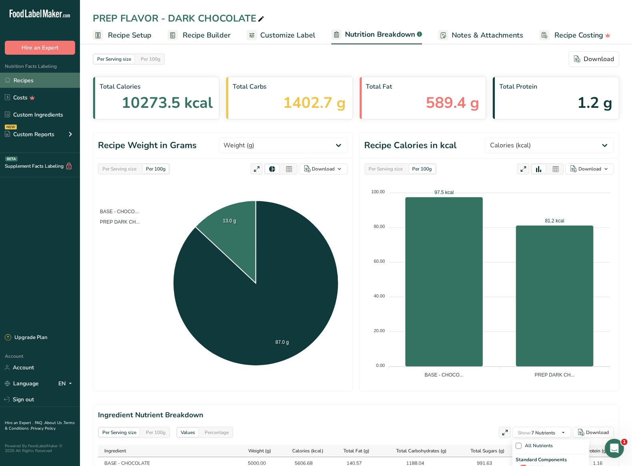
click at [22, 83] on link "Recipes" at bounding box center [40, 80] width 80 height 15
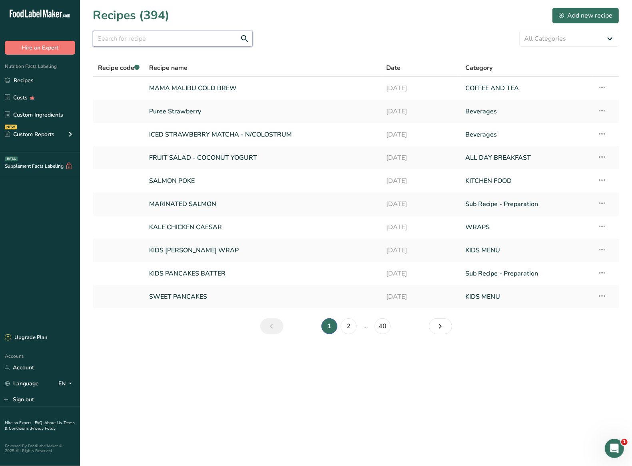
click at [156, 39] on input "text" at bounding box center [173, 39] width 160 height 16
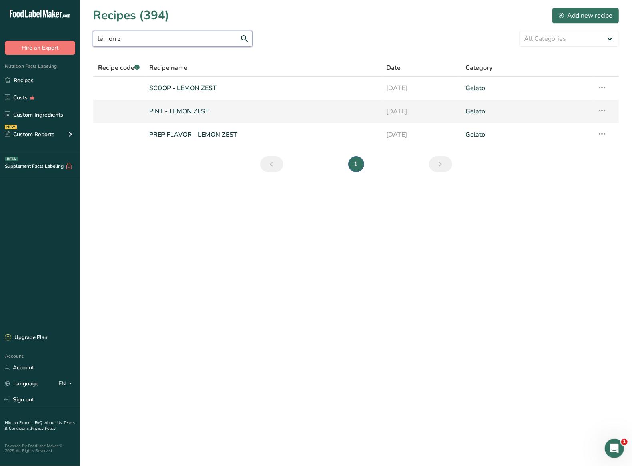
type input "lemon z"
click at [205, 130] on link "PREP FLAVOR - LEMON ZEST" at bounding box center [262, 134] width 227 height 17
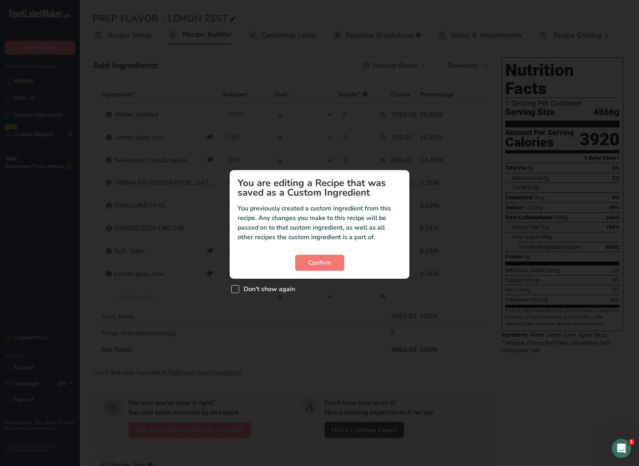
click at [271, 290] on span "Don't show again" at bounding box center [267, 289] width 56 height 8
click at [237, 290] on input "Don't show again" at bounding box center [233, 289] width 5 height 5
checkbox input "true"
click at [317, 254] on section "You are editing a Recipe that was saved as a Custom Ingredient You previously c…" at bounding box center [320, 224] width 180 height 109
click at [301, 258] on button "Confirm" at bounding box center [319, 263] width 49 height 16
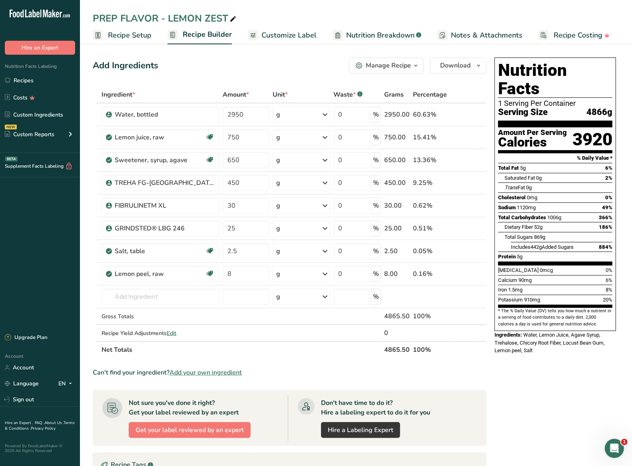
click at [579, 344] on div "Nutrition Facts 1 Serving Per Container Serving Size 4866g Amount Per Serving C…" at bounding box center [555, 208] width 128 height 308
drag, startPoint x: 537, startPoint y: 334, endPoint x: 523, endPoint y: 320, distance: 18.9
click at [523, 331] on div "Ingredients: Water, Lemon Juice, Agave Syrup, Trehalose, Chicory Root Fiber, Lo…" at bounding box center [554, 343] width 121 height 24
copy span "Water, Lemon Juice, Agave Syrup, Trehalose, Chicory Root Fiber, Locust Bean Gum…"
click at [44, 87] on link "Recipes" at bounding box center [40, 80] width 80 height 15
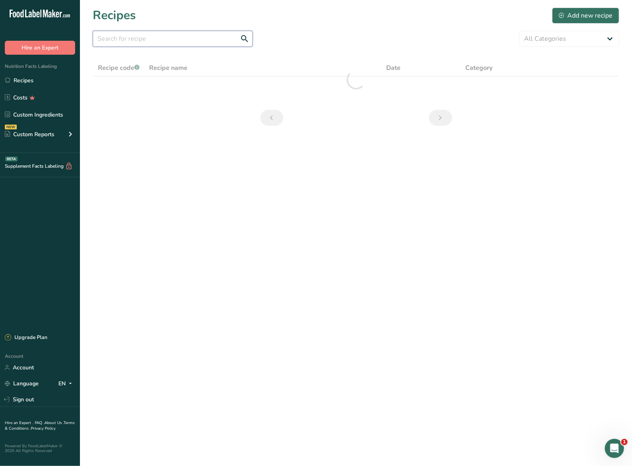
click at [183, 35] on input "text" at bounding box center [173, 39] width 160 height 16
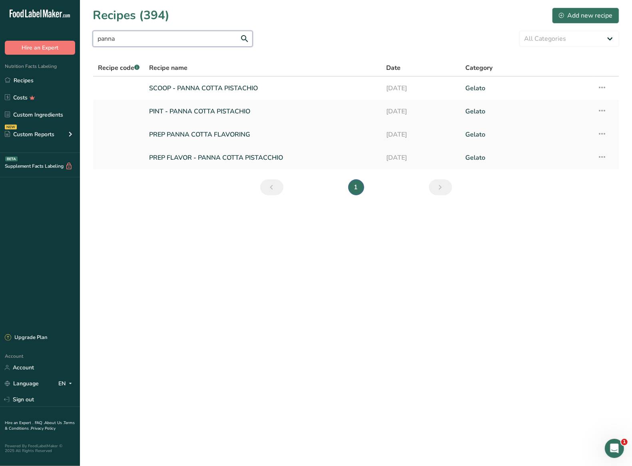
type input "panna"
click at [227, 135] on link "PREP PANNA COTTA FLAVORING" at bounding box center [262, 134] width 227 height 17
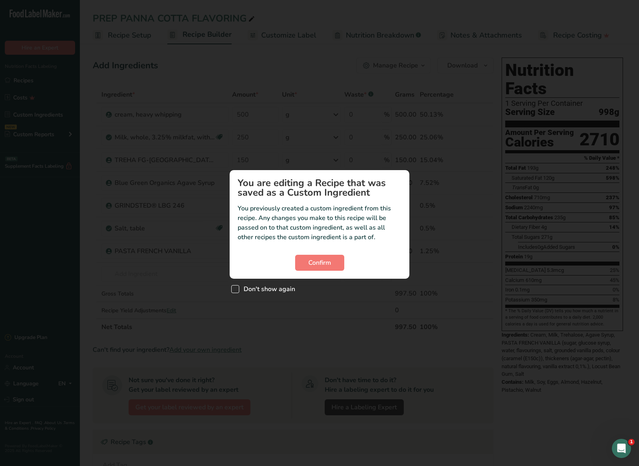
click at [265, 291] on span "Don't show again" at bounding box center [267, 289] width 56 height 8
click at [237, 291] on input "Don't show again" at bounding box center [233, 289] width 5 height 5
checkbox input "true"
click at [326, 258] on span "Confirm" at bounding box center [319, 263] width 23 height 10
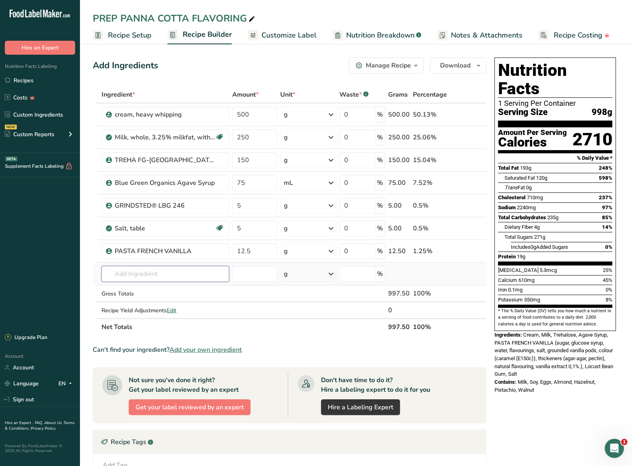
click at [126, 274] on input "text" at bounding box center [164, 274] width 127 height 16
type input "pistachio pa"
click at [196, 295] on link "18121468900 Pistacchio Paste" at bounding box center [164, 290] width 127 height 13
type input "Pistacchio Paste"
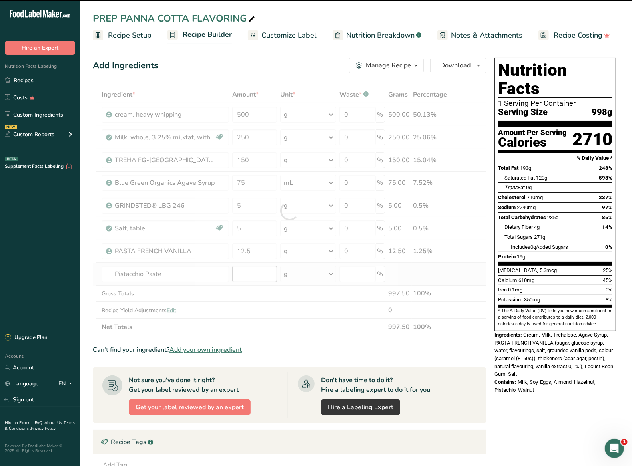
type input "0"
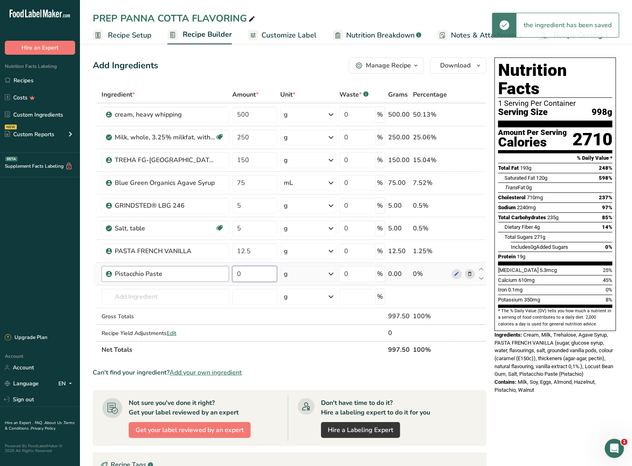
drag, startPoint x: 242, startPoint y: 272, endPoint x: 228, endPoint y: 271, distance: 14.4
click at [228, 271] on tr "Pistacchio Paste 0 g Weight Units g kg mg See more Volume Units l Volume units …" at bounding box center [289, 274] width 393 height 23
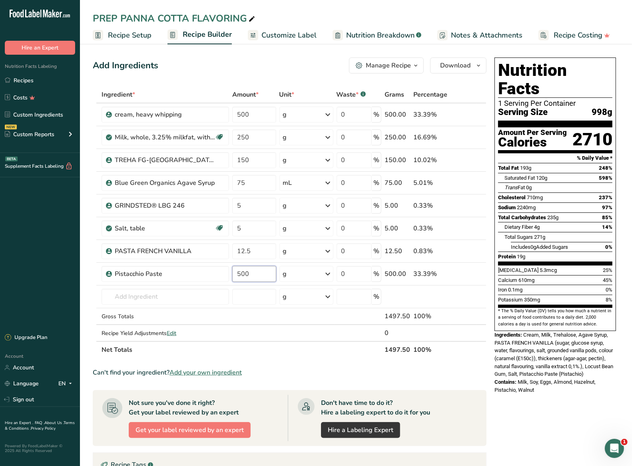
type input "500"
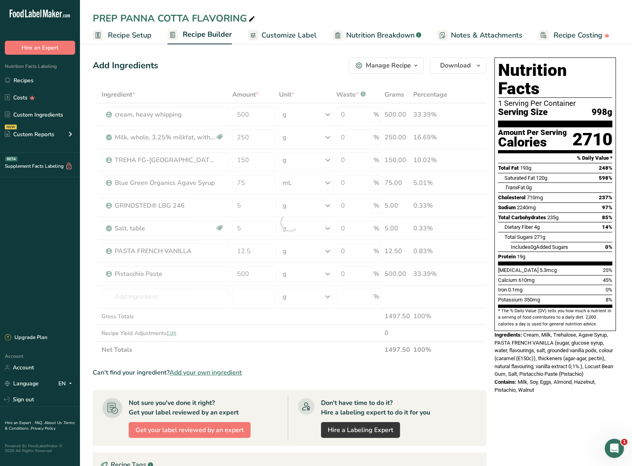
click at [550, 406] on div "Nutrition Facts 1 Serving Per Container Serving Size 998g Amount Per Serving Ca…" at bounding box center [555, 351] width 128 height 595
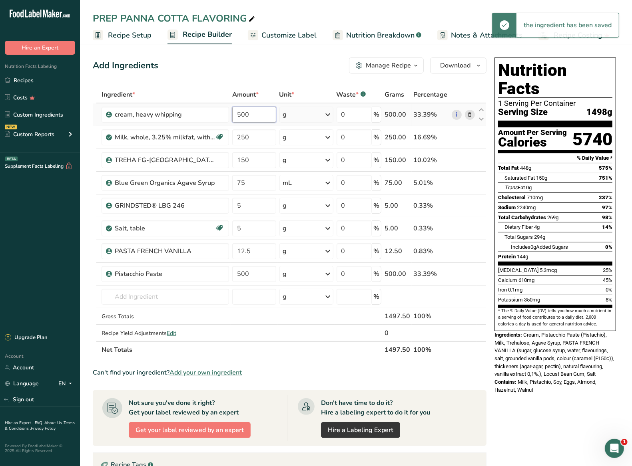
click at [246, 109] on input "500" at bounding box center [254, 115] width 44 height 16
type input "250"
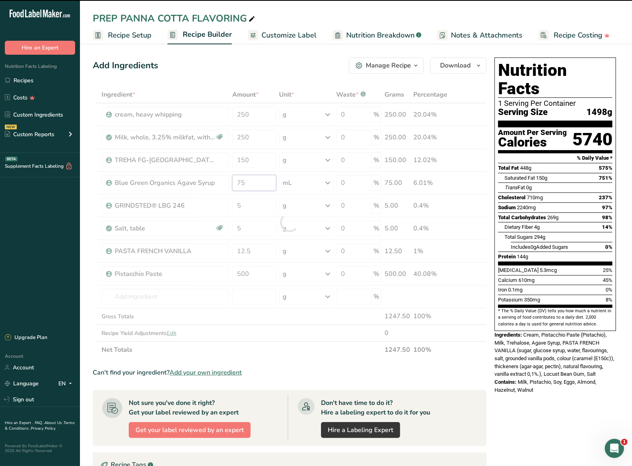
drag, startPoint x: 253, startPoint y: 180, endPoint x: 243, endPoint y: 178, distance: 10.2
click at [243, 178] on div "Ingredient * Amount * Unit * Waste * .a-a{fill:#347362;}.b-a{fill:#fff;} Grams …" at bounding box center [290, 222] width 394 height 272
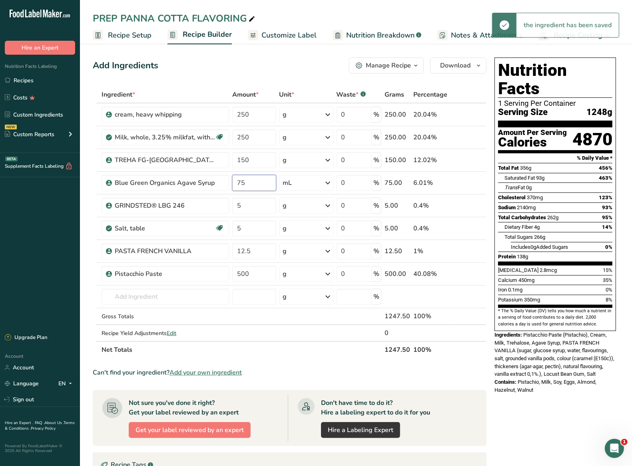
type input "7"
type input "250"
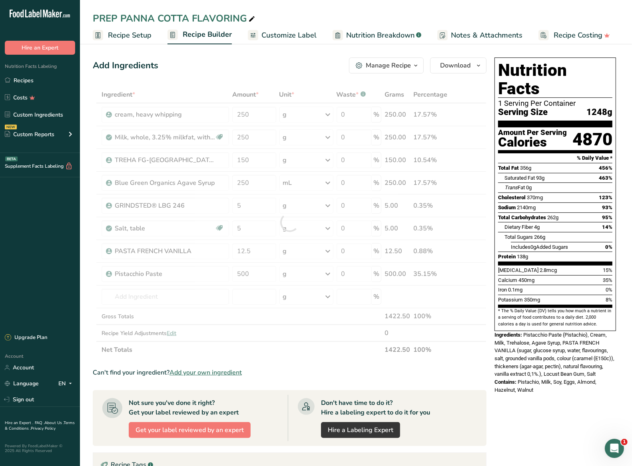
click at [534, 378] on div "Contains: Pistachio, Milk, Soy, Eggs, Almond, Hazelnut, Walnut" at bounding box center [554, 386] width 121 height 16
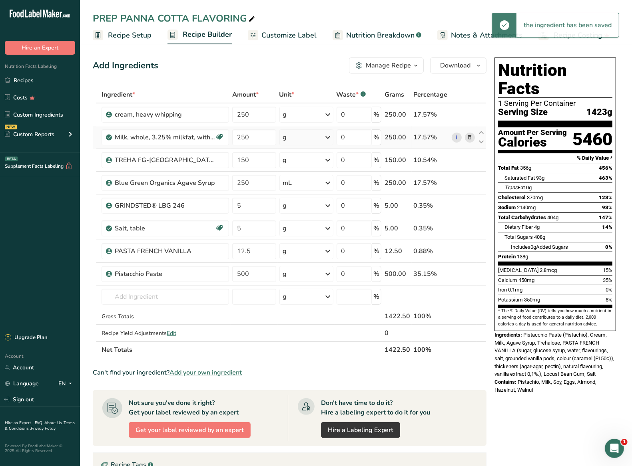
click at [468, 137] on icon at bounding box center [470, 137] width 6 height 8
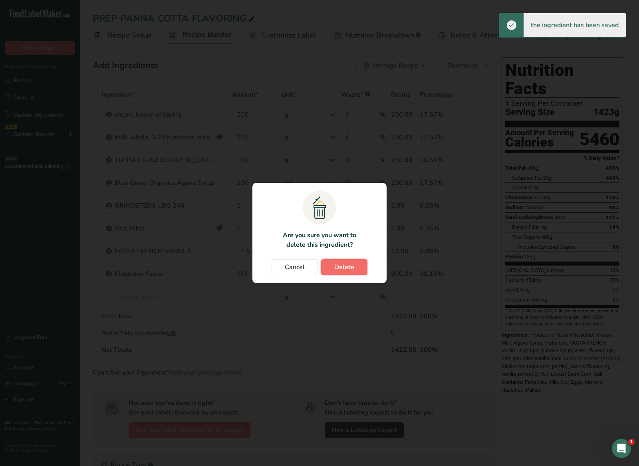
click at [359, 267] on button "Delete" at bounding box center [344, 267] width 46 height 16
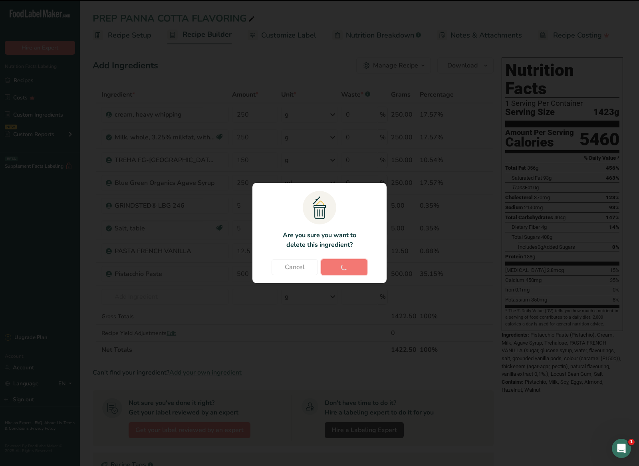
type input "150"
type input "250"
type input "5"
type input "12.5"
type input "500"
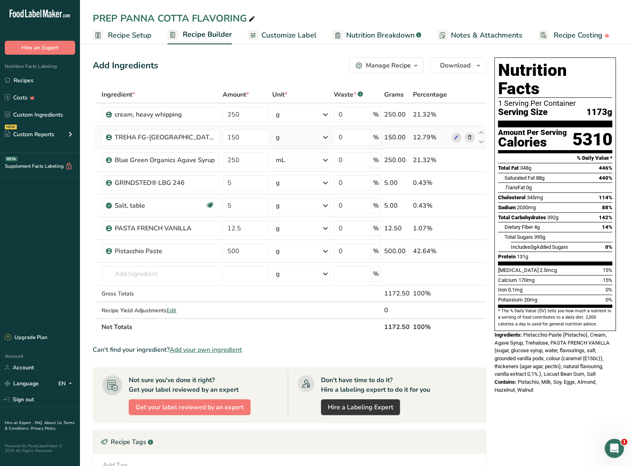
click at [471, 137] on icon at bounding box center [470, 137] width 6 height 8
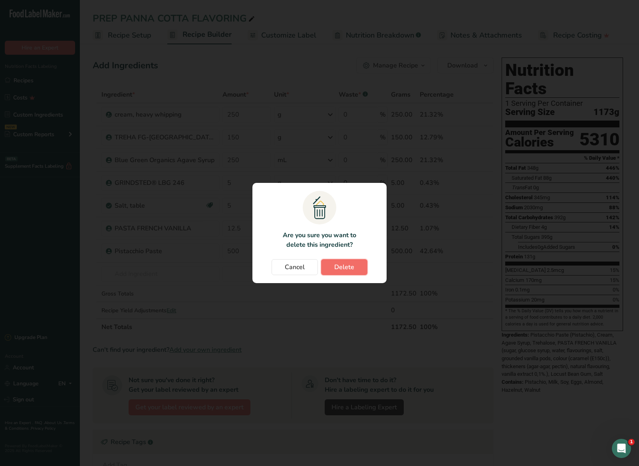
click at [342, 265] on span "Delete" at bounding box center [344, 267] width 20 height 10
type input "250"
type input "5"
type input "12.5"
type input "500"
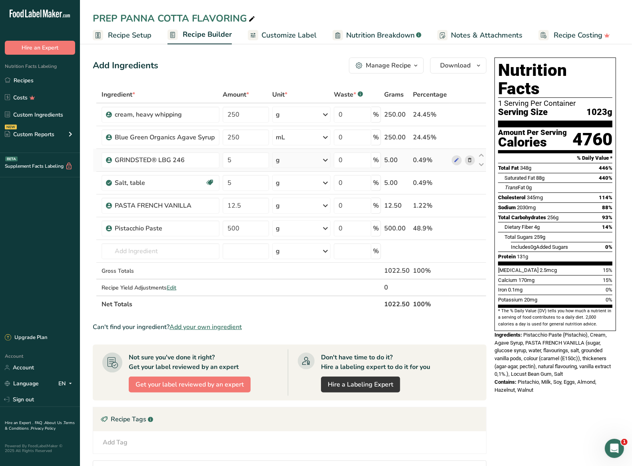
click at [469, 159] on icon at bounding box center [470, 160] width 6 height 8
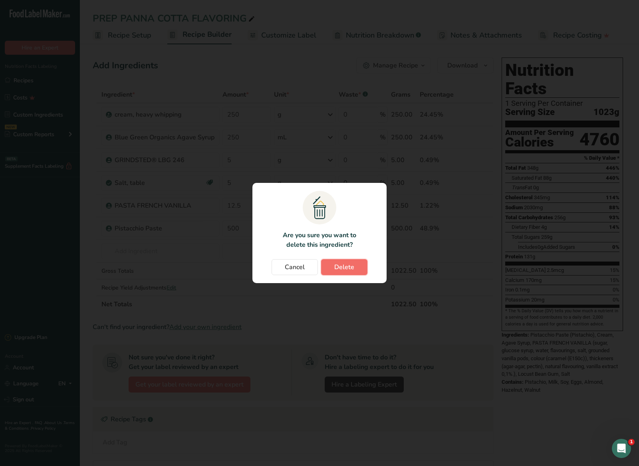
click at [343, 267] on span "Delete" at bounding box center [344, 267] width 20 height 10
type input "12.5"
type input "500"
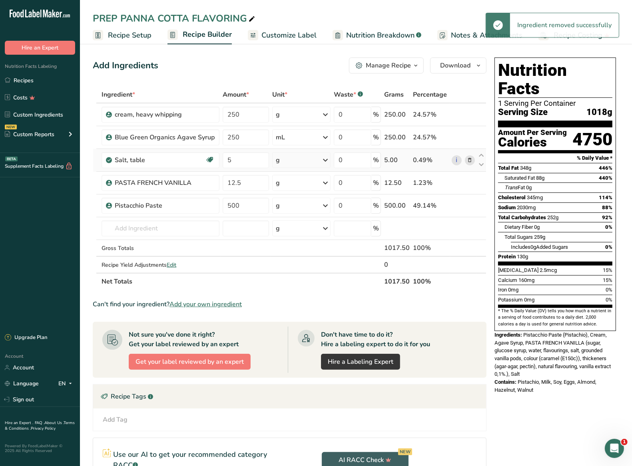
click at [467, 159] on icon at bounding box center [470, 160] width 6 height 8
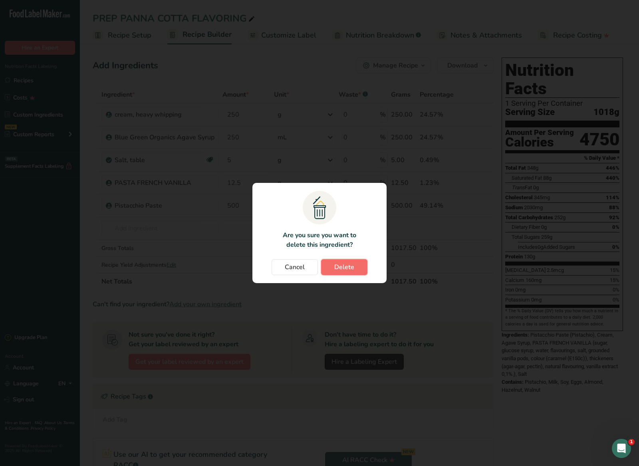
click at [352, 272] on button "Delete" at bounding box center [344, 267] width 46 height 16
type input "12.5"
type input "500"
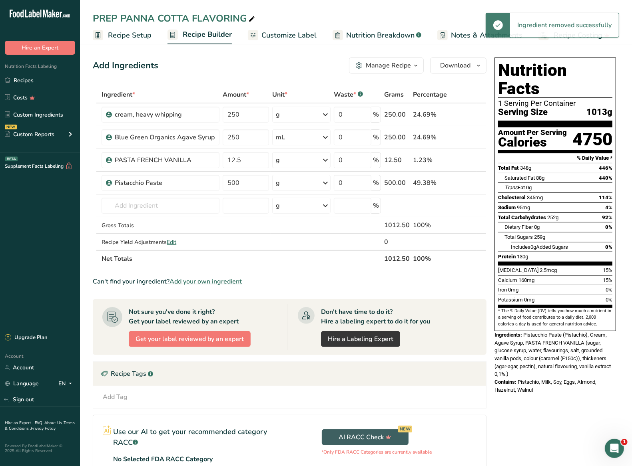
click at [467, 157] on icon at bounding box center [470, 160] width 6 height 8
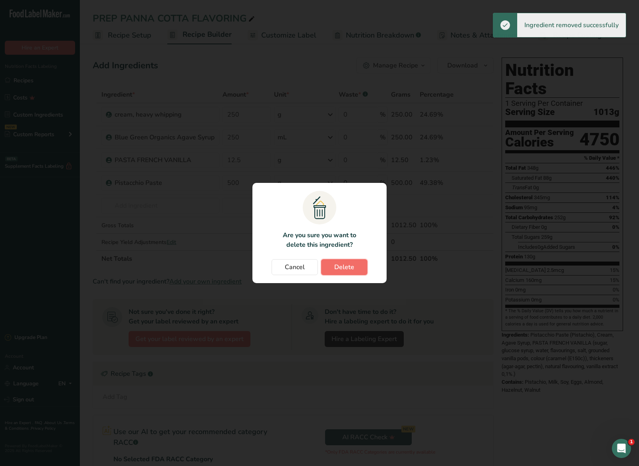
click at [357, 266] on button "Delete" at bounding box center [344, 267] width 46 height 16
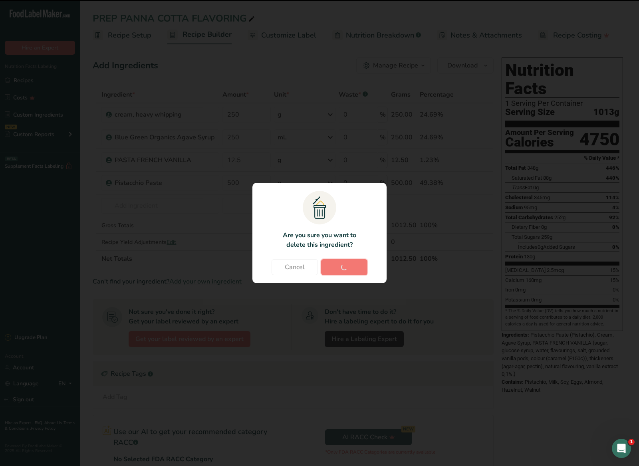
type input "500"
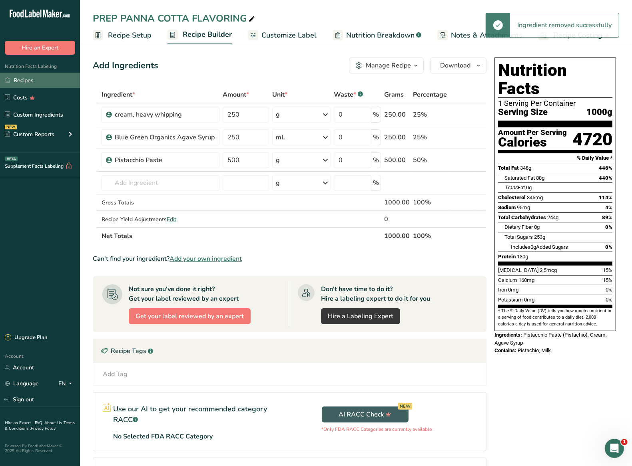
click at [28, 81] on link "Recipes" at bounding box center [40, 80] width 80 height 15
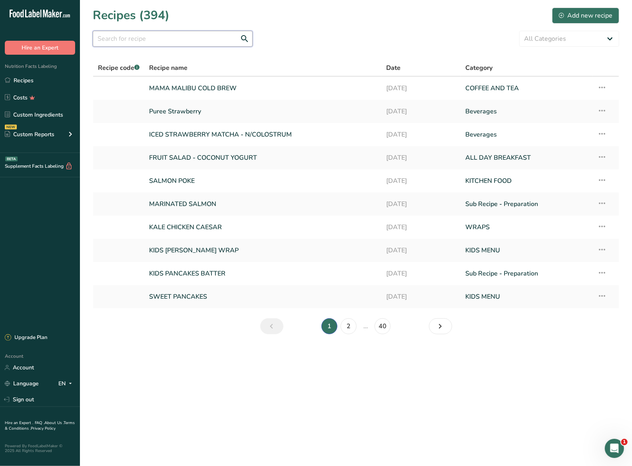
click at [150, 40] on input "text" at bounding box center [173, 39] width 160 height 16
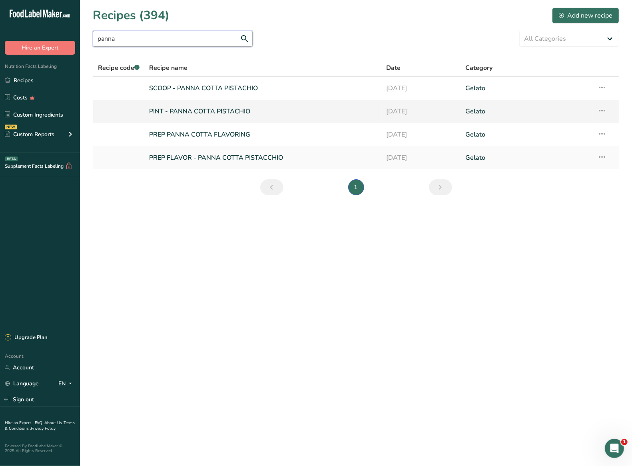
type input "panna"
click at [218, 114] on link "PINT - PANNA COTTA PISTACHIO" at bounding box center [262, 111] width 227 height 17
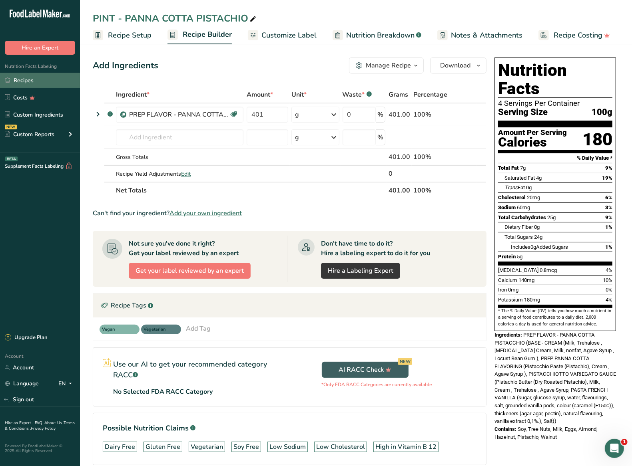
click at [38, 79] on link "Recipes" at bounding box center [40, 80] width 80 height 15
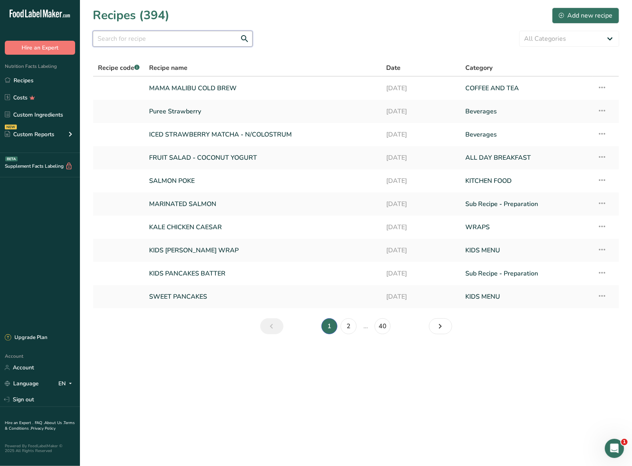
click at [149, 40] on input "text" at bounding box center [173, 39] width 160 height 16
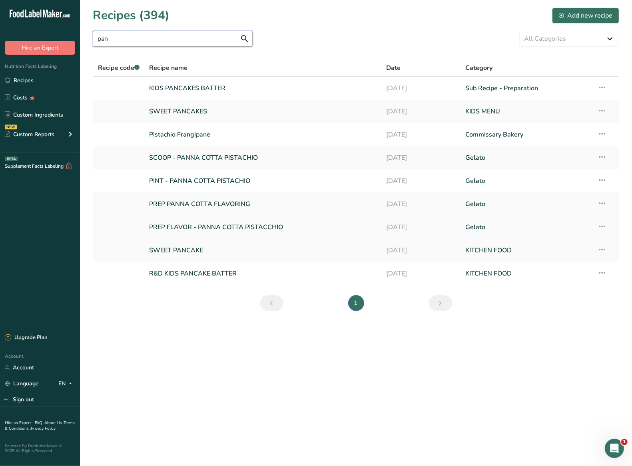
type input "pan"
click at [201, 226] on link "PREP FLAVOR - PANNA COTTA PISTACCHIO" at bounding box center [262, 227] width 227 height 17
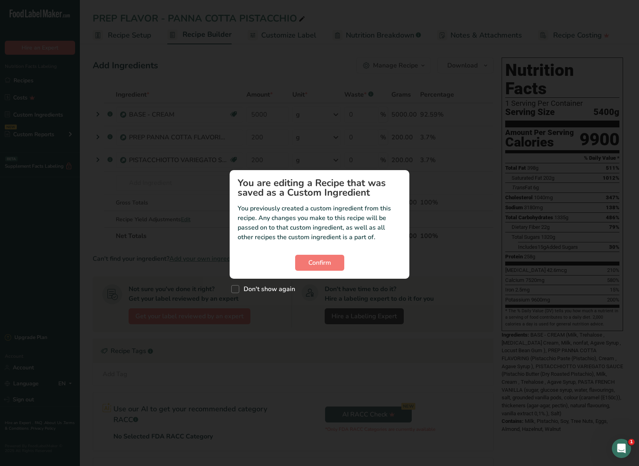
click at [242, 282] on div "Don't show again" at bounding box center [320, 287] width 180 height 17
click at [243, 297] on div "Custom ingredient modal" at bounding box center [319, 233] width 639 height 466
click at [247, 289] on span "Don't show again" at bounding box center [267, 289] width 56 height 8
click at [237, 289] on input "Don't show again" at bounding box center [233, 289] width 5 height 5
checkbox input "true"
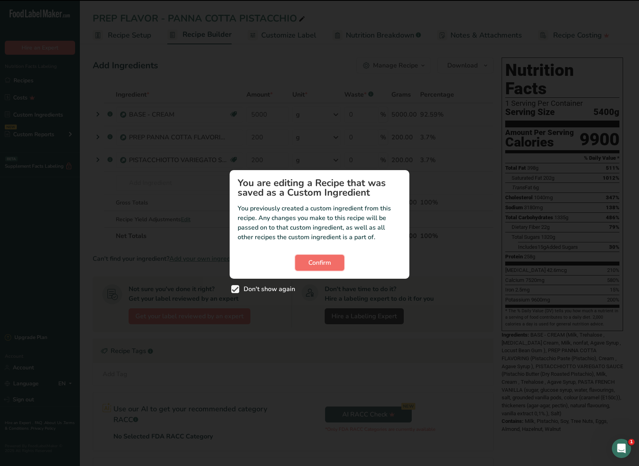
click at [330, 257] on button "Confirm" at bounding box center [319, 263] width 49 height 16
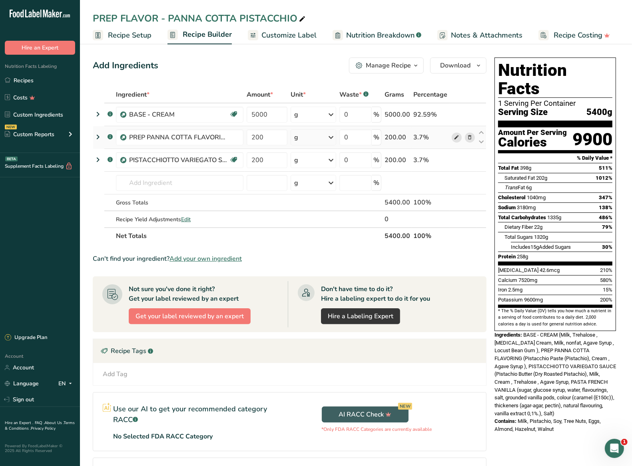
click at [452, 137] on span at bounding box center [456, 138] width 10 height 10
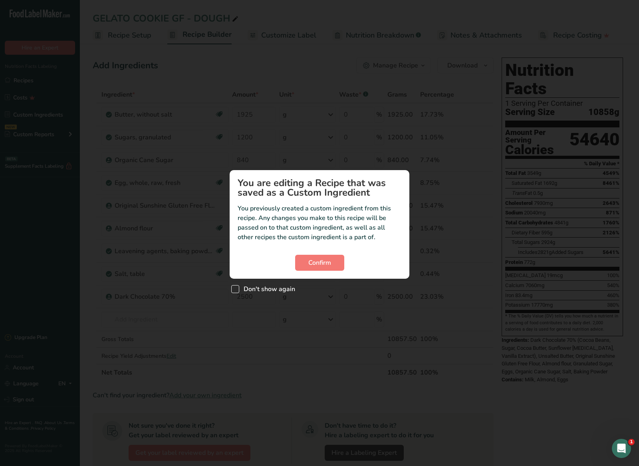
click at [247, 284] on div "Don't show again" at bounding box center [320, 287] width 180 height 17
click at [247, 286] on span "Don't show again" at bounding box center [267, 289] width 56 height 8
click at [237, 287] on input "Don't show again" at bounding box center [233, 289] width 5 height 5
checkbox input "true"
click at [315, 256] on button "Confirm" at bounding box center [319, 263] width 49 height 16
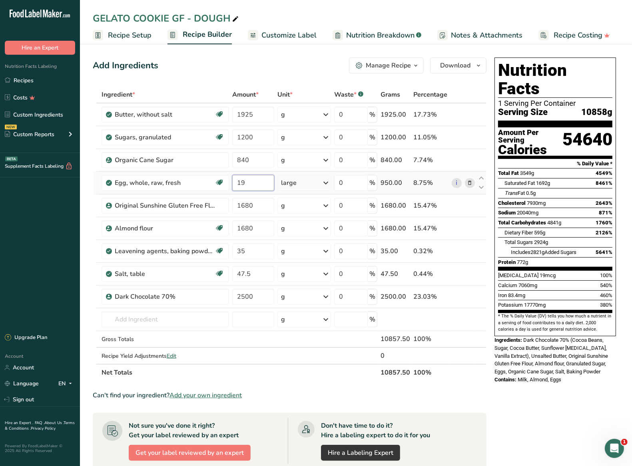
click at [262, 181] on input "19" at bounding box center [253, 183] width 42 height 16
click at [483, 178] on div "Ingredient * Amount * Unit * Waste * .a-a{fill:#347362;}.b-a{fill:#fff;} Grams …" at bounding box center [290, 233] width 394 height 295
click at [483, 177] on icon at bounding box center [481, 178] width 10 height 6
type input "19"
type input "840"
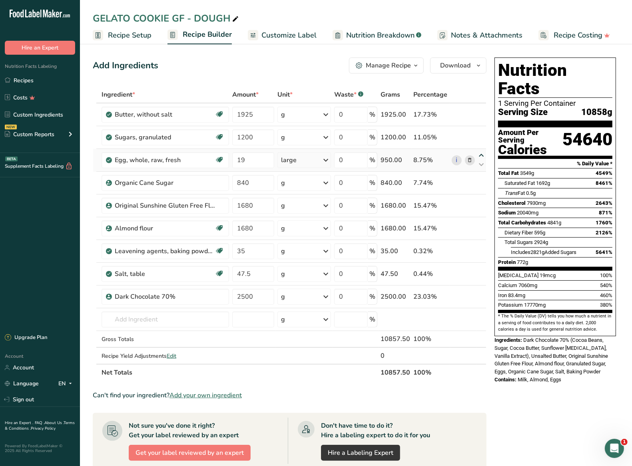
click at [481, 155] on icon at bounding box center [481, 156] width 10 height 6
type input "19"
click at [469, 161] on icon at bounding box center [470, 160] width 6 height 8
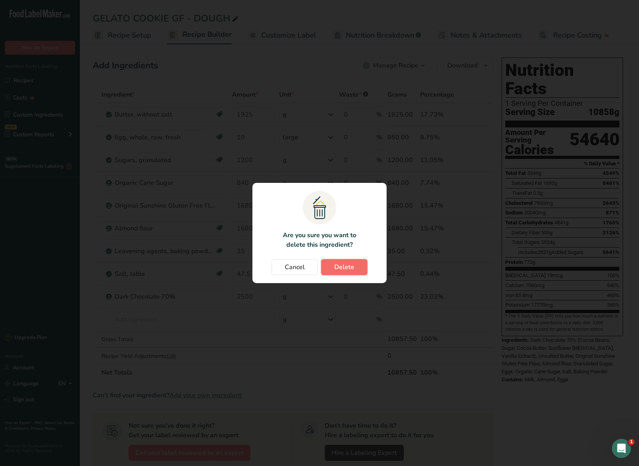
click at [342, 270] on span "Delete" at bounding box center [344, 267] width 20 height 10
type input "840"
type input "1680"
type input "35"
type input "47.5"
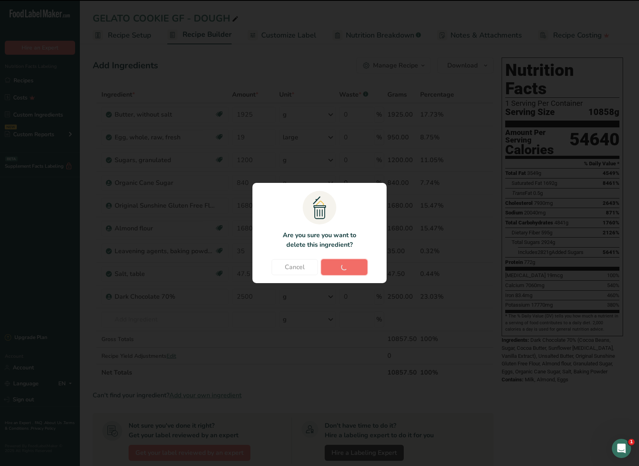
type input "2500"
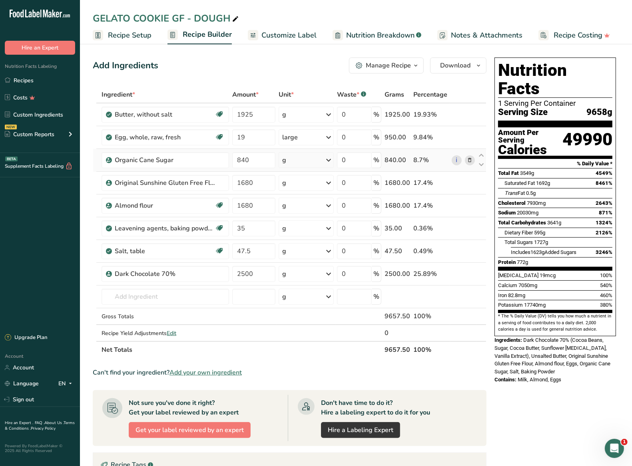
click at [468, 161] on icon at bounding box center [470, 160] width 6 height 8
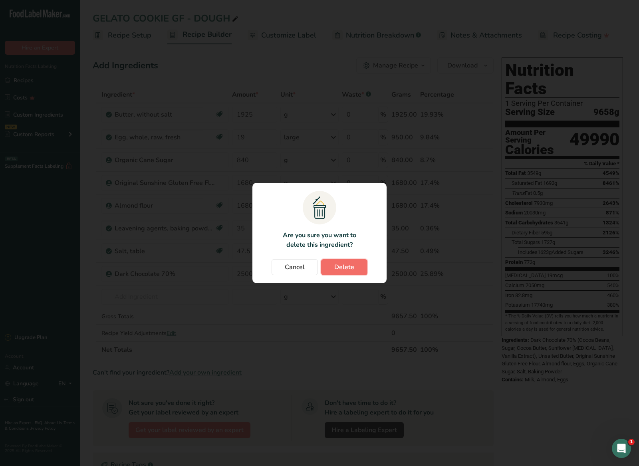
click at [354, 266] on button "Delete" at bounding box center [344, 267] width 46 height 16
type input "1680"
type input "35"
type input "47.5"
type input "2500"
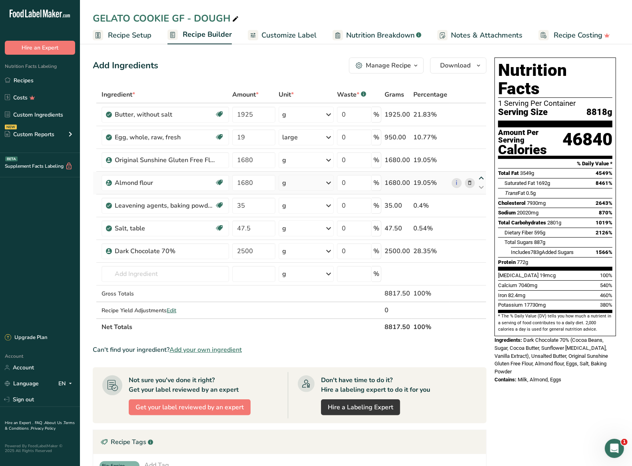
click at [480, 179] on icon at bounding box center [481, 178] width 10 height 6
click at [483, 201] on icon at bounding box center [481, 201] width 10 height 6
type input "35"
type input "1680"
click at [479, 178] on icon at bounding box center [481, 178] width 10 height 6
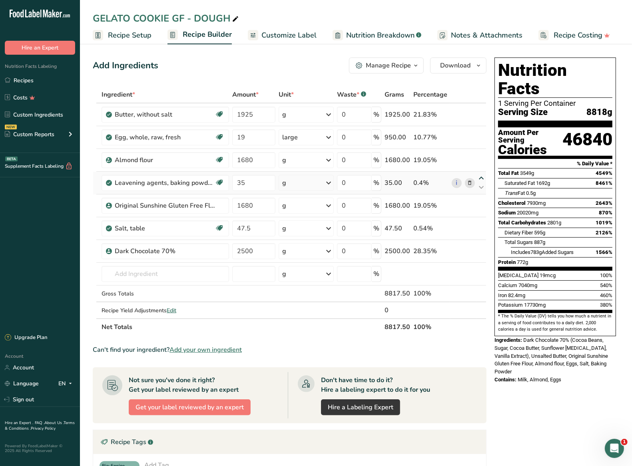
type input "35"
type input "1680"
click at [480, 166] on icon at bounding box center [481, 165] width 10 height 6
type input "1680"
type input "35"
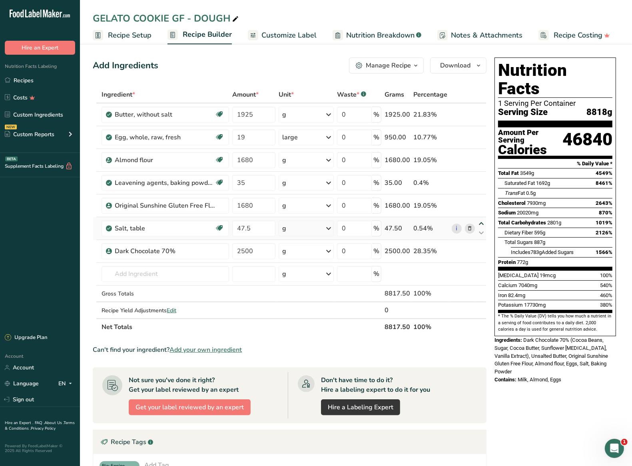
click at [481, 224] on icon at bounding box center [481, 224] width 10 height 6
type input "47.5"
type input "1680"
click at [178, 274] on input "text" at bounding box center [164, 274] width 127 height 16
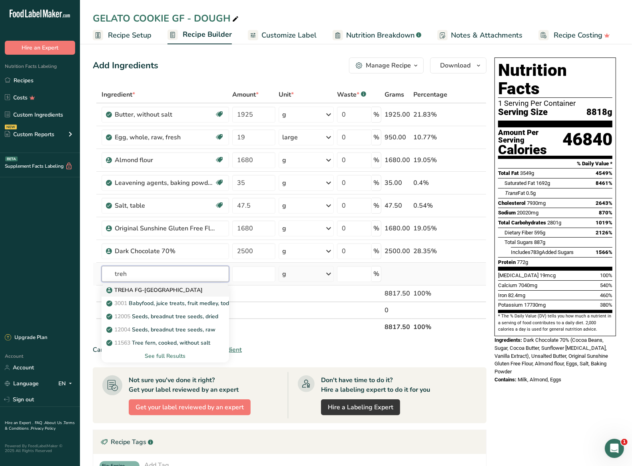
type input "treh"
click at [189, 292] on div "TREHA FG-[GEOGRAPHIC_DATA]" at bounding box center [159, 290] width 102 height 8
type input "TREHA FG-[GEOGRAPHIC_DATA]"
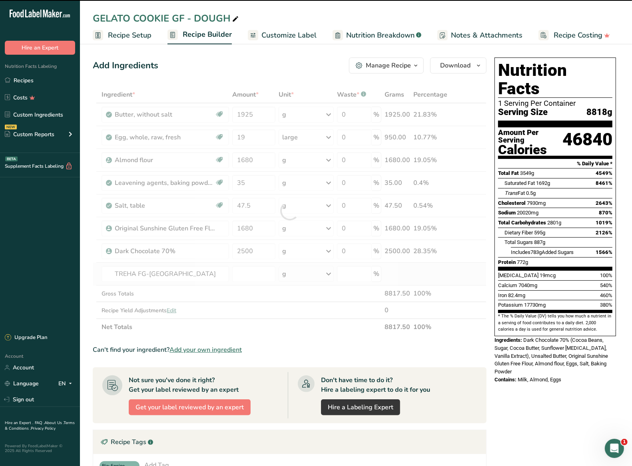
type input "0"
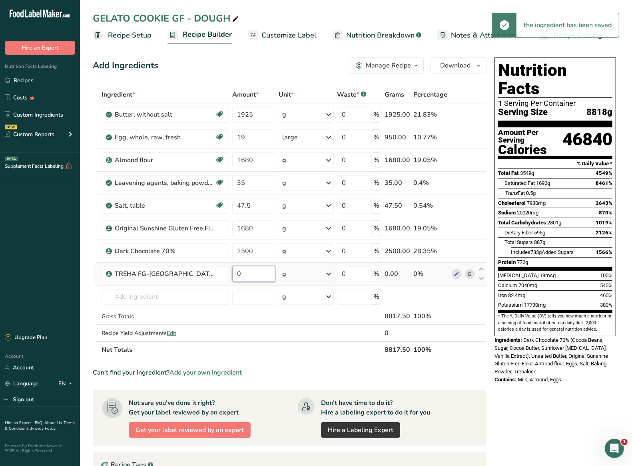
drag, startPoint x: 251, startPoint y: 277, endPoint x: 233, endPoint y: 275, distance: 18.5
click at [233, 275] on input "0" at bounding box center [253, 274] width 43 height 16
type input "1000"
click at [558, 407] on div "Nutrition Facts 1 Serving Per Container Serving Size 8818g Amount Per Serving C…" at bounding box center [555, 377] width 128 height 646
click at [481, 269] on icon at bounding box center [481, 269] width 10 height 6
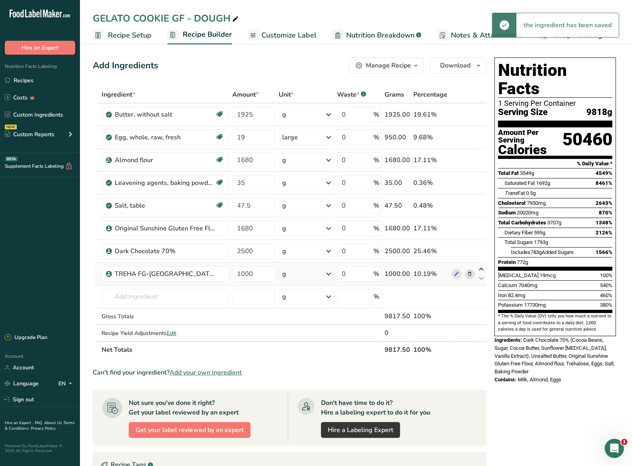
type input "1000"
type input "2500"
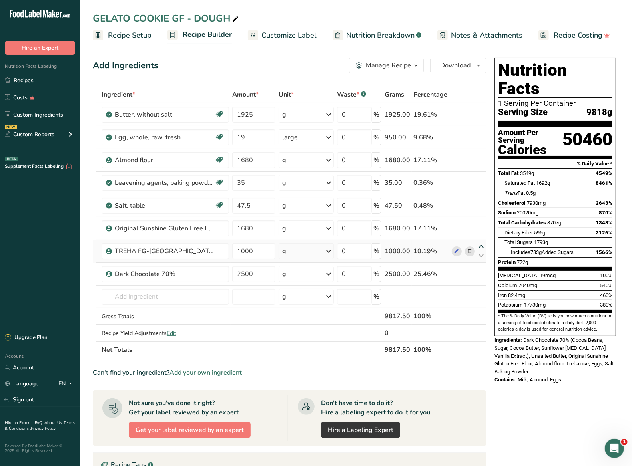
click at [482, 247] on icon at bounding box center [481, 247] width 10 height 6
type input "1000"
click at [469, 253] on icon at bounding box center [470, 251] width 6 height 8
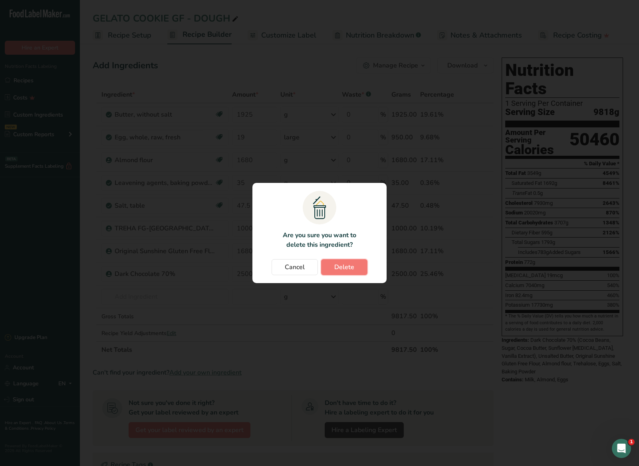
click at [352, 263] on span "Delete" at bounding box center [344, 267] width 20 height 10
type input "2500"
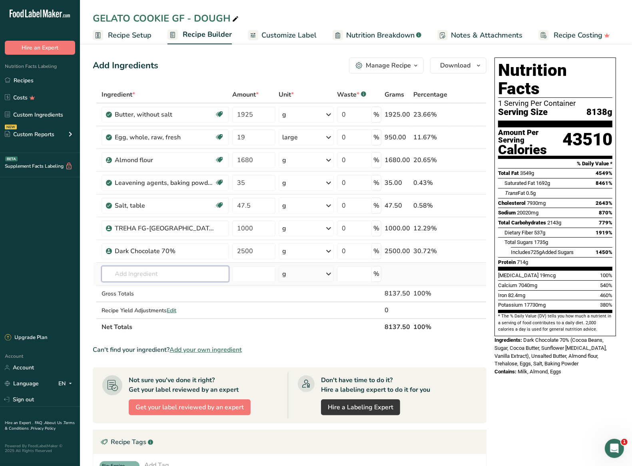
click at [172, 273] on input "text" at bounding box center [164, 274] width 127 height 16
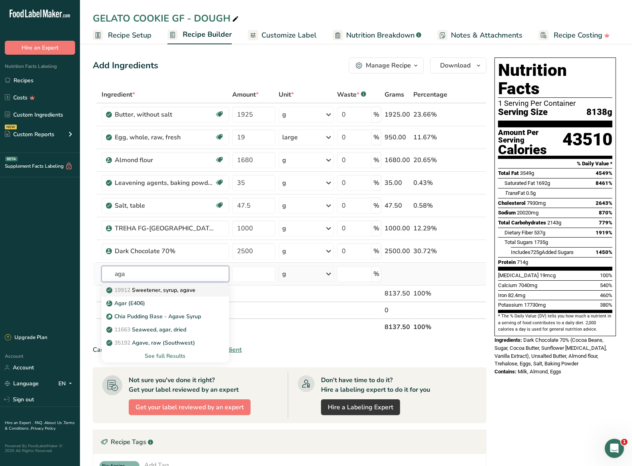
type input "aga"
click at [206, 290] on div "19912 Sweetener, syrup, agave" at bounding box center [159, 290] width 102 height 8
type input "Sweetener, syrup, agave"
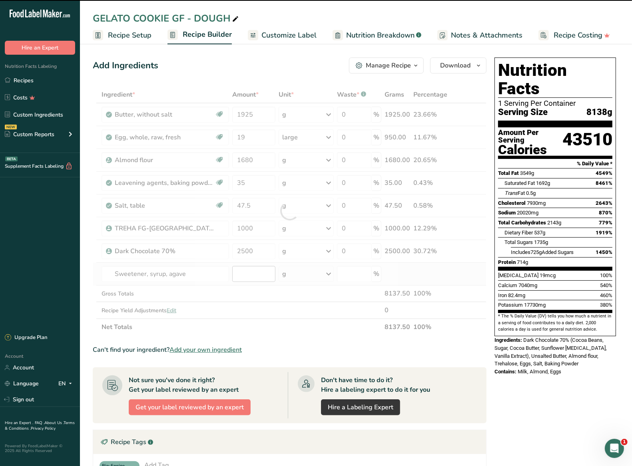
type input "0"
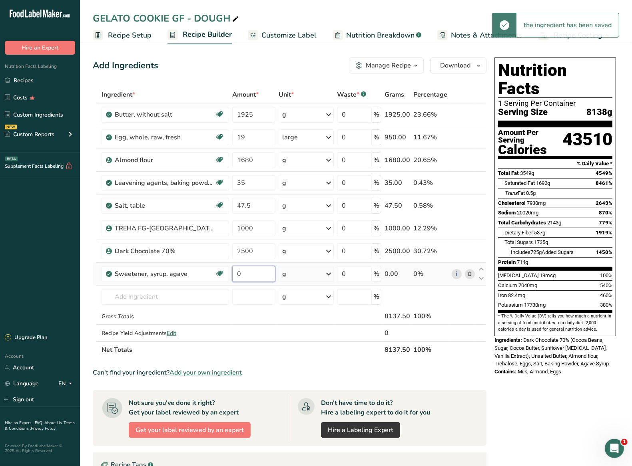
drag, startPoint x: 264, startPoint y: 276, endPoint x: 244, endPoint y: 274, distance: 19.6
click at [244, 274] on input "0" at bounding box center [253, 274] width 43 height 16
type input "1000"
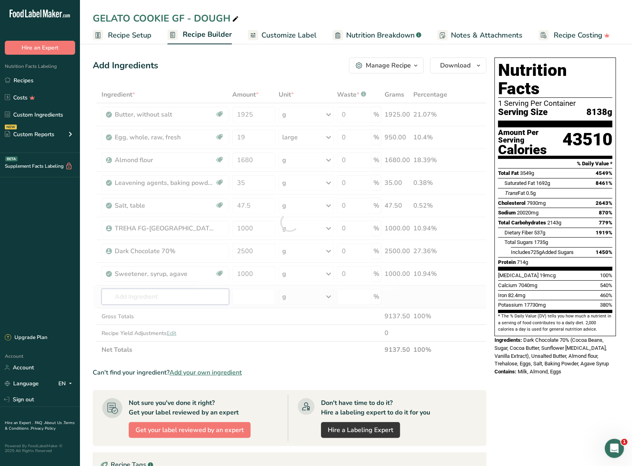
click at [197, 302] on div "Ingredient * Amount * Unit * Waste * .a-a{fill:#347362;}.b-a{fill:#fff;} Grams …" at bounding box center [290, 222] width 394 height 272
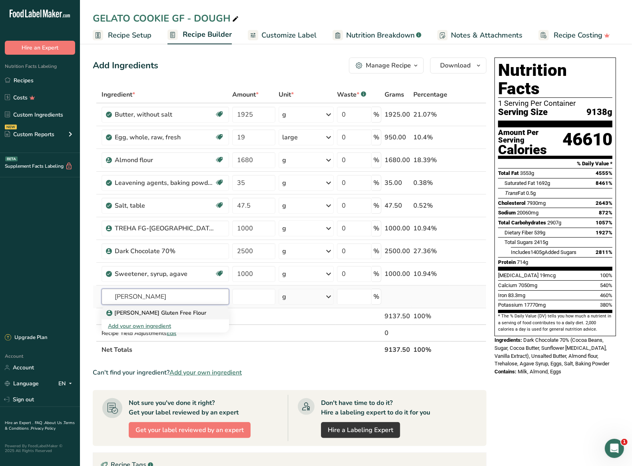
type input "caputo"
click at [191, 314] on div "Caputo Gluten Free Flour" at bounding box center [159, 313] width 102 height 8
type input "Caputo Gluten Free Flour"
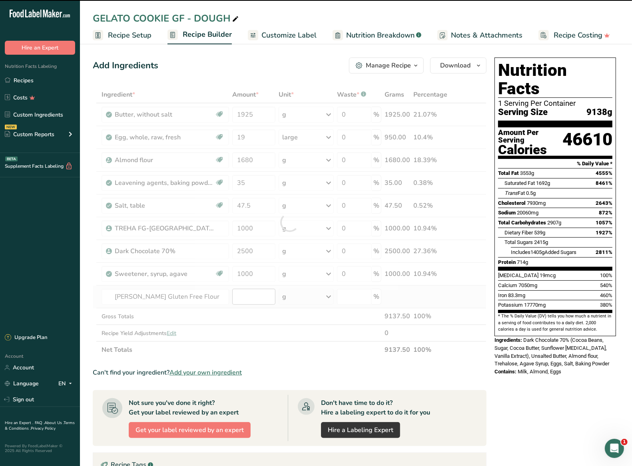
type input "0"
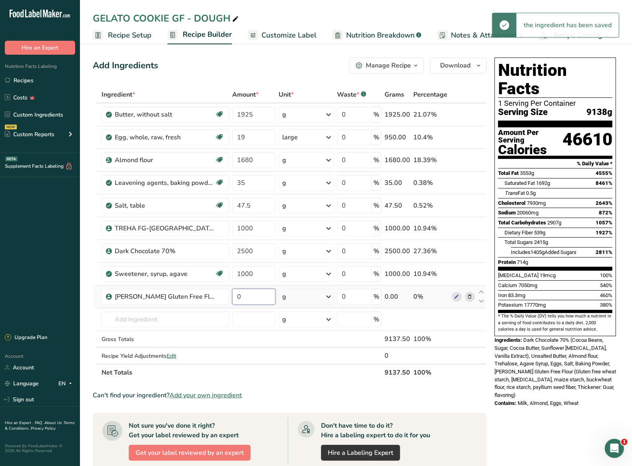
drag, startPoint x: 244, startPoint y: 299, endPoint x: 238, endPoint y: 296, distance: 7.1
click at [238, 296] on input "0" at bounding box center [253, 297] width 43 height 16
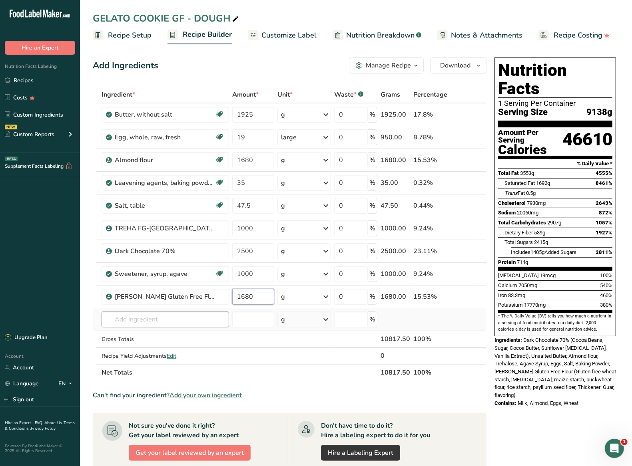
type input "1680"
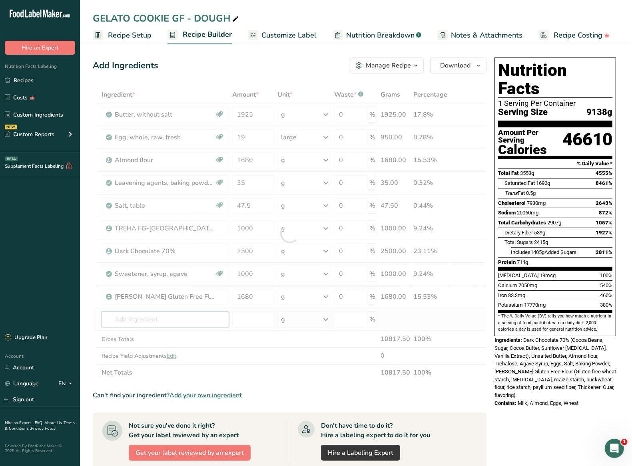
click at [180, 320] on div "Ingredient * Amount * Unit * Waste * .a-a{fill:#347362;}.b-a{fill:#fff;} Grams …" at bounding box center [290, 233] width 394 height 295
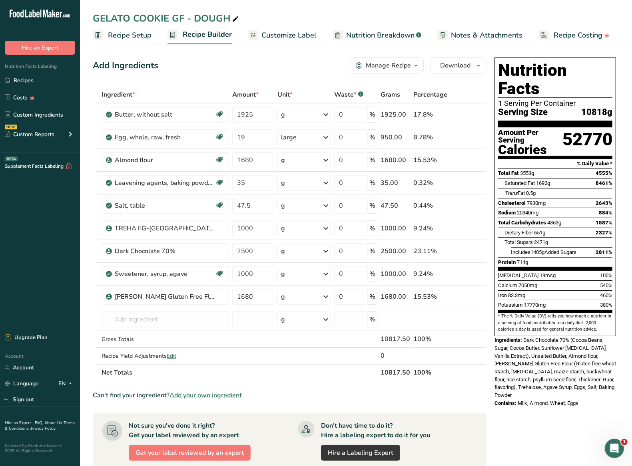
click at [562, 434] on div "Nutrition Facts 1 Serving Per Container Serving Size 10818g Amount Per Serving …" at bounding box center [555, 388] width 128 height 669
click at [254, 250] on input "2500" at bounding box center [253, 251] width 42 height 16
drag, startPoint x: 256, startPoint y: 252, endPoint x: 232, endPoint y: 250, distance: 24.1
click at [232, 250] on td "2500" at bounding box center [253, 251] width 45 height 23
type input "2000"
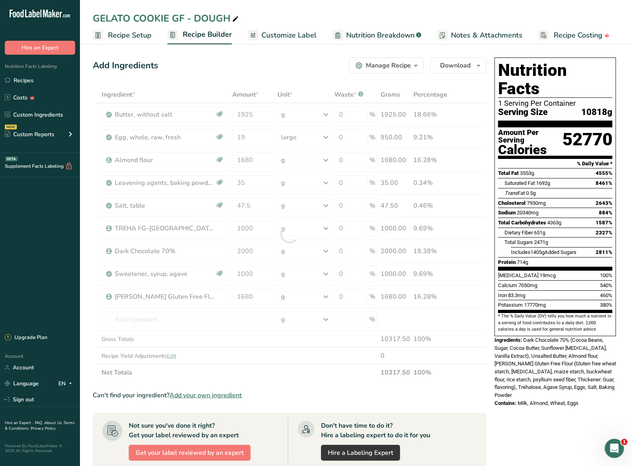
click at [548, 415] on div "Nutrition Facts 1 Serving Per Container Serving Size 10818g Amount Per Serving …" at bounding box center [555, 388] width 128 height 669
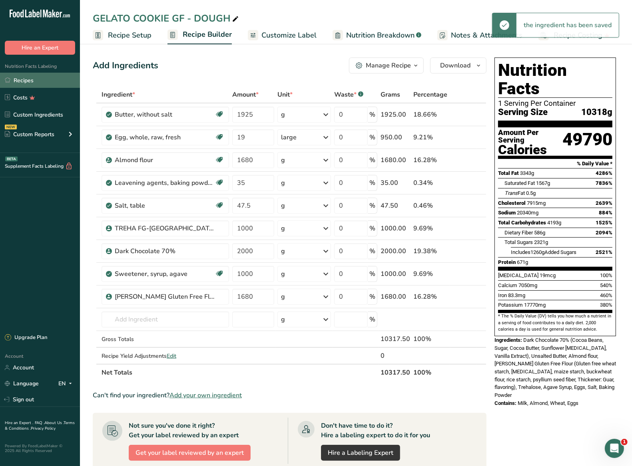
click at [30, 82] on link "Recipes" at bounding box center [40, 80] width 80 height 15
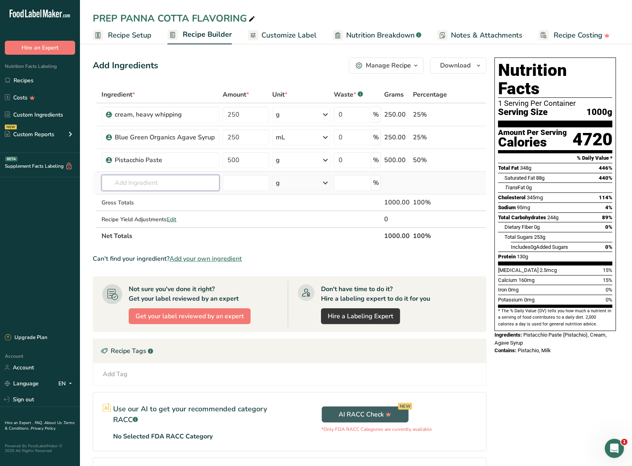
drag, startPoint x: 193, startPoint y: 181, endPoint x: 198, endPoint y: 183, distance: 5.9
click at [198, 183] on input "text" at bounding box center [160, 183] width 118 height 16
type input "heavy v"
click at [193, 196] on p "Organic Valley Heavy Whipping Cream" at bounding box center [161, 199] width 107 height 8
type input "Organic Valley Heavy Whipping Cream"
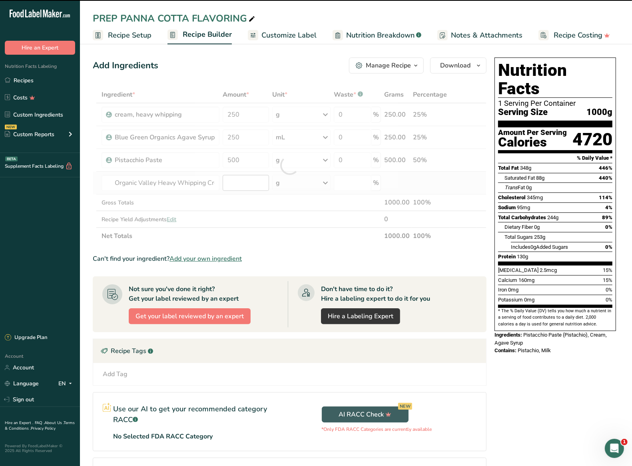
type input "0"
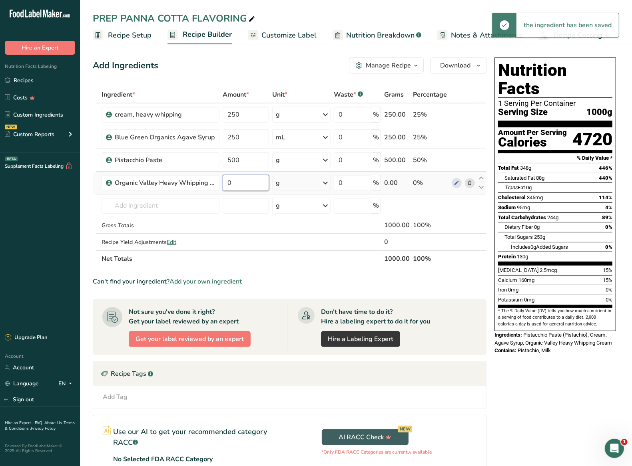
drag, startPoint x: 234, startPoint y: 185, endPoint x: 226, endPoint y: 183, distance: 8.0
click at [225, 182] on input "0" at bounding box center [246, 183] width 46 height 16
type input "600"
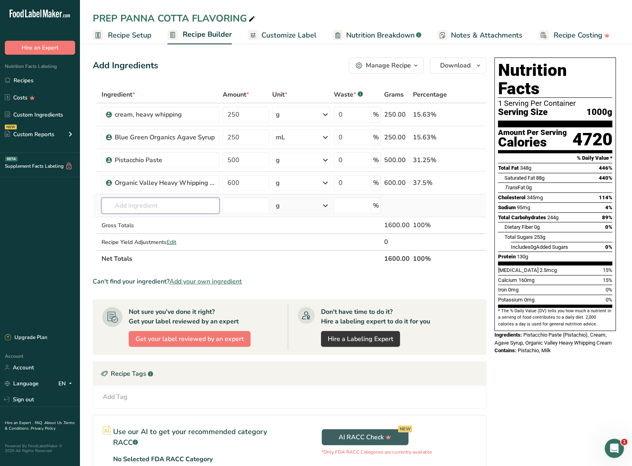
click at [203, 198] on div "Ingredient * Amount * Unit * Waste * .a-a{fill:#347362;}.b-a{fill:#fff;} Grams …" at bounding box center [290, 176] width 394 height 181
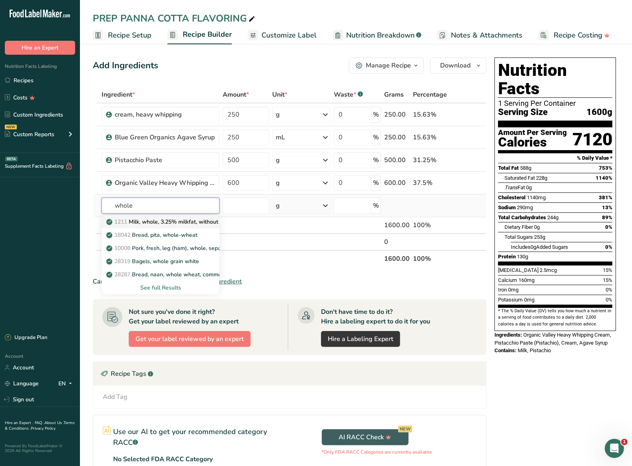
type input "whole"
click at [188, 220] on p "1211 Milk, whole, 3.25% milkfat, without added vitamin A and [MEDICAL_DATA]" at bounding box center [214, 222] width 213 height 8
type input "Milk, whole, 3.25% milkfat, without added vitamin A and [MEDICAL_DATA]"
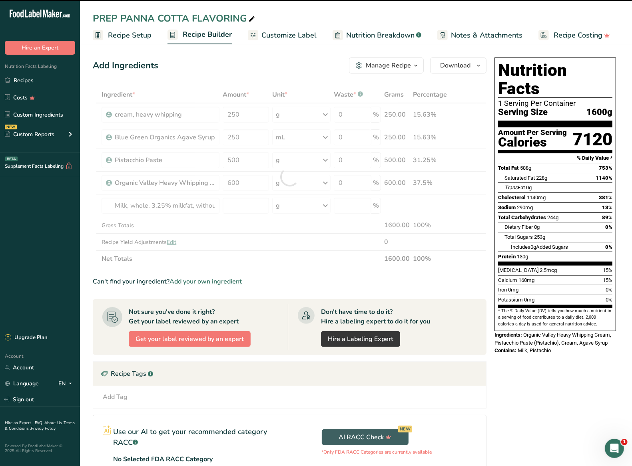
type input "0"
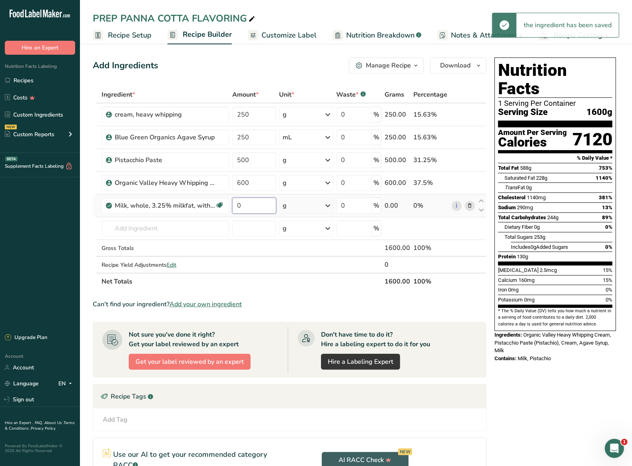
drag, startPoint x: 255, startPoint y: 202, endPoint x: 238, endPoint y: 203, distance: 17.2
click at [238, 203] on input "0" at bounding box center [254, 206] width 44 height 16
type input "250"
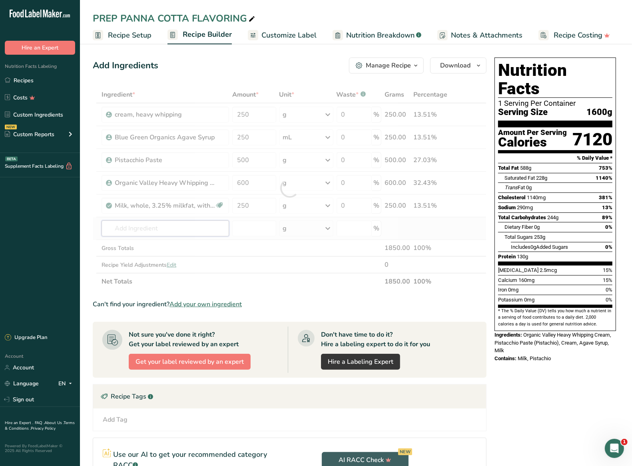
click at [161, 231] on div "Ingredient * Amount * Unit * Waste * .a-a{fill:#347362;}.b-a{fill:#fff;} Grams …" at bounding box center [290, 188] width 394 height 204
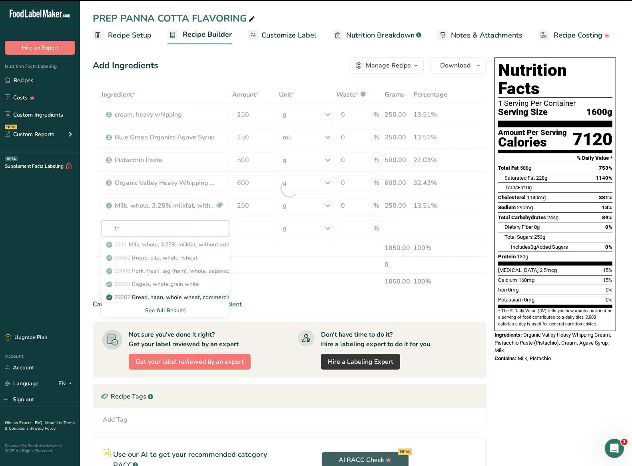
type input "tre"
type input "h"
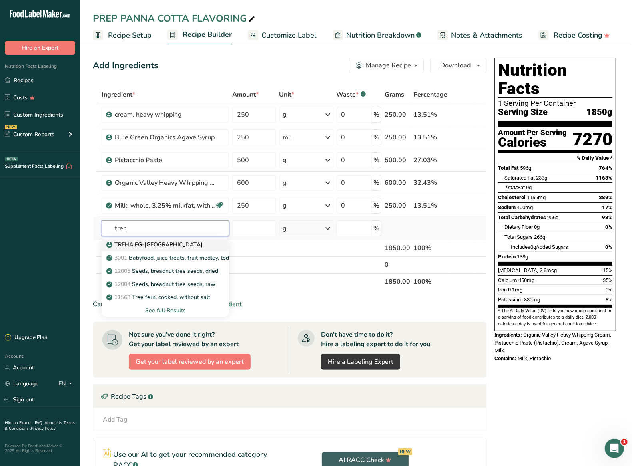
type input "treh"
click at [149, 243] on p "TREHA FG-[GEOGRAPHIC_DATA]" at bounding box center [155, 244] width 95 height 8
type input "TREHA FG-[GEOGRAPHIC_DATA]"
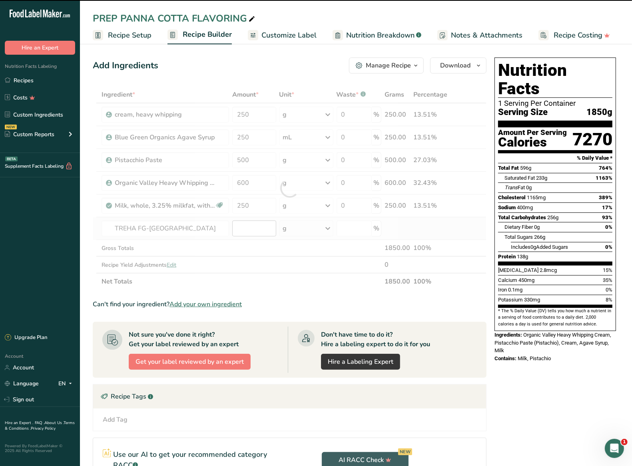
type input "0"
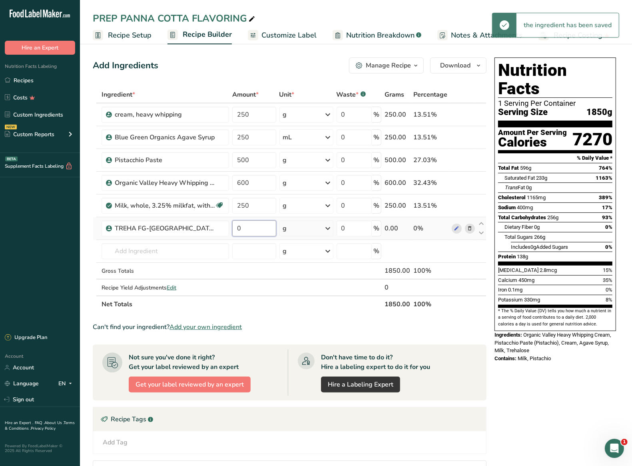
click at [231, 223] on td "0" at bounding box center [254, 228] width 47 height 23
type input "150"
click at [161, 254] on div "Ingredient * Amount * Unit * Waste * .a-a{fill:#347362;}.b-a{fill:#fff;} Grams …" at bounding box center [290, 199] width 394 height 227
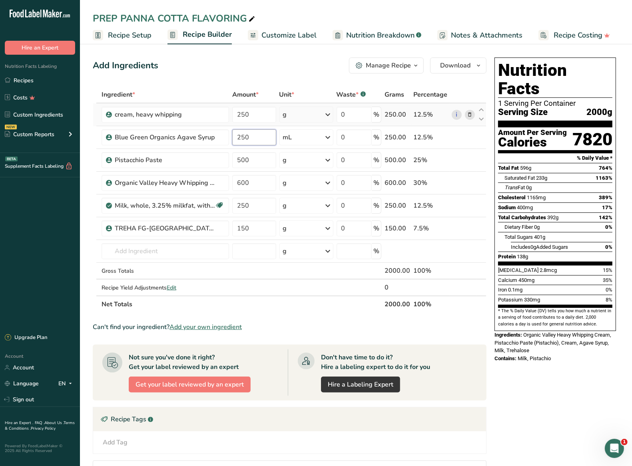
drag, startPoint x: 260, startPoint y: 135, endPoint x: 210, endPoint y: 123, distance: 51.2
click at [210, 123] on tbody "cream, heavy whipping 250 g Weight Units g kg mg See more Volume Units l Volume…" at bounding box center [289, 199] width 393 height 192
type input "180"
click at [158, 244] on div "Ingredient * Amount * Unit * Waste * .a-a{fill:#347362;}.b-a{fill:#fff;} Grams …" at bounding box center [290, 199] width 394 height 227
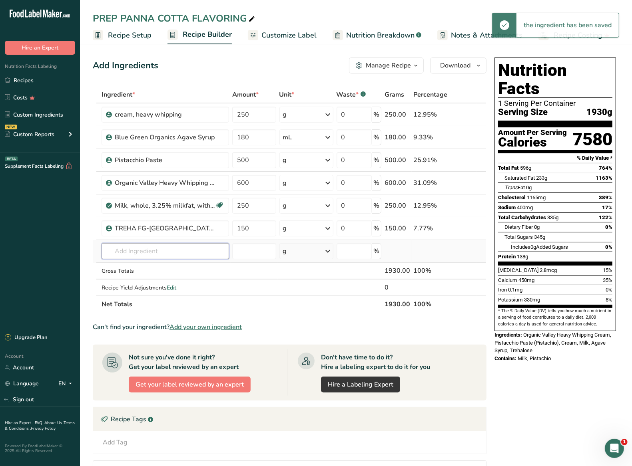
click at [156, 248] on input "text" at bounding box center [164, 251] width 127 height 16
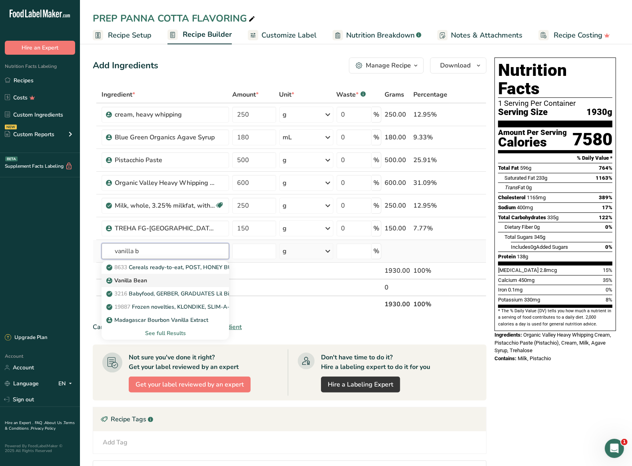
type input "vanilla b"
click at [166, 282] on div "Vanilla Bean" at bounding box center [159, 280] width 102 height 8
type input "Vanilla Bean"
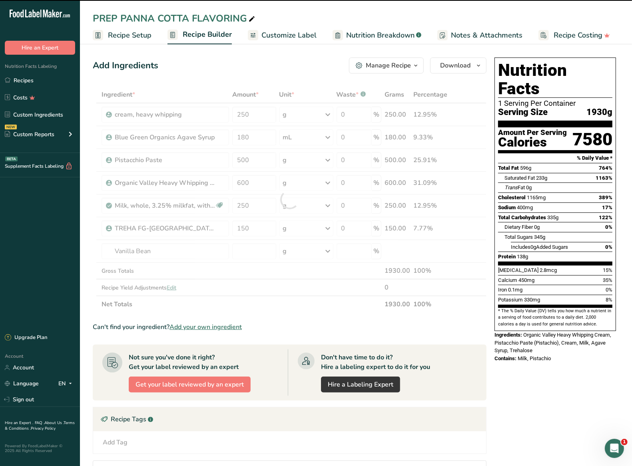
type input "0"
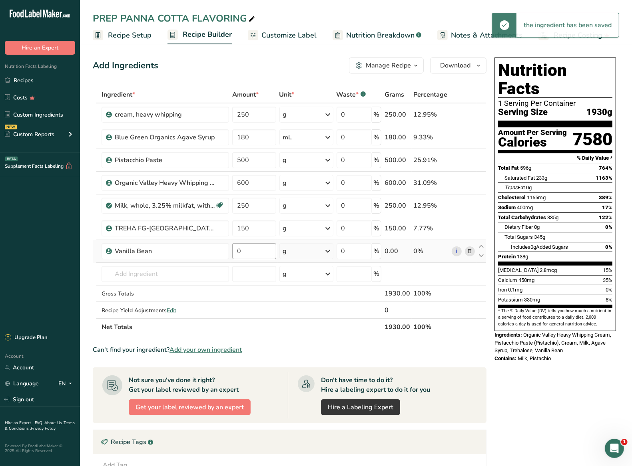
drag, startPoint x: 258, startPoint y: 259, endPoint x: 235, endPoint y: 243, distance: 27.8
click at [235, 243] on td "0" at bounding box center [254, 251] width 47 height 23
click at [266, 254] on input "0" at bounding box center [254, 251] width 44 height 16
type input "63.5"
click at [182, 274] on div "Ingredient * Amount * Unit * Waste * .a-a{fill:#347362;}.b-a{fill:#fff;} Grams …" at bounding box center [290, 210] width 394 height 249
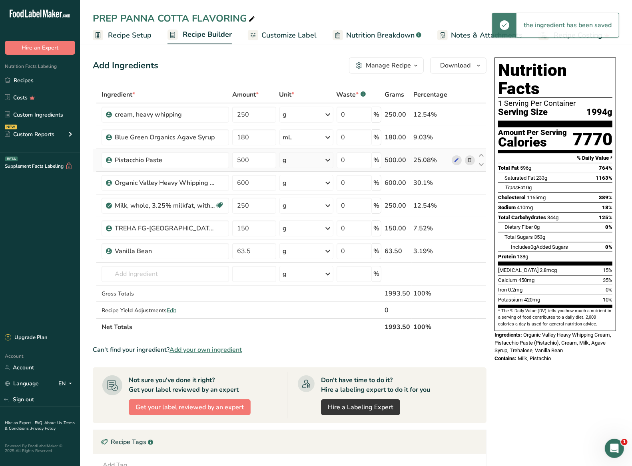
click at [471, 160] on icon at bounding box center [470, 160] width 6 height 8
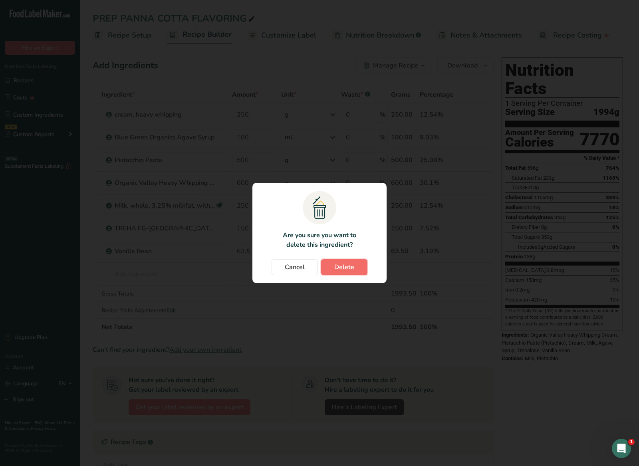
click at [346, 260] on button "Delete" at bounding box center [344, 267] width 46 height 16
type input "600"
type input "250"
type input "150"
type input "63.5"
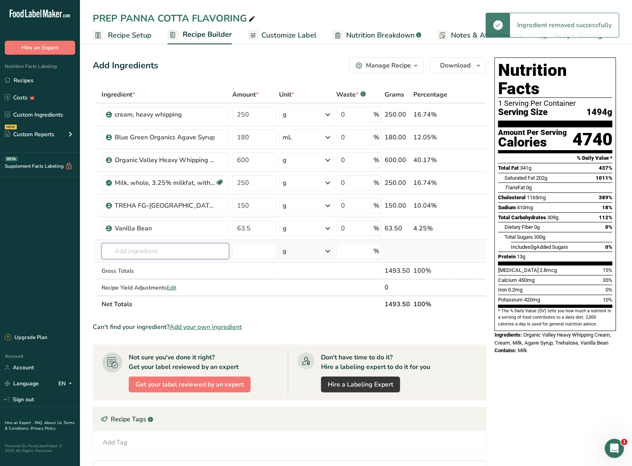
click at [150, 256] on input "text" at bounding box center [164, 251] width 127 height 16
type input "lbg"
click at [149, 272] on p "GRINDSTED® LBG 246" at bounding box center [141, 267] width 67 height 8
type input "GRINDSTED® LBG 246"
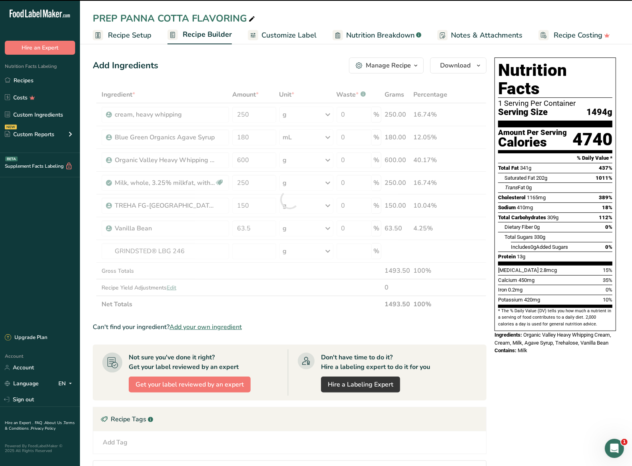
type input "0"
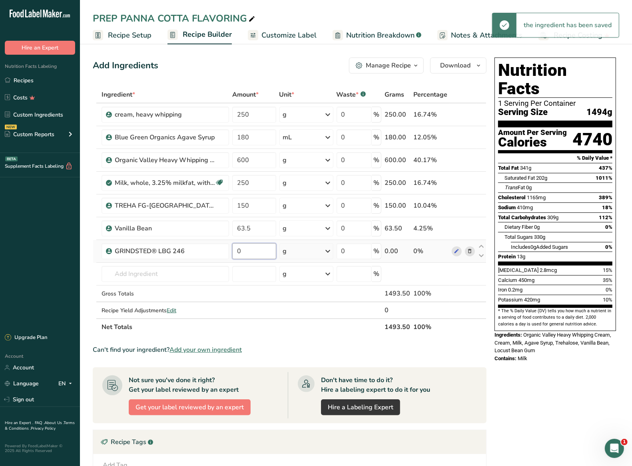
drag, startPoint x: 246, startPoint y: 252, endPoint x: 238, endPoint y: 248, distance: 9.1
click at [238, 248] on input "0" at bounding box center [254, 251] width 44 height 16
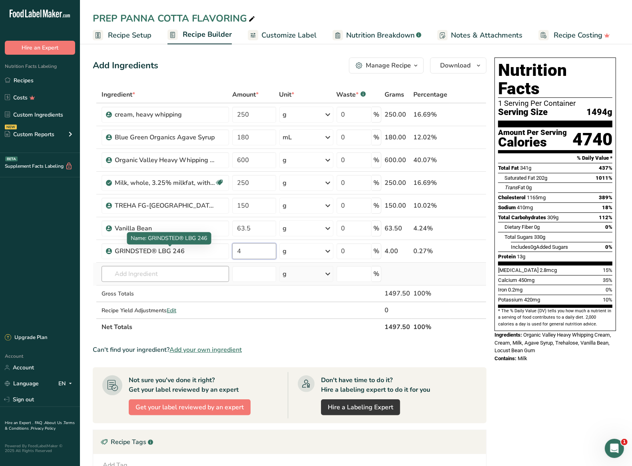
type input "4"
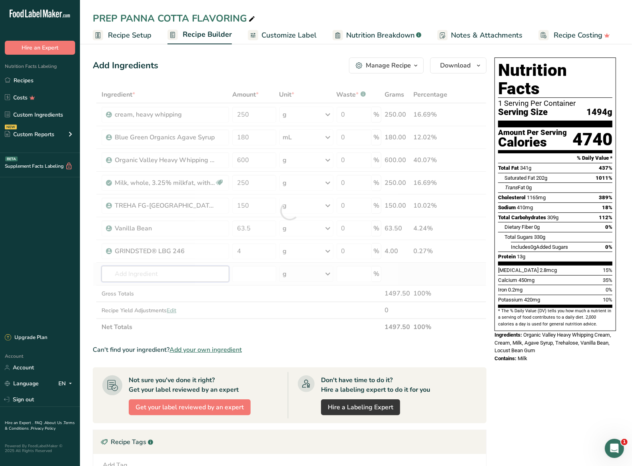
click at [147, 274] on div "Ingredient * Amount * Unit * Waste * .a-a{fill:#347362;}.b-a{fill:#fff;} Grams …" at bounding box center [290, 210] width 394 height 249
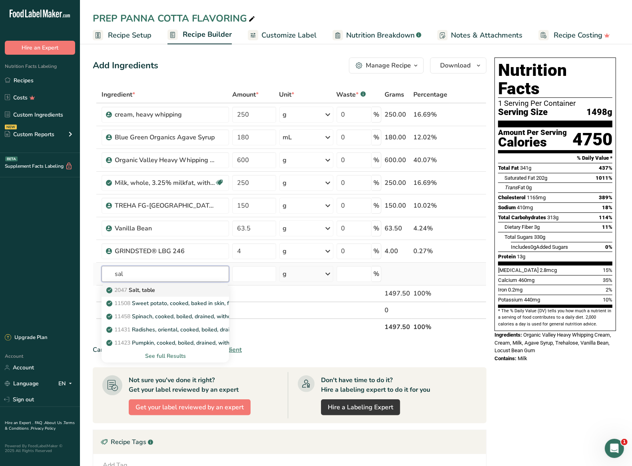
type input "sal"
click at [183, 288] on div "2047 Salt, table" at bounding box center [159, 290] width 102 height 8
type input "Salt, table"
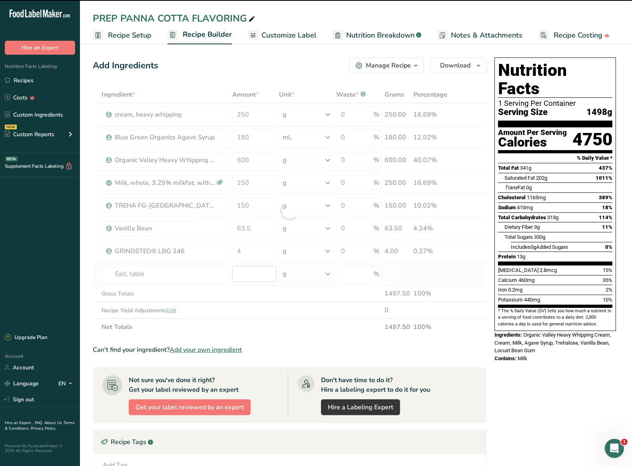
type input "0"
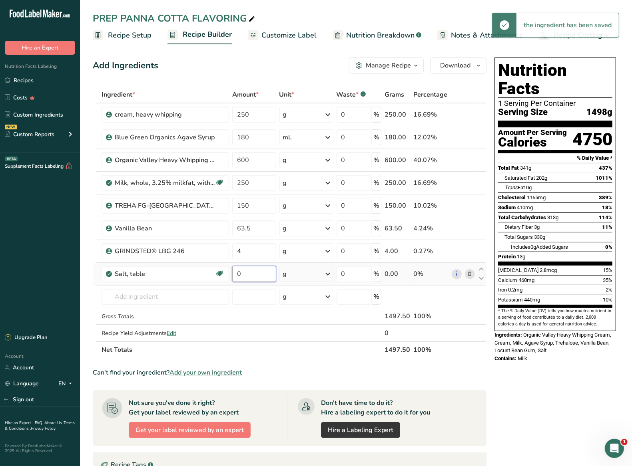
click at [246, 280] on input "0" at bounding box center [254, 274] width 44 height 16
type input "1"
click at [272, 344] on div "Ingredient * Amount * Unit * Waste * .a-a{fill:#347362;}.b-a{fill:#fff;} Grams …" at bounding box center [290, 222] width 394 height 272
click at [30, 79] on link "Recipes" at bounding box center [40, 80] width 80 height 15
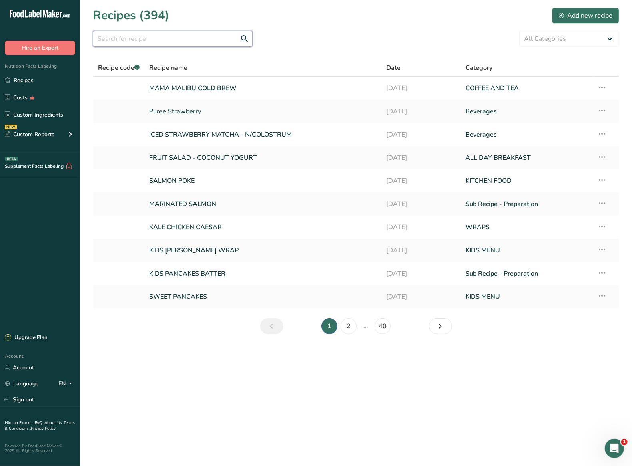
click at [161, 38] on input "text" at bounding box center [173, 39] width 160 height 16
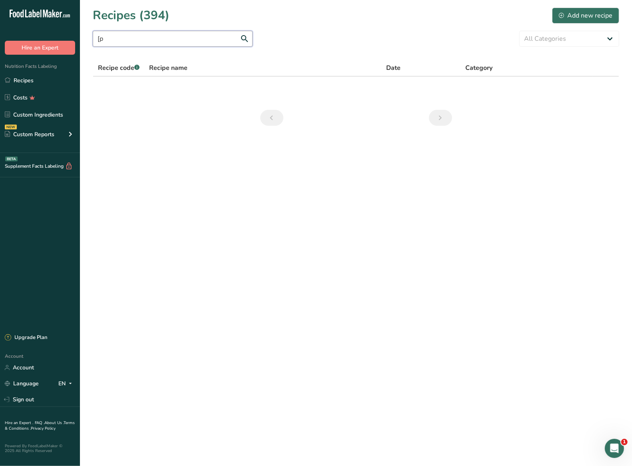
type input "["
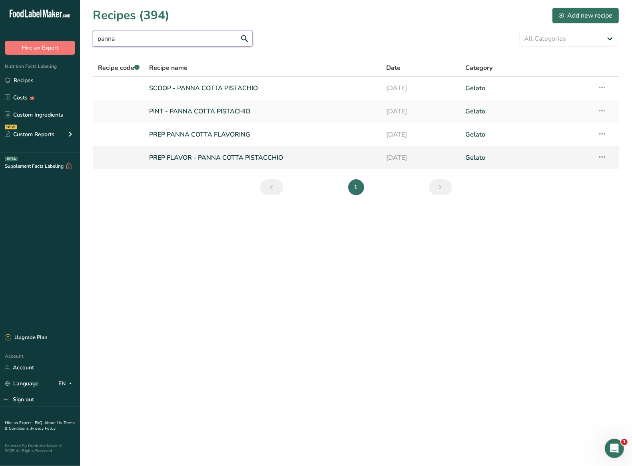
type input "panna"
click at [188, 159] on link "PREP FLAVOR - PANNA COTTA PISTACCHIO" at bounding box center [262, 157] width 227 height 17
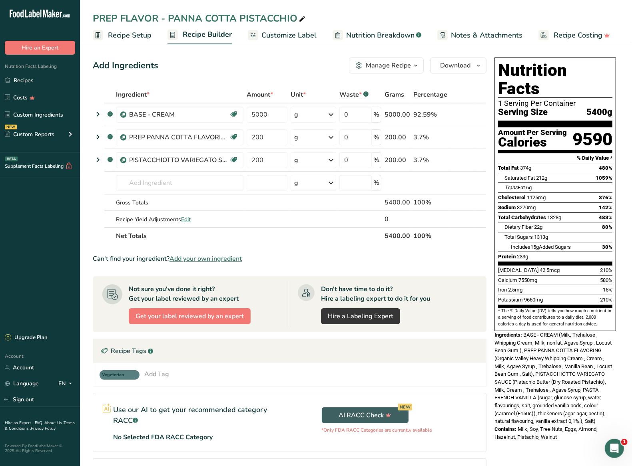
drag, startPoint x: 523, startPoint y: 316, endPoint x: 598, endPoint y: 420, distance: 127.7
click at [598, 420] on div "Nutrition Facts 1 Serving Per Container Serving Size 5400g Amount Per Serving C…" at bounding box center [555, 249] width 128 height 390
copy div "BASE - CREAM (Milk, Trehalose , Whipping Cream, Milk, nonfat, Agave Syrup , Loc…"
click at [456, 161] on icon at bounding box center [456, 160] width 6 height 8
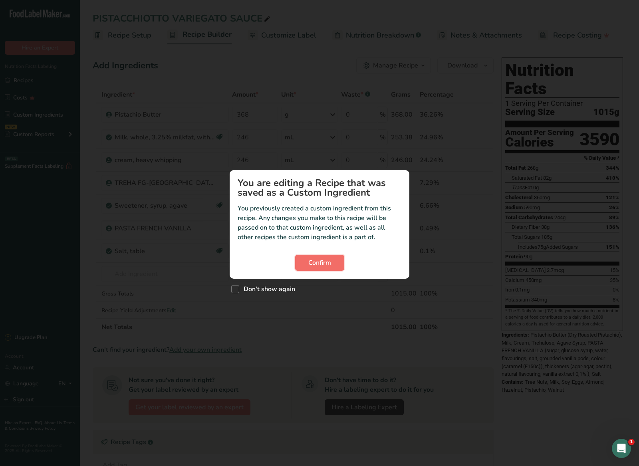
click at [310, 258] on span "Confirm" at bounding box center [319, 263] width 23 height 10
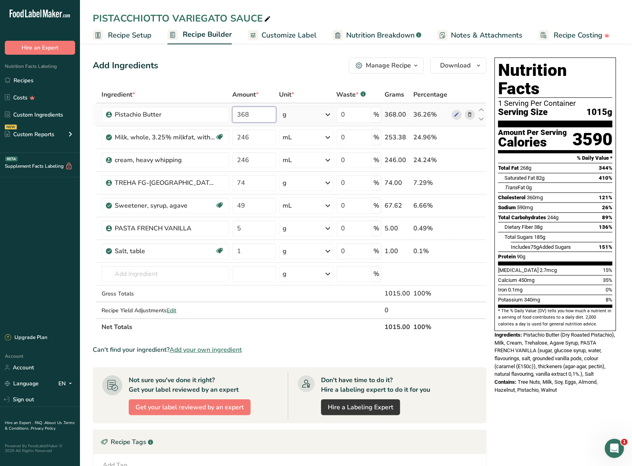
drag, startPoint x: 254, startPoint y: 109, endPoint x: 238, endPoint y: 109, distance: 15.6
click at [238, 109] on input "368" at bounding box center [254, 115] width 44 height 16
type input "500"
click at [469, 139] on div "Ingredient * Amount * Unit * Waste * .a-a{fill:#347362;}.b-a{fill:#fff;} Grams …" at bounding box center [290, 210] width 394 height 249
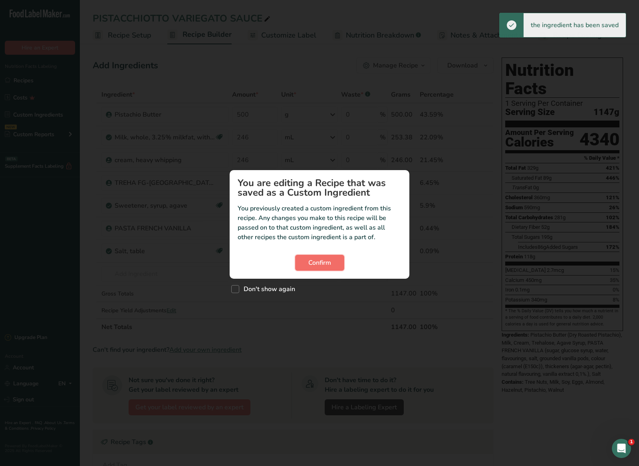
click at [329, 265] on span "Confirm" at bounding box center [319, 263] width 23 height 10
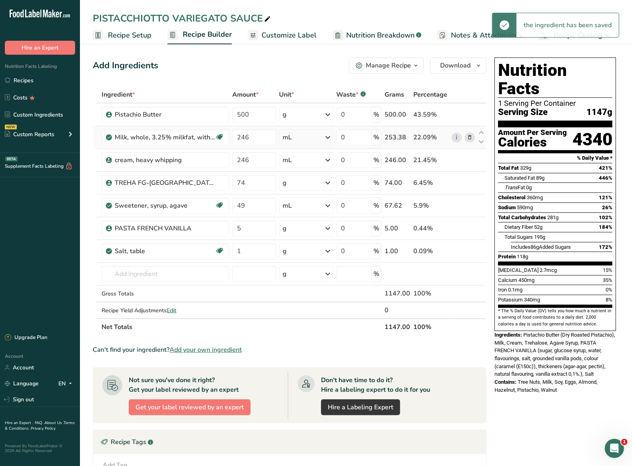
click at [467, 137] on icon at bounding box center [470, 137] width 6 height 8
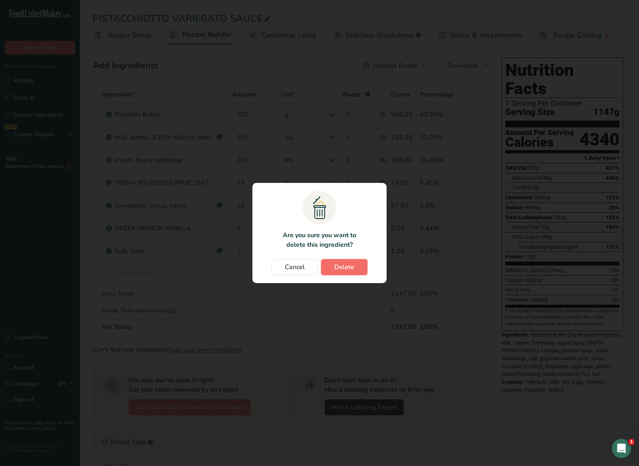
click at [334, 267] on span "Delete" at bounding box center [344, 267] width 20 height 10
type input "74"
type input "49"
type input "5"
type input "1"
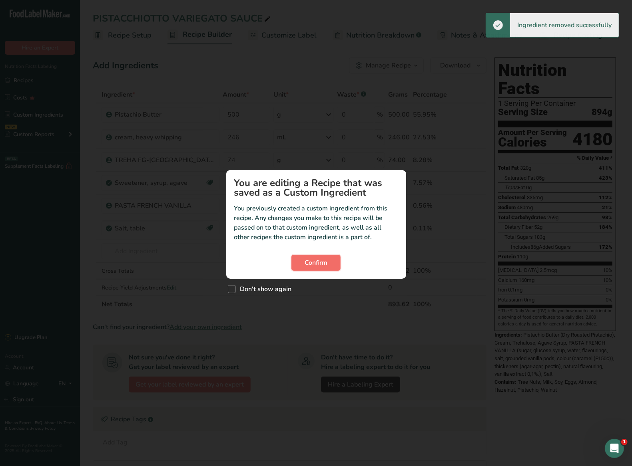
click at [327, 268] on button "Confirm" at bounding box center [315, 263] width 49 height 16
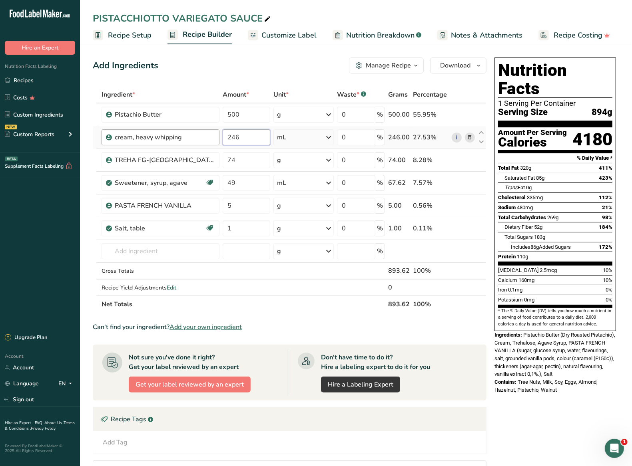
drag, startPoint x: 254, startPoint y: 139, endPoint x: 208, endPoint y: 134, distance: 46.2
click at [211, 135] on tr "cream, heavy whipping 246 mL Weight Units g kg mg See more Volume Units l Volum…" at bounding box center [289, 137] width 393 height 23
type input "250"
click at [271, 74] on div "Add Ingredients Manage Recipe Delete Recipe Duplicate Recipe Scale Recipe Save …" at bounding box center [292, 337] width 398 height 566
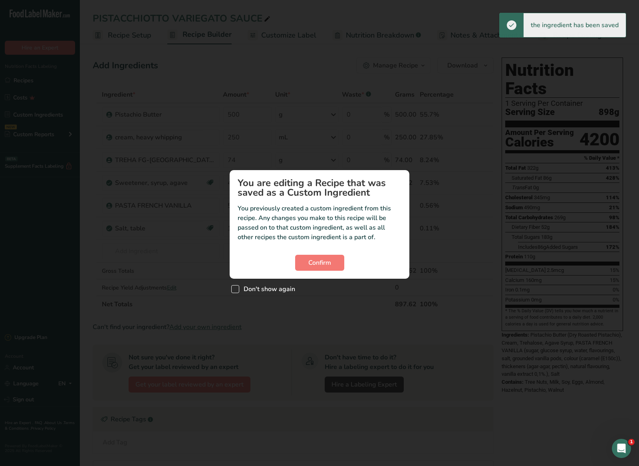
click at [274, 288] on span "Don't show again" at bounding box center [267, 289] width 56 height 8
click at [237, 288] on input "Don't show again" at bounding box center [233, 289] width 5 height 5
checkbox input "true"
click at [307, 266] on button "Confirm" at bounding box center [319, 263] width 49 height 16
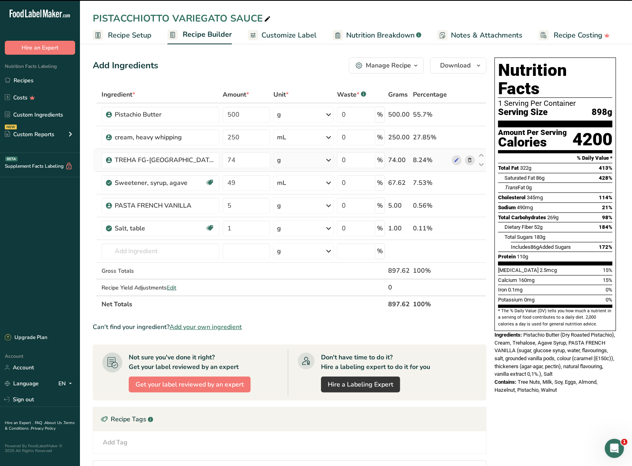
click at [468, 160] on icon at bounding box center [470, 160] width 6 height 8
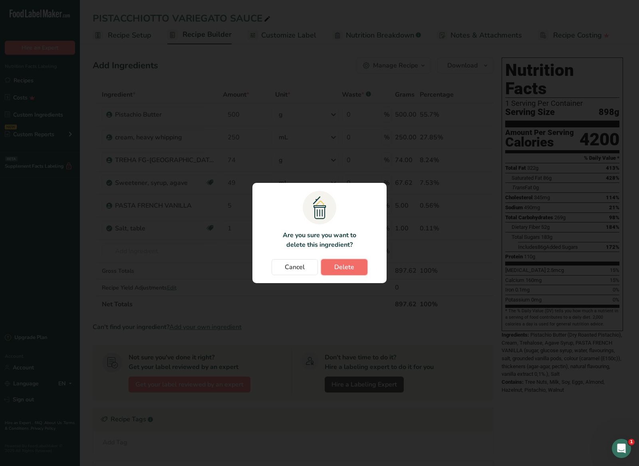
click at [339, 267] on span "Delete" at bounding box center [344, 267] width 20 height 10
type input "49"
type input "5"
type input "1"
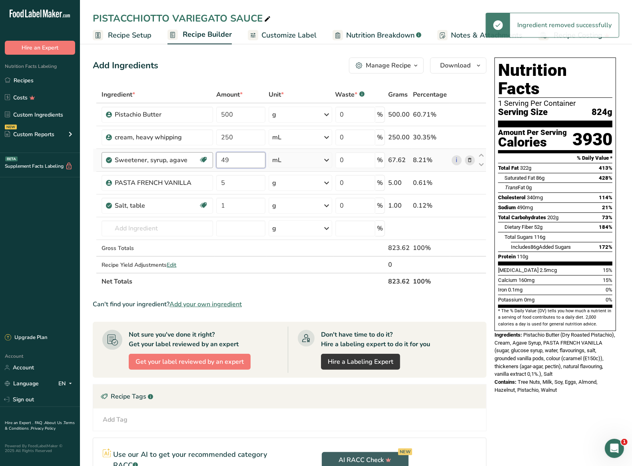
drag, startPoint x: 237, startPoint y: 161, endPoint x: 209, endPoint y: 159, distance: 27.2
click at [209, 159] on tr "Sweetener, syrup, agave Dairy free Gluten free Vegan Vegetarian Soy free 49 mL …" at bounding box center [289, 160] width 393 height 23
type input "250"
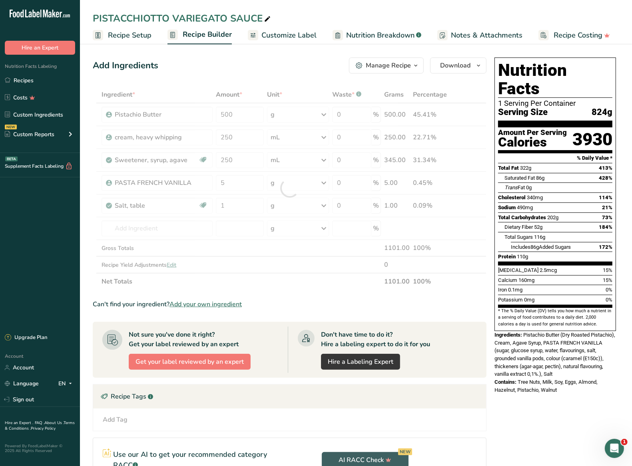
click at [290, 66] on div "Add Ingredients Manage Recipe Delete Recipe Duplicate Recipe Scale Recipe Save …" at bounding box center [290, 66] width 394 height 16
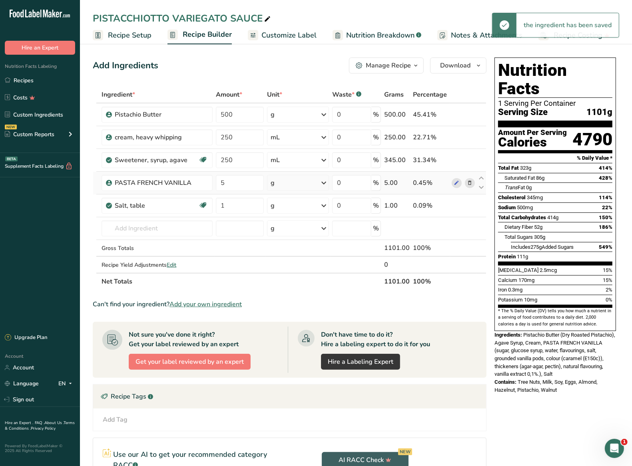
click at [469, 184] on icon at bounding box center [470, 183] width 6 height 8
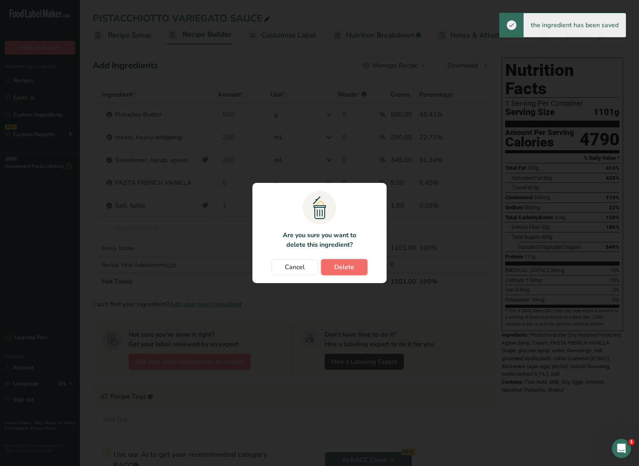
click at [348, 274] on button "Delete" at bounding box center [344, 267] width 46 height 16
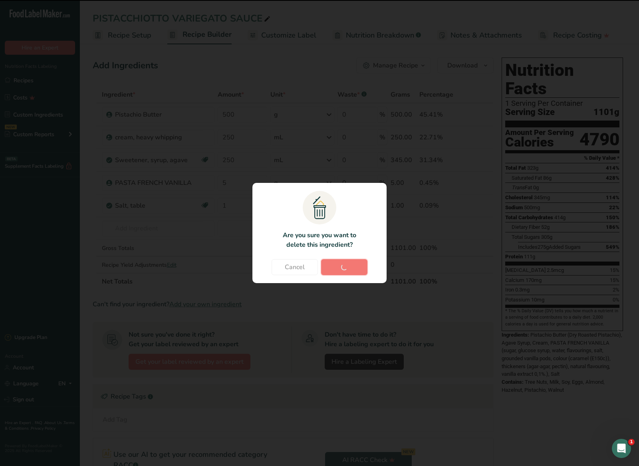
type input "1"
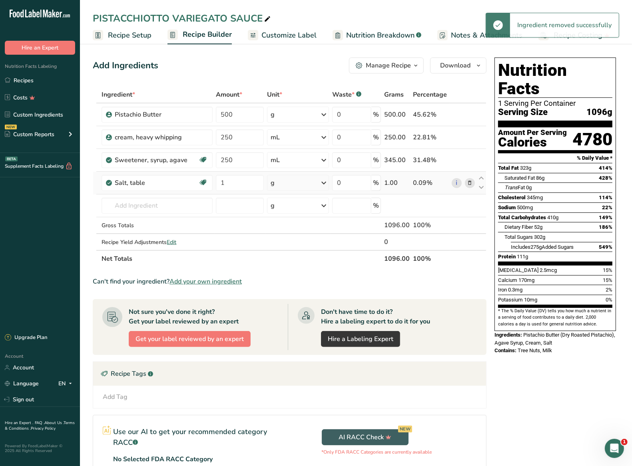
click at [468, 180] on icon at bounding box center [470, 183] width 6 height 8
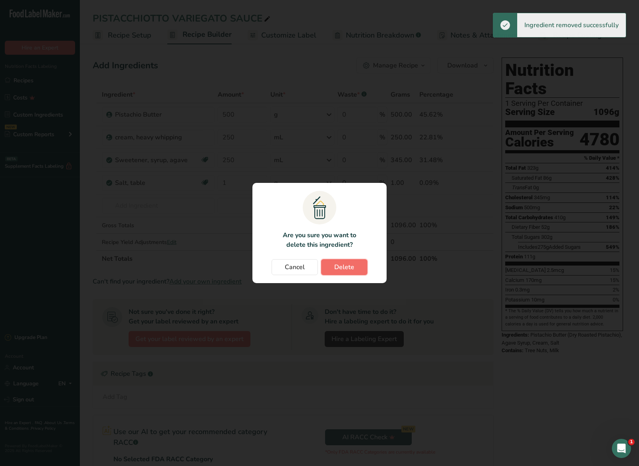
click at [338, 260] on button "Delete" at bounding box center [344, 267] width 46 height 16
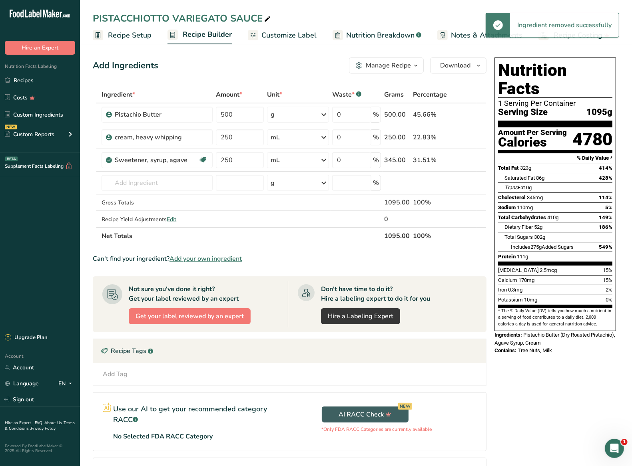
drag, startPoint x: 263, startPoint y: 69, endPoint x: 292, endPoint y: 74, distance: 29.1
click at [263, 69] on div "Add Ingredients Manage Recipe Delete Recipe Duplicate Recipe Scale Recipe Save …" at bounding box center [290, 66] width 394 height 16
click at [46, 81] on link "Recipes" at bounding box center [40, 80] width 80 height 15
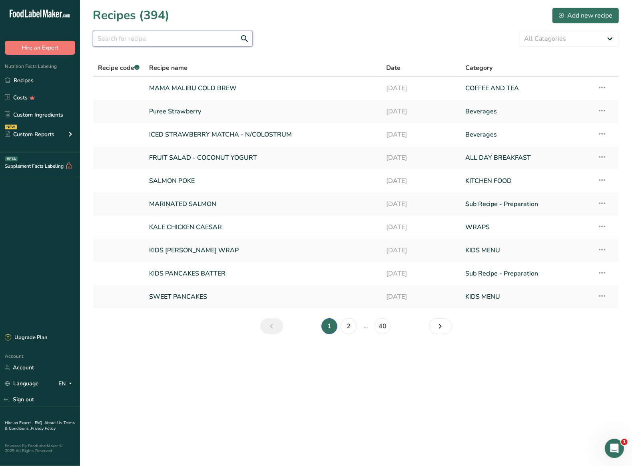
click at [148, 39] on input "text" at bounding box center [173, 39] width 160 height 16
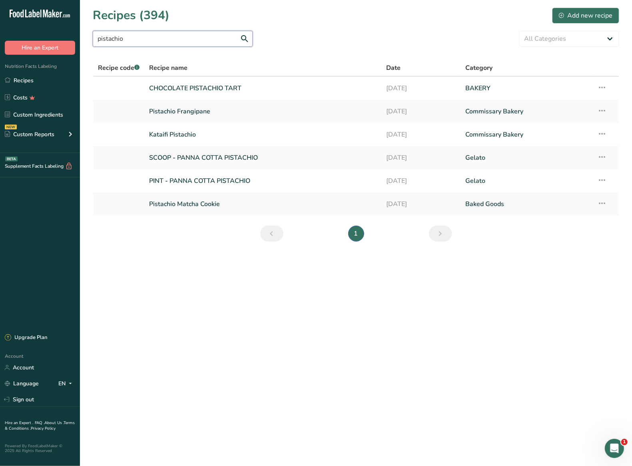
drag, startPoint x: 147, startPoint y: 39, endPoint x: 70, endPoint y: 32, distance: 77.4
click at [70, 32] on div ".a-20{fill:#fff;} Hire an Expert Nutrition Facts Labeling Recipes Costs Custom …" at bounding box center [316, 233] width 632 height 466
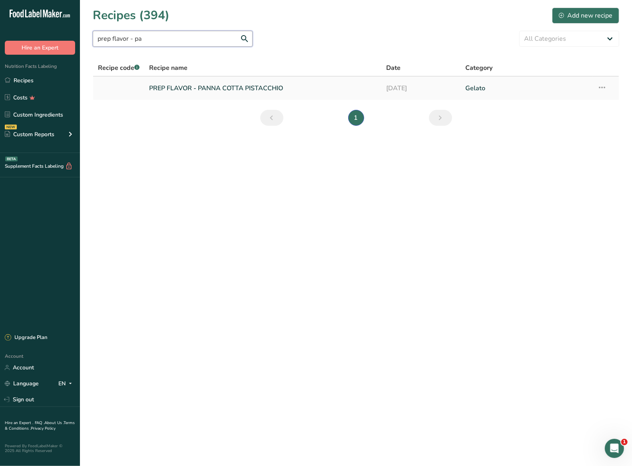
type input "prep flavor - pa"
click at [223, 88] on link "PREP FLAVOR - PANNA COTTA PISTACCHIO" at bounding box center [262, 88] width 227 height 17
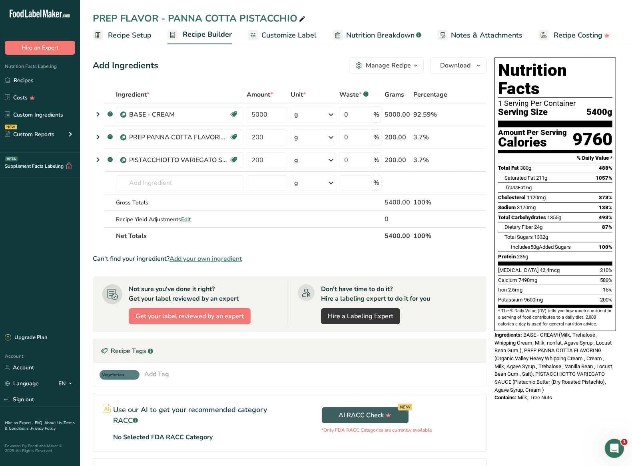
drag, startPoint x: 552, startPoint y: 385, endPoint x: 527, endPoint y: 384, distance: 25.2
click at [527, 394] on div "Contains: Milk, Tree Nuts" at bounding box center [554, 398] width 121 height 8
drag, startPoint x: 520, startPoint y: 382, endPoint x: 552, endPoint y: 384, distance: 32.0
click at [552, 394] on div "Contains: Milk, Tree Nuts" at bounding box center [554, 398] width 121 height 8
copy span "Milk, Tree Nuts"
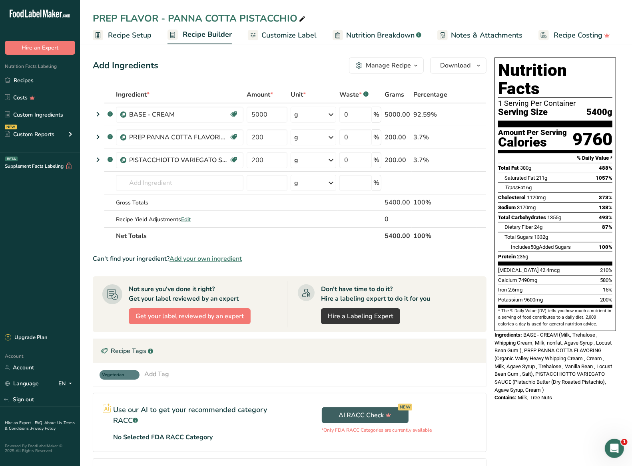
click at [579, 394] on div "Contains: Milk, Tree Nuts" at bounding box center [554, 398] width 121 height 8
drag, startPoint x: 513, startPoint y: 364, endPoint x: 549, endPoint y: 370, distance: 37.2
click at [549, 370] on div "Ingredients: BASE - CREAM (Milk, Trehalose , Whipping Cream, Milk, nonfat, Agav…" at bounding box center [554, 362] width 121 height 63
copy span "(Pistachio Butter (Dry Roasted Pistachio), Agave Syrup, Cream )"
